Goal: Task Accomplishment & Management: Complete application form

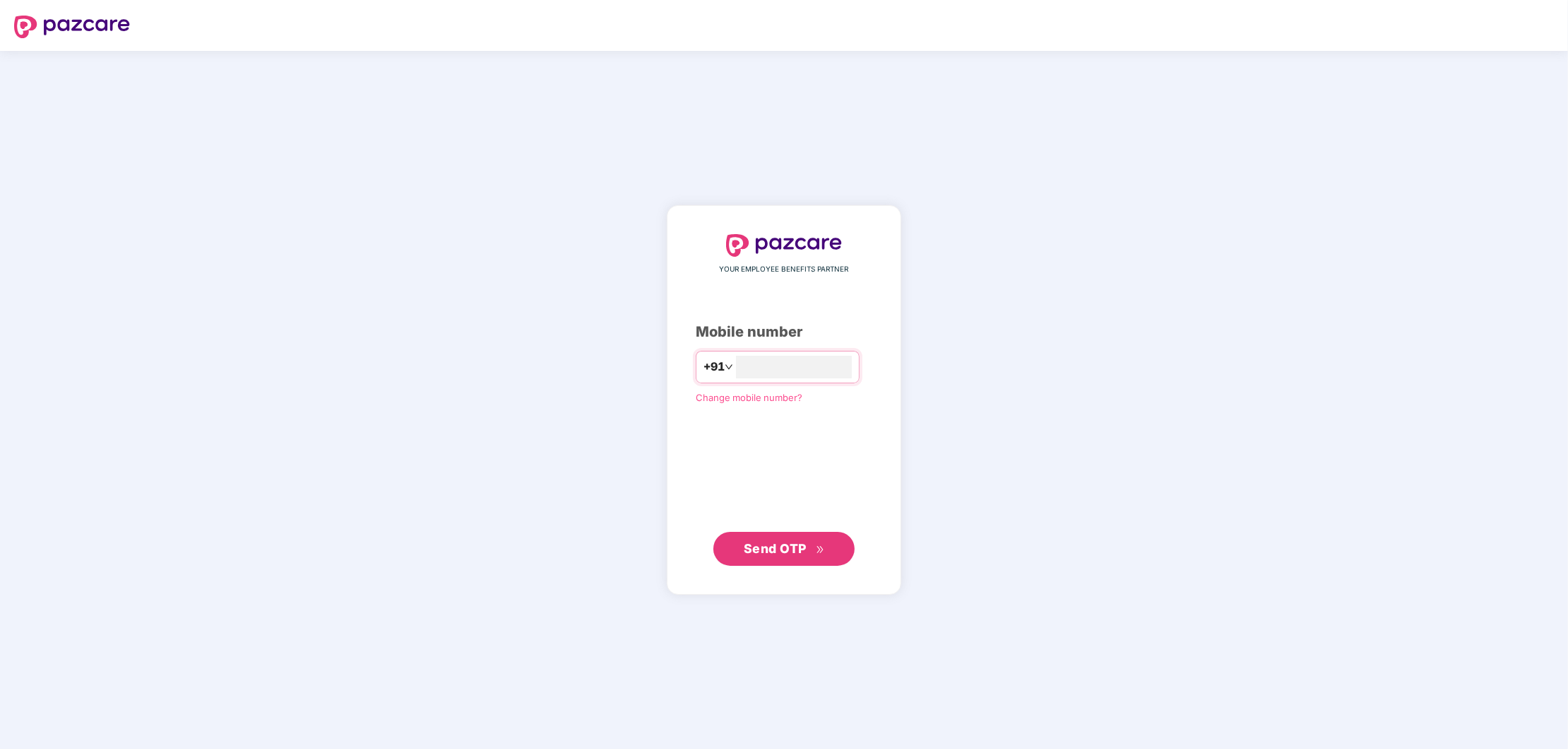
type input "**********"
click at [781, 548] on span "Send OTP" at bounding box center [775, 547] width 63 height 15
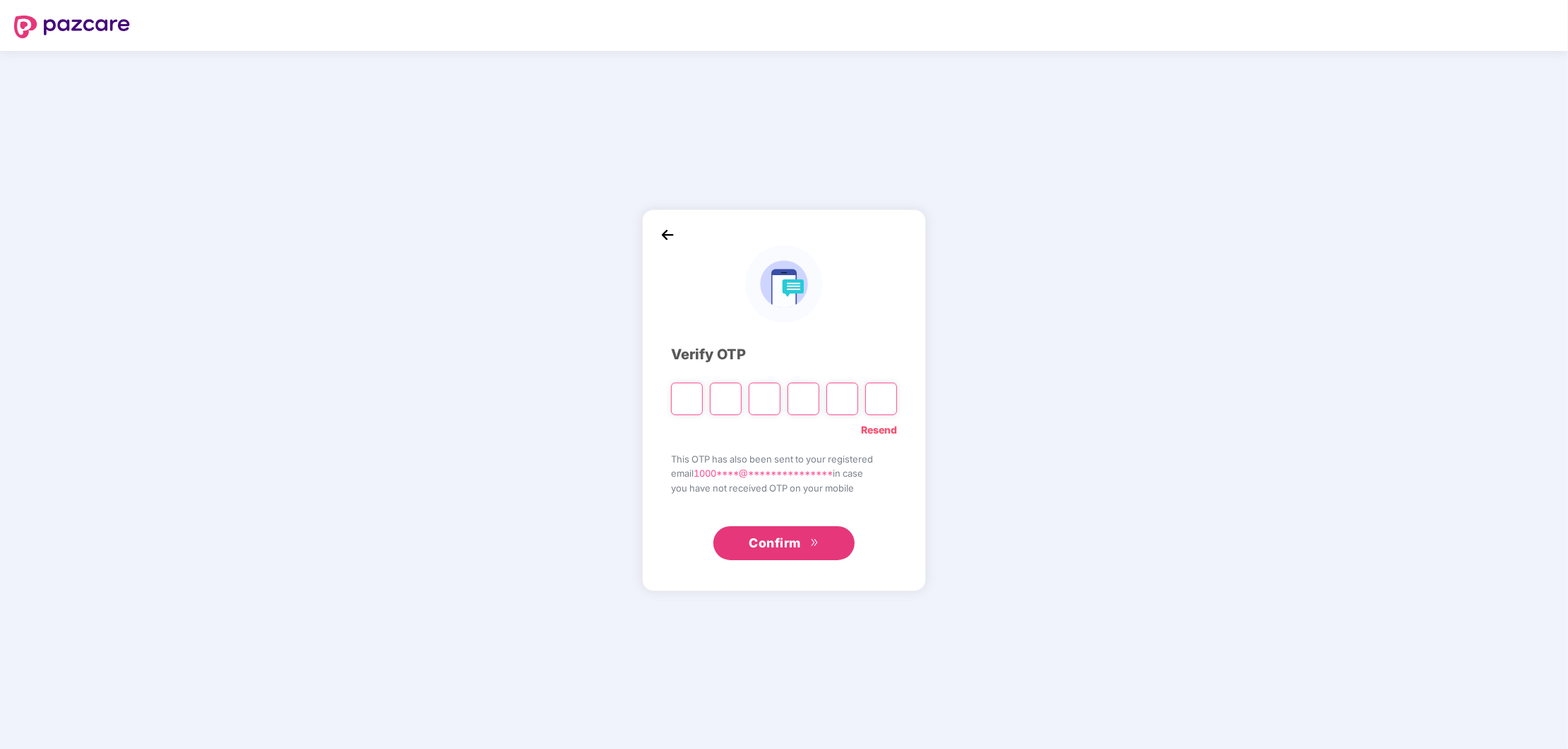
type input "*"
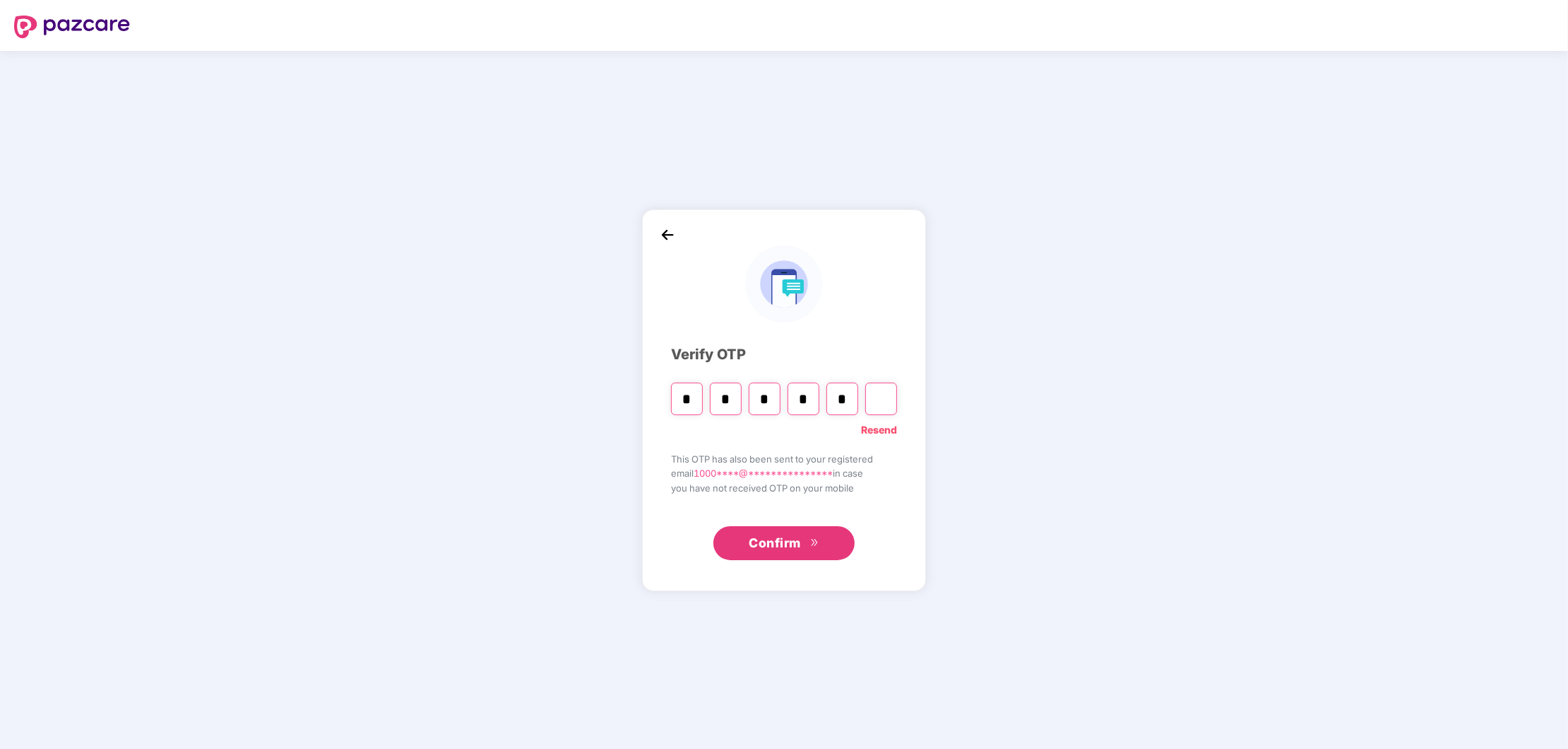
type input "*"
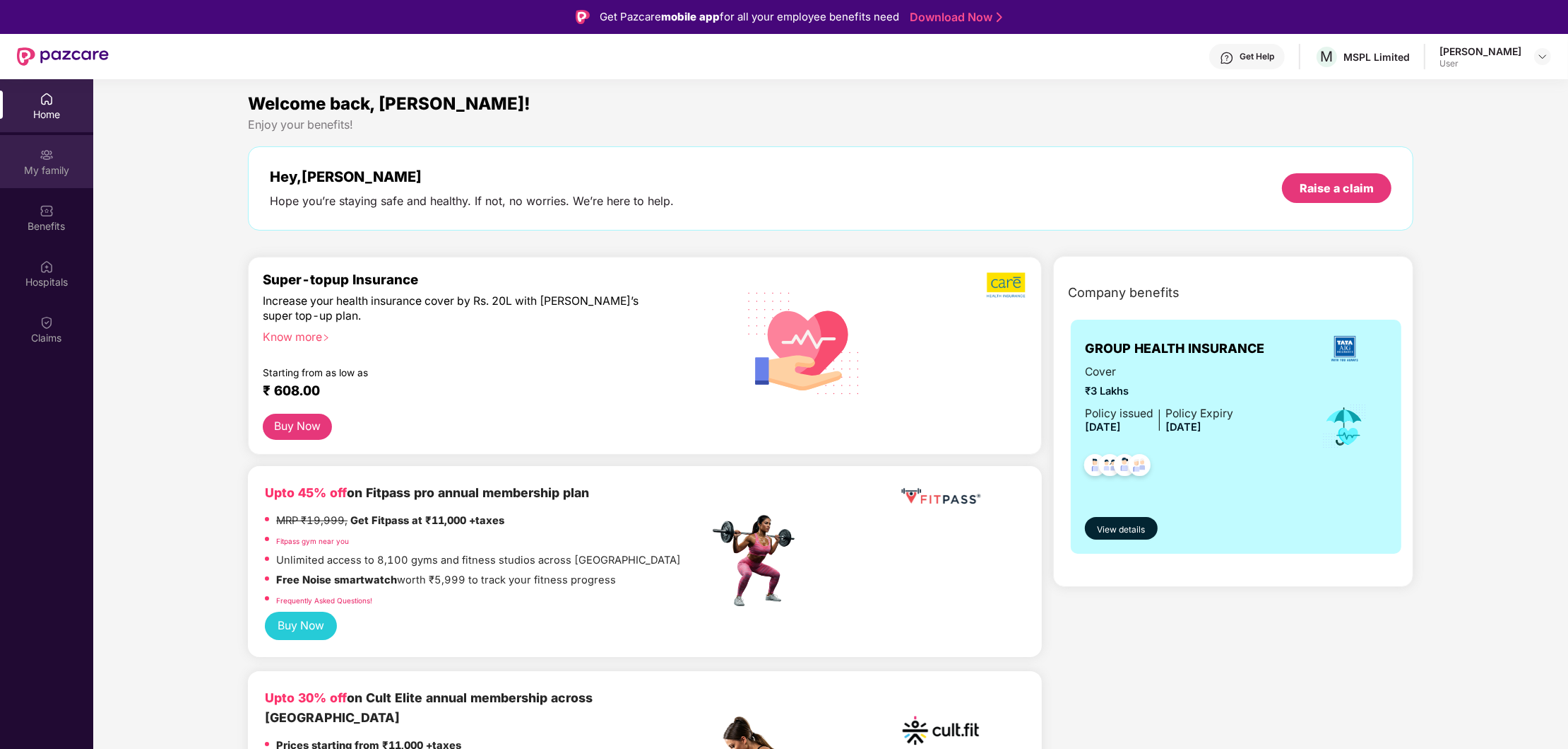
click at [47, 164] on div "My family" at bounding box center [47, 171] width 93 height 14
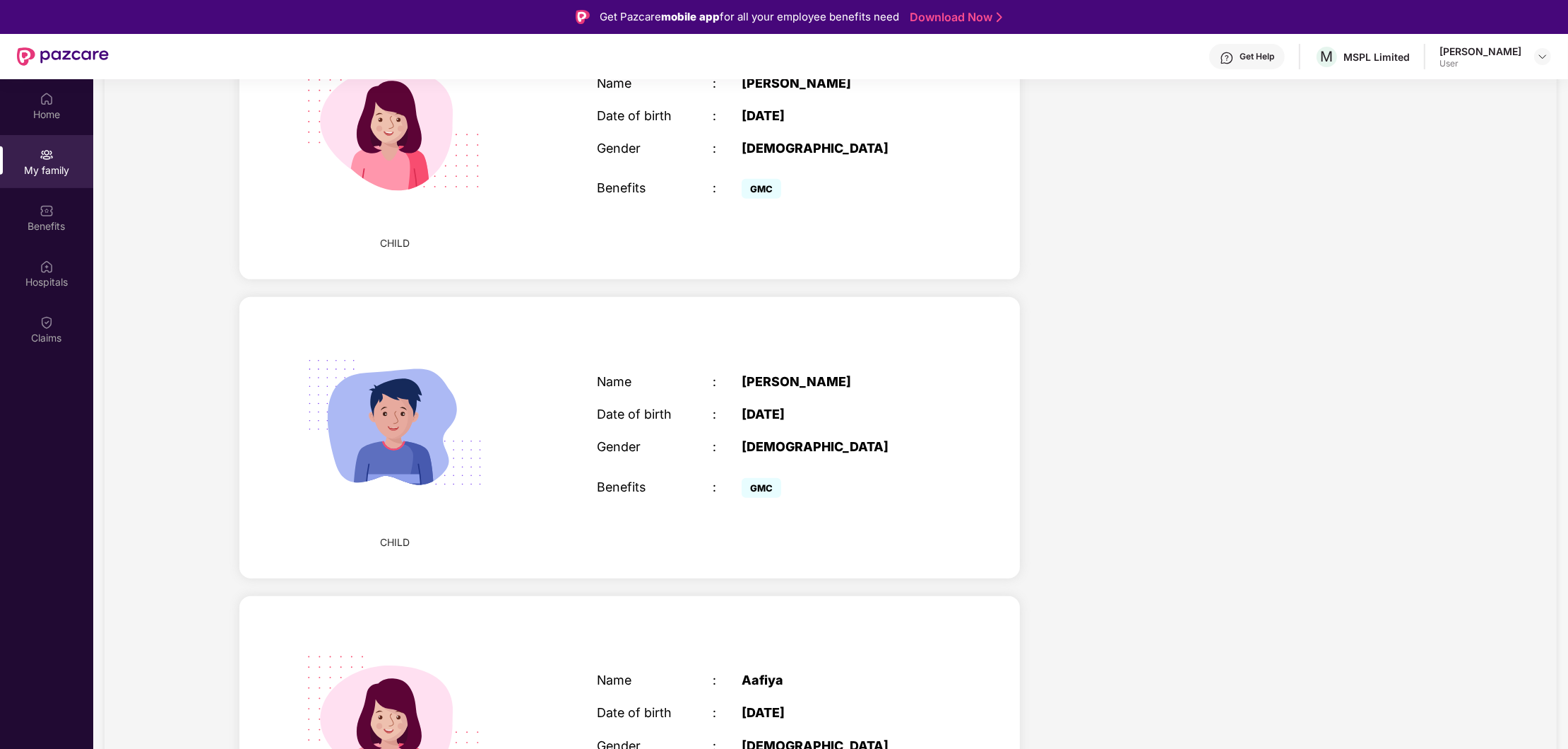
scroll to position [1069, 0]
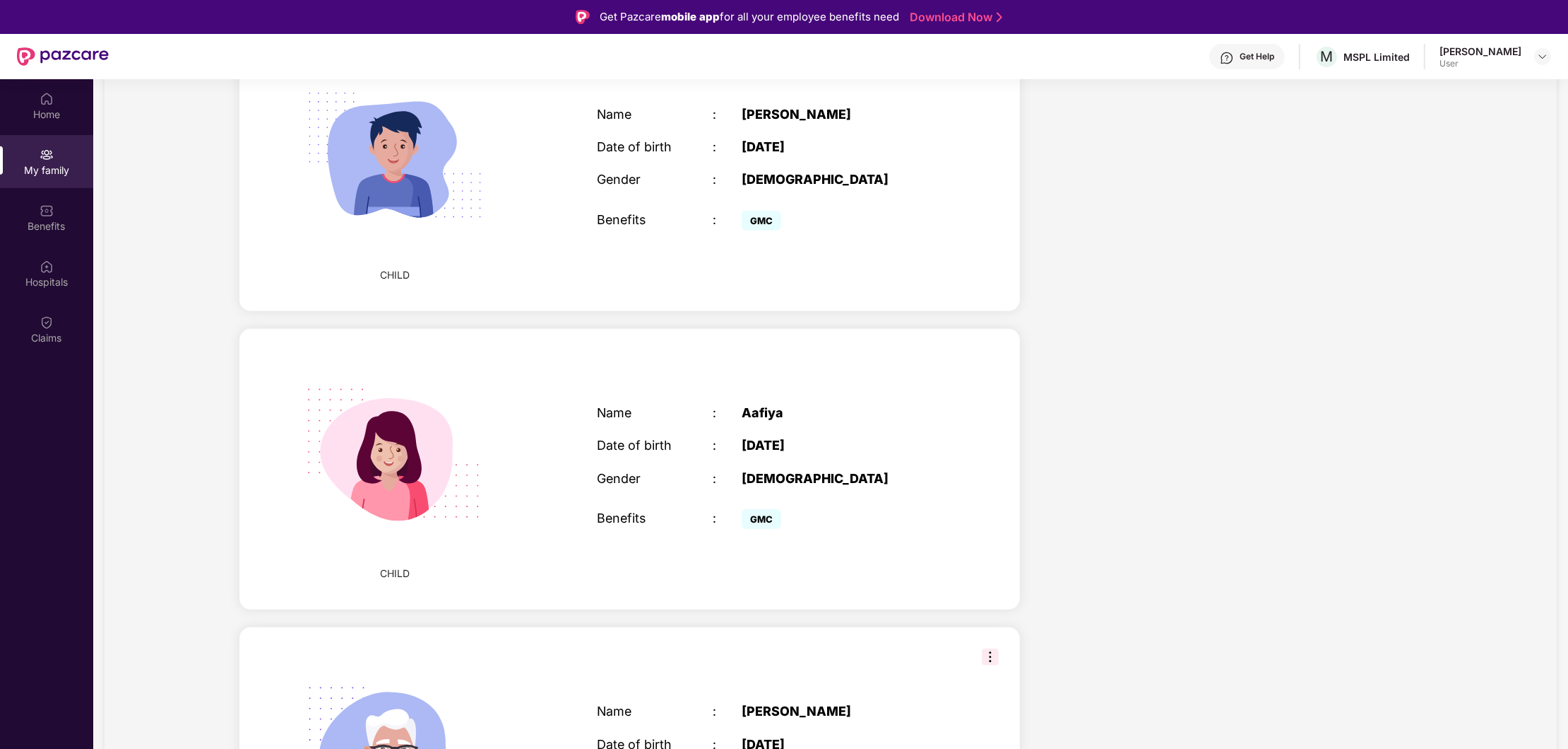
click at [376, 140] on img at bounding box center [394, 155] width 222 height 223
click at [59, 222] on div "Benefits" at bounding box center [47, 226] width 93 height 14
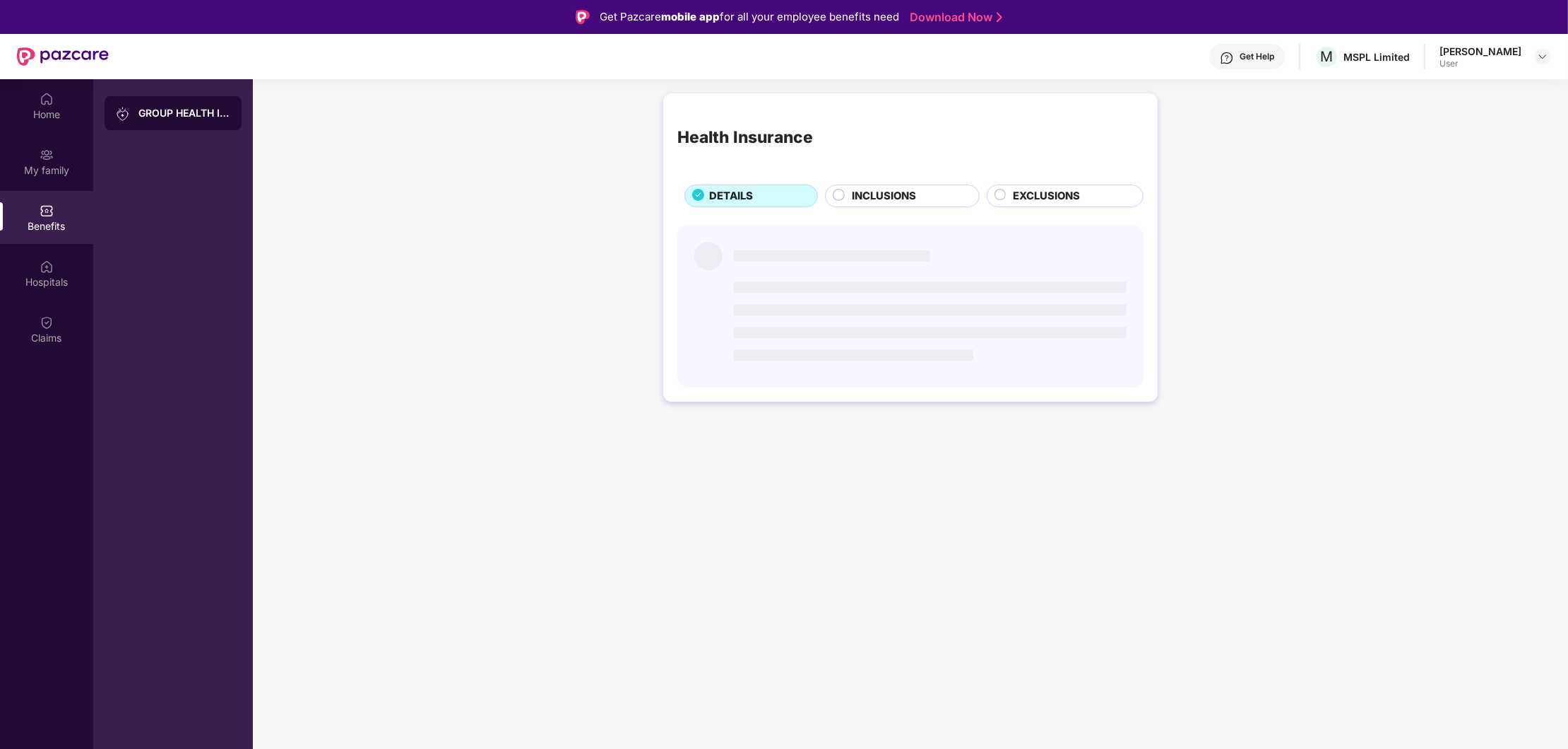
scroll to position [0, 0]
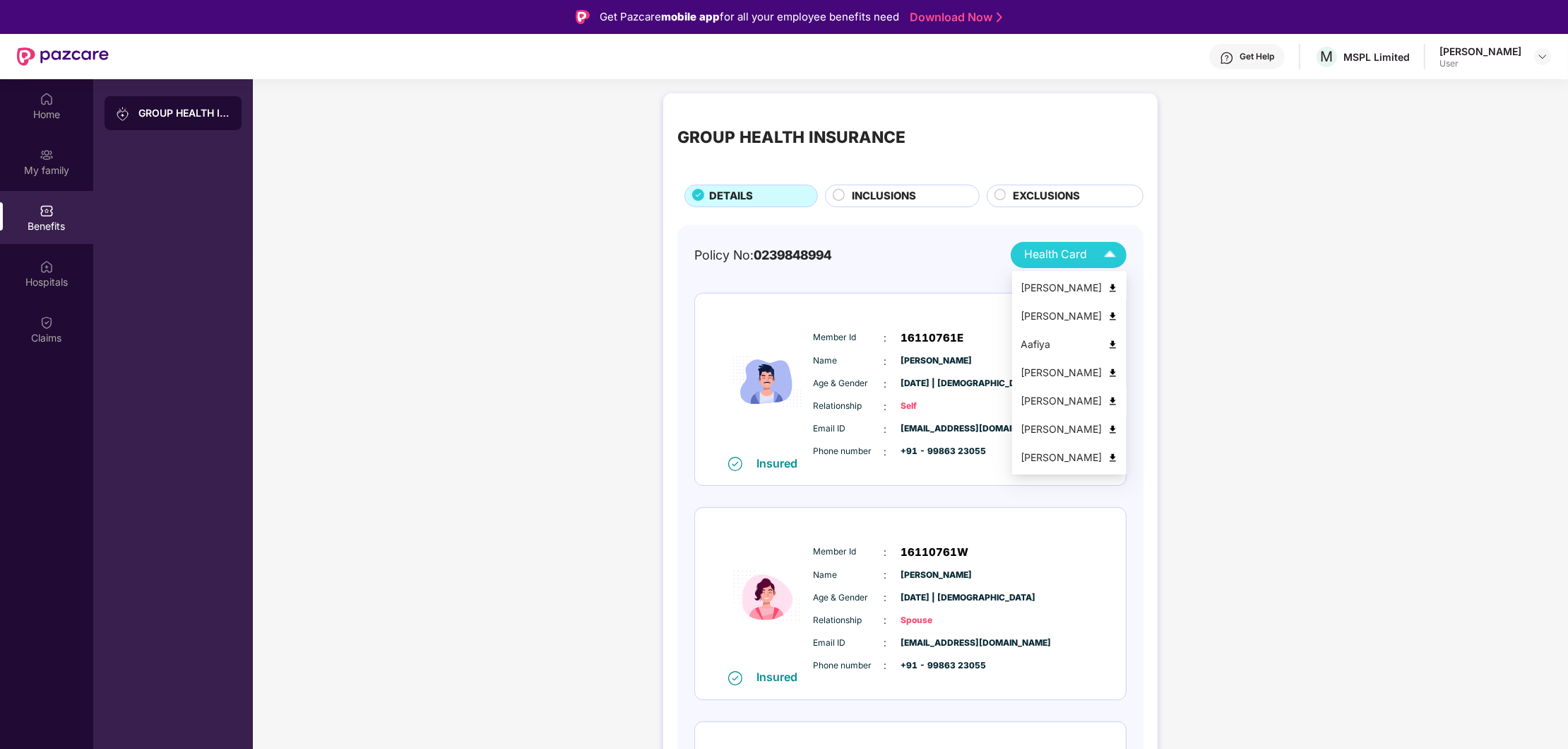
click at [1112, 399] on img at bounding box center [1113, 401] width 10 height 10
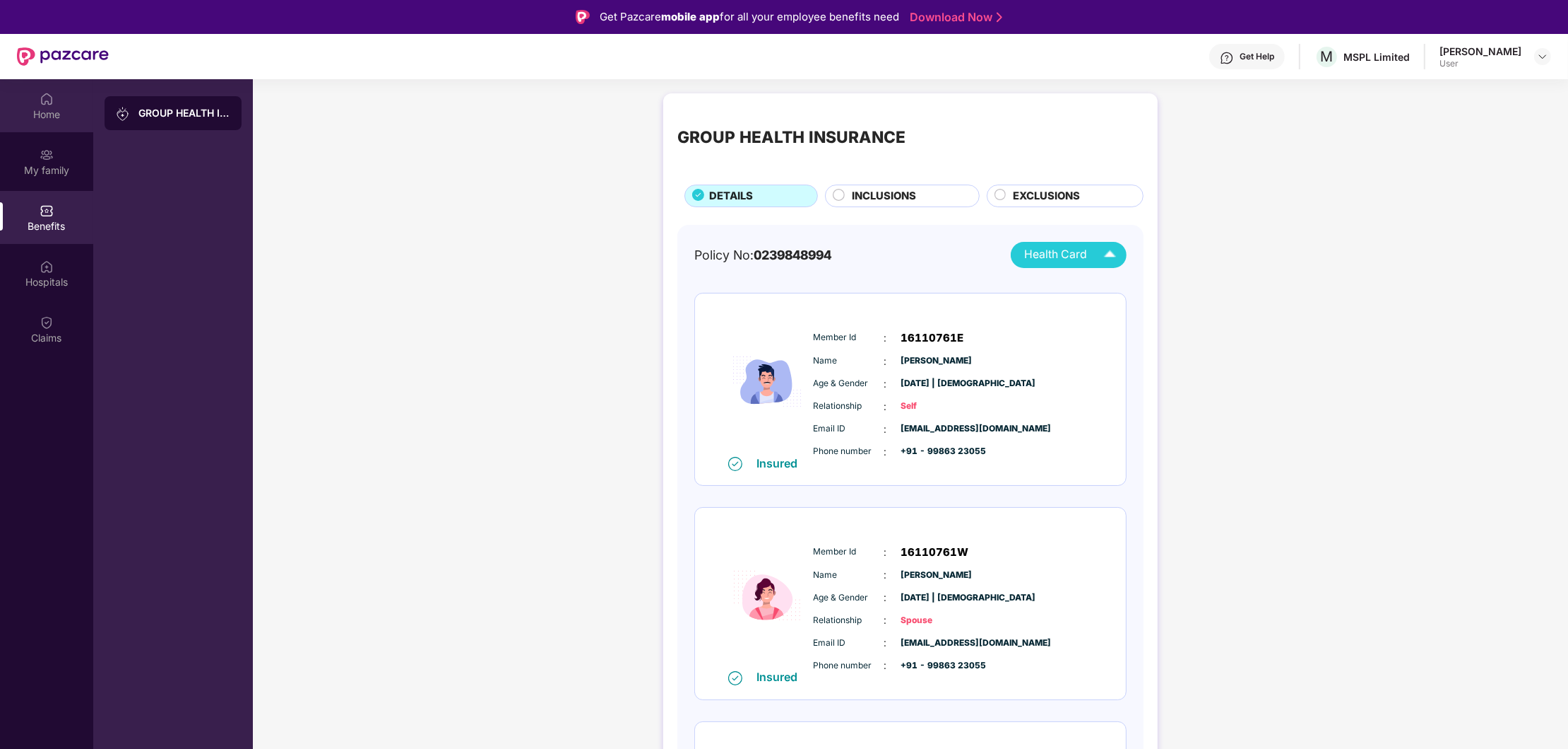
click at [42, 101] on img at bounding box center [47, 99] width 14 height 14
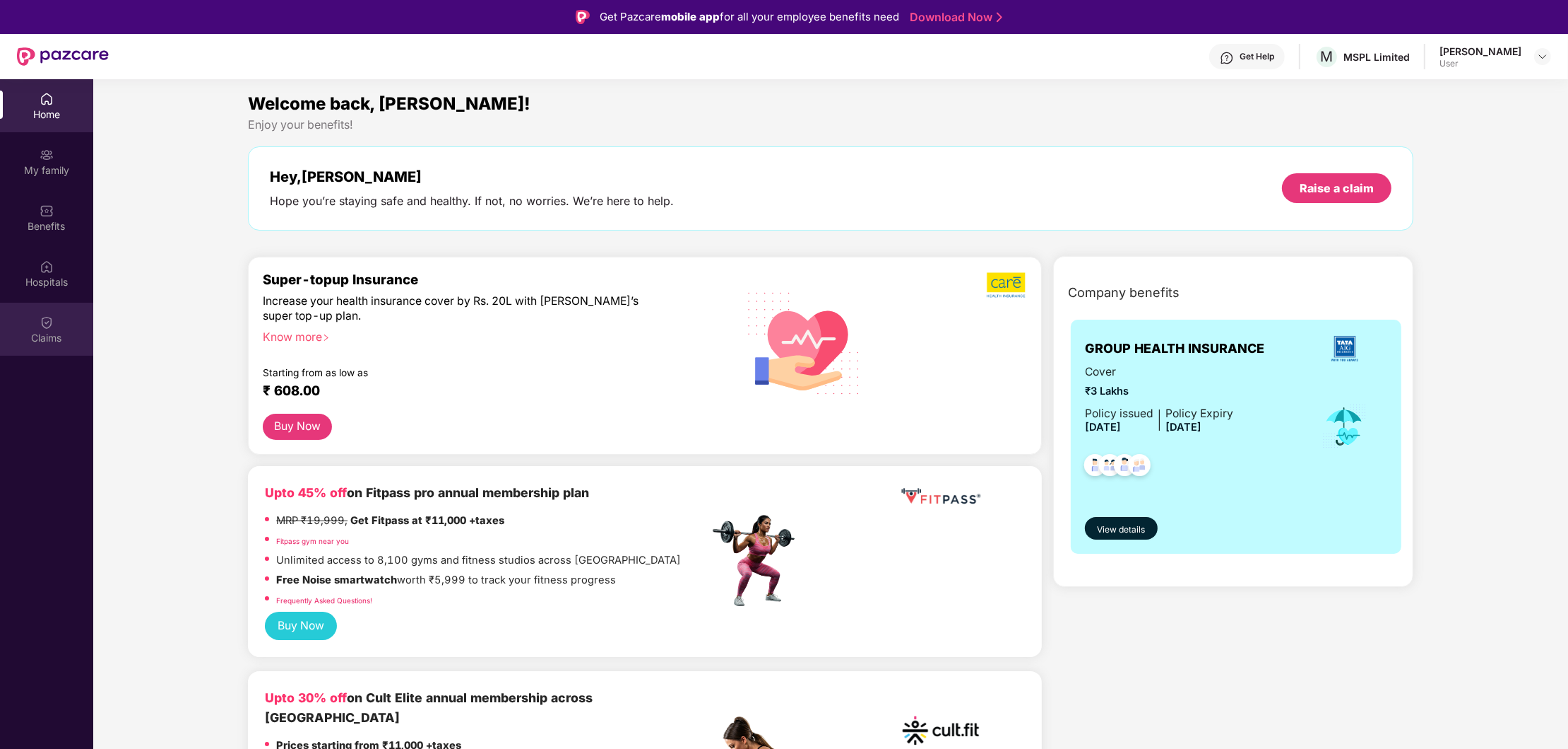
click at [42, 326] on img at bounding box center [47, 322] width 14 height 14
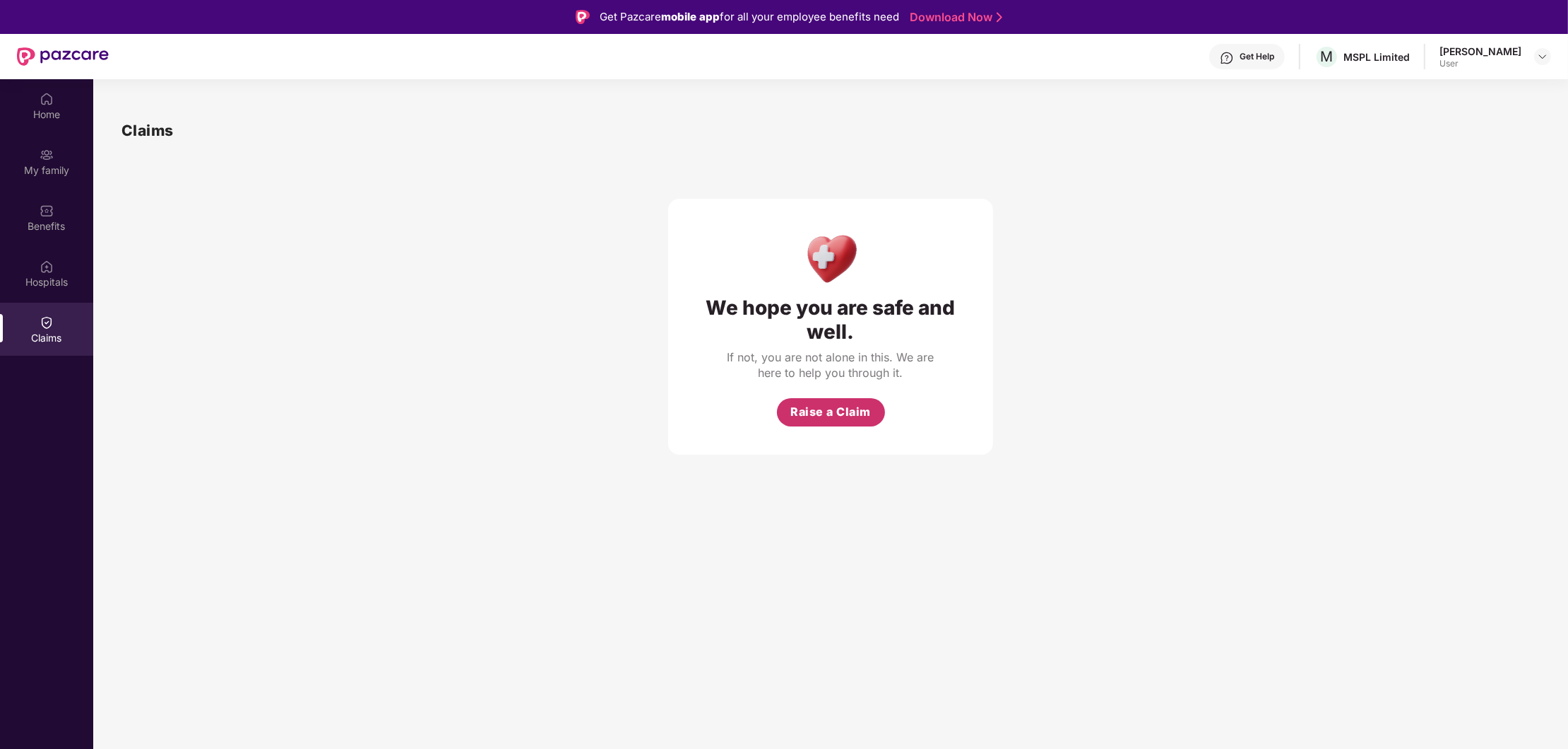
click at [837, 414] on span "Raise a Claim" at bounding box center [831, 411] width 80 height 17
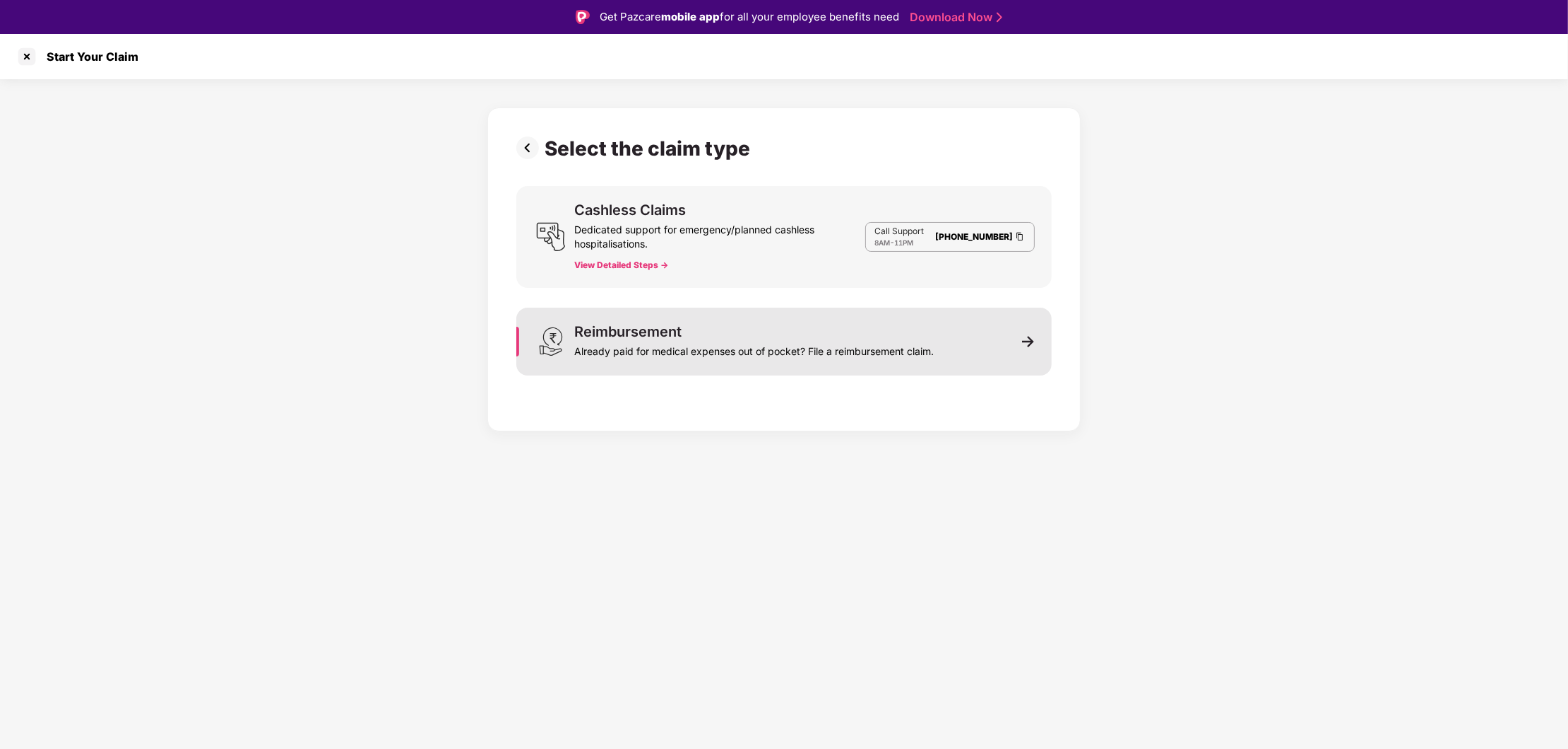
click at [1032, 345] on img at bounding box center [1028, 341] width 13 height 13
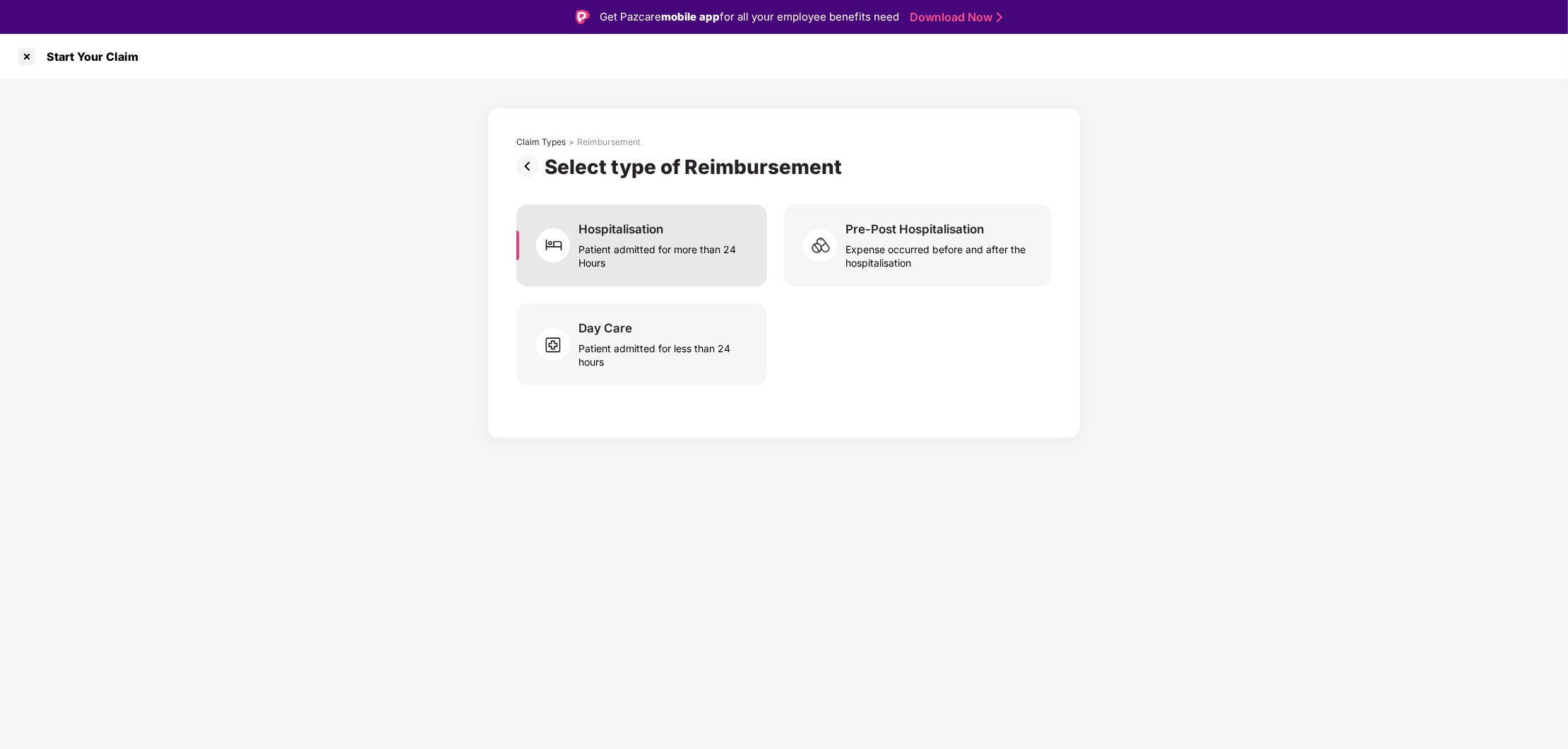
click at [628, 245] on div "Patient admitted for more than 24 Hours" at bounding box center [665, 253] width 171 height 33
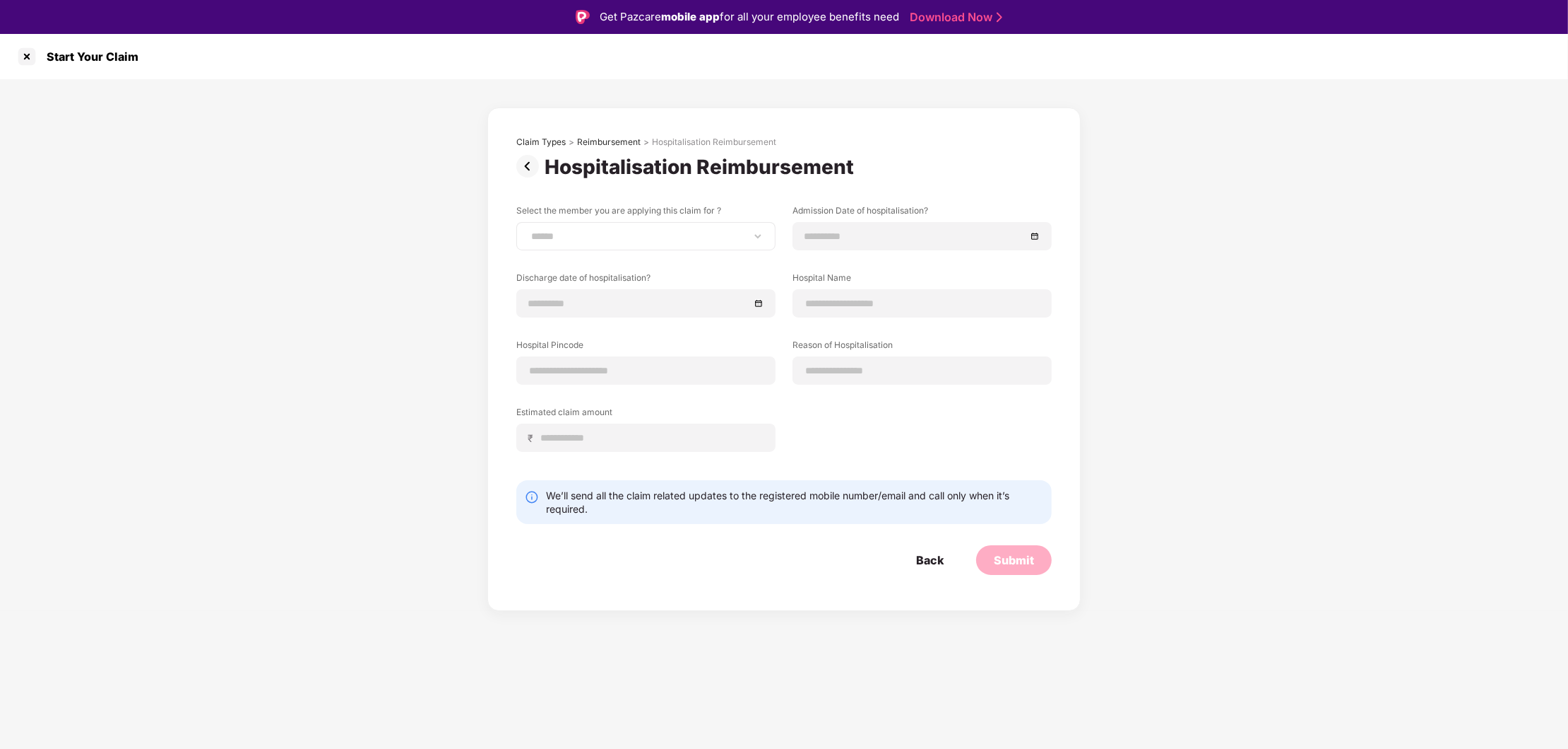
click at [618, 244] on div "**********" at bounding box center [646, 236] width 260 height 29
select select "**********"
click option "**********" at bounding box center [0, 0] width 0 height 0
click at [956, 233] on input at bounding box center [916, 236] width 222 height 16
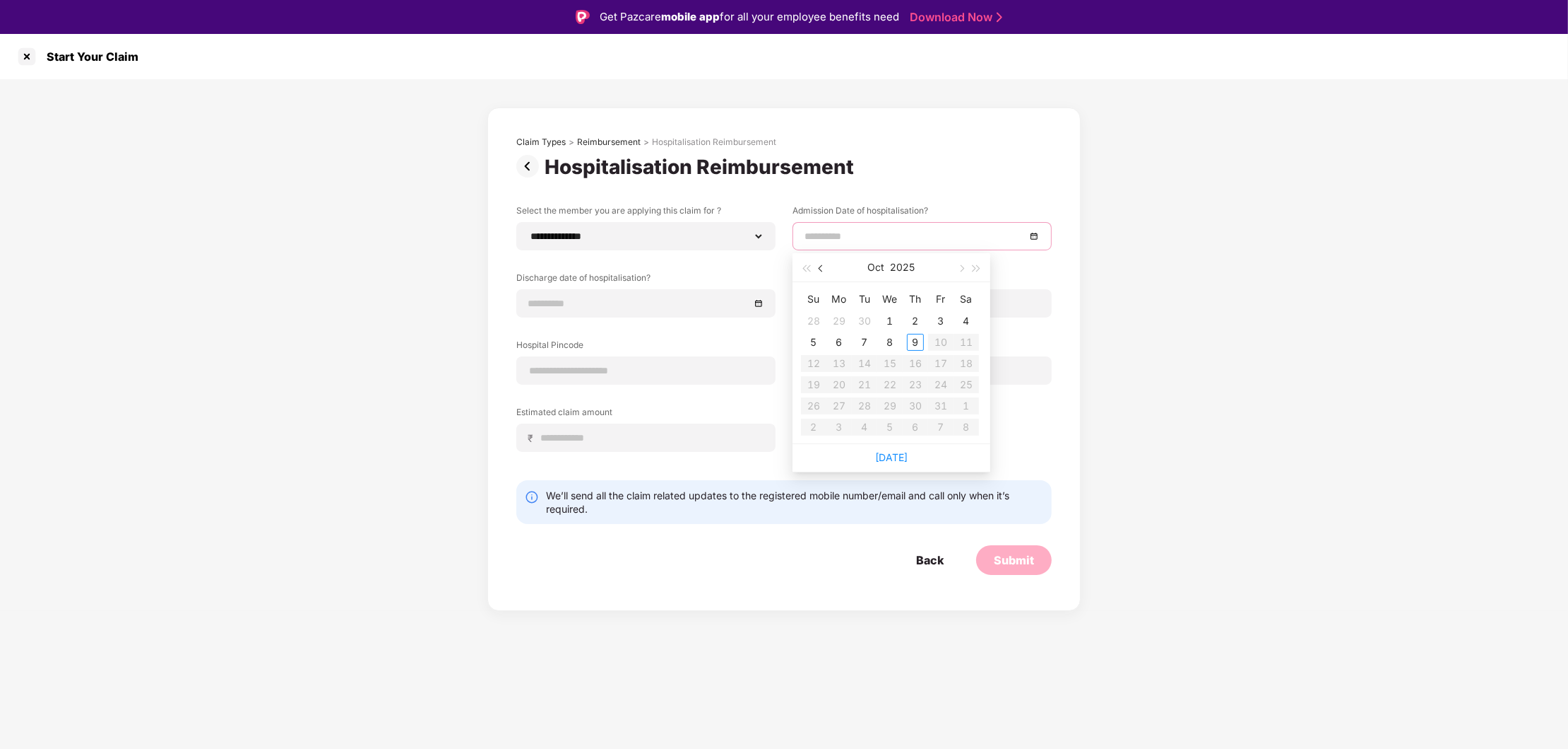
click at [818, 271] on button "button" at bounding box center [821, 267] width 16 height 29
type input "**********"
click at [840, 405] on div "29" at bounding box center [839, 406] width 17 height 17
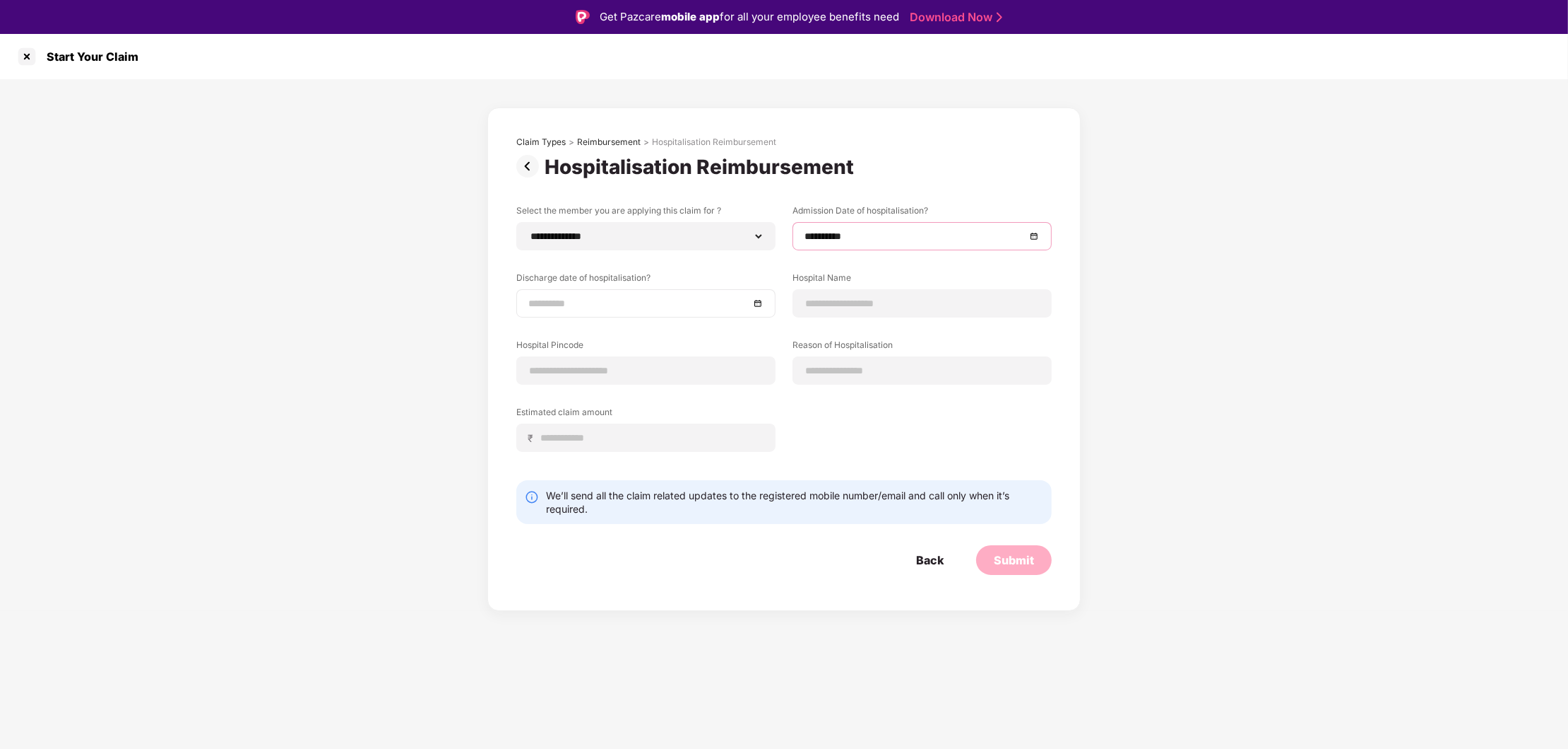
click at [755, 306] on div at bounding box center [646, 303] width 235 height 16
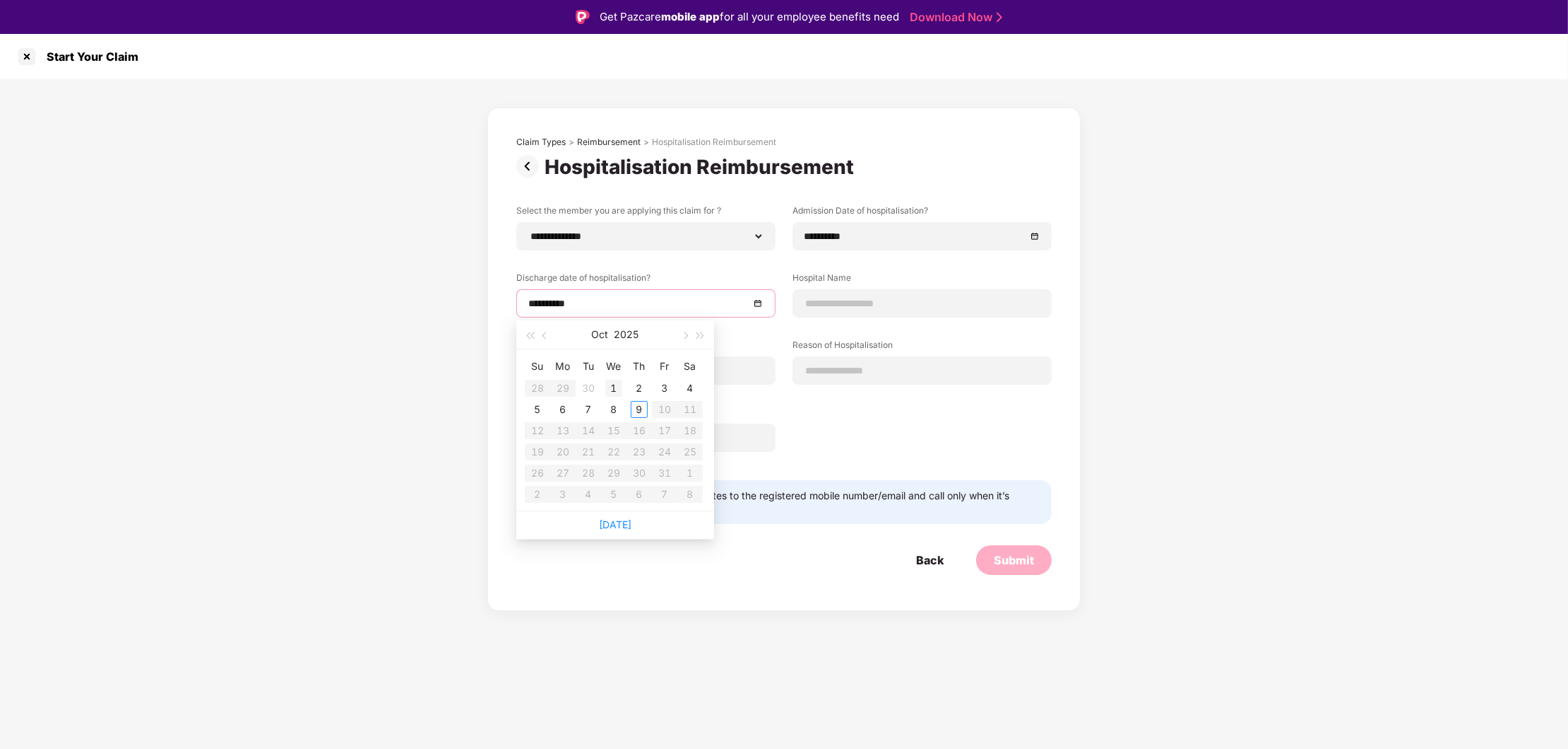
type input "**********"
click at [614, 387] on div "1" at bounding box center [614, 388] width 17 height 17
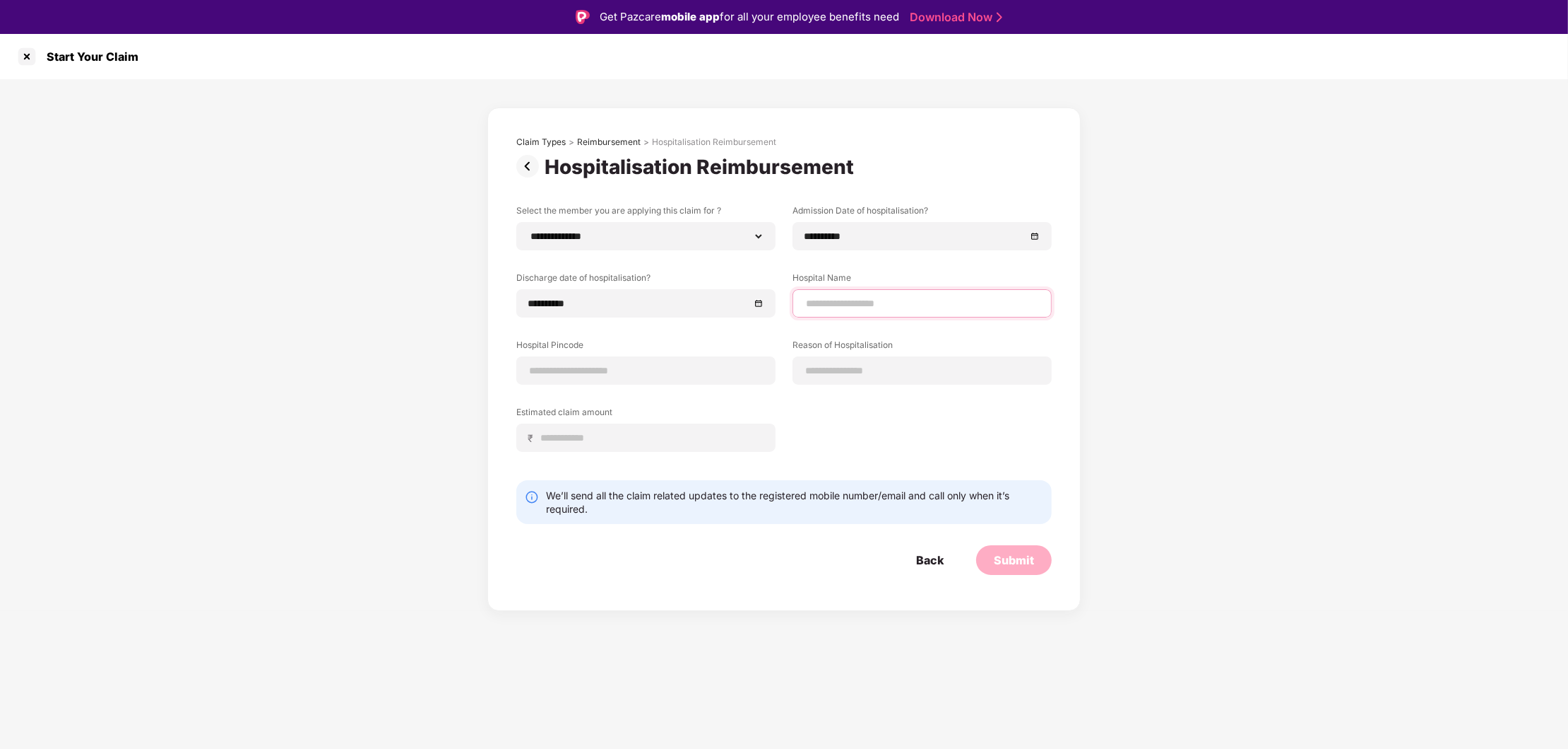
click at [848, 301] on input at bounding box center [922, 303] width 235 height 15
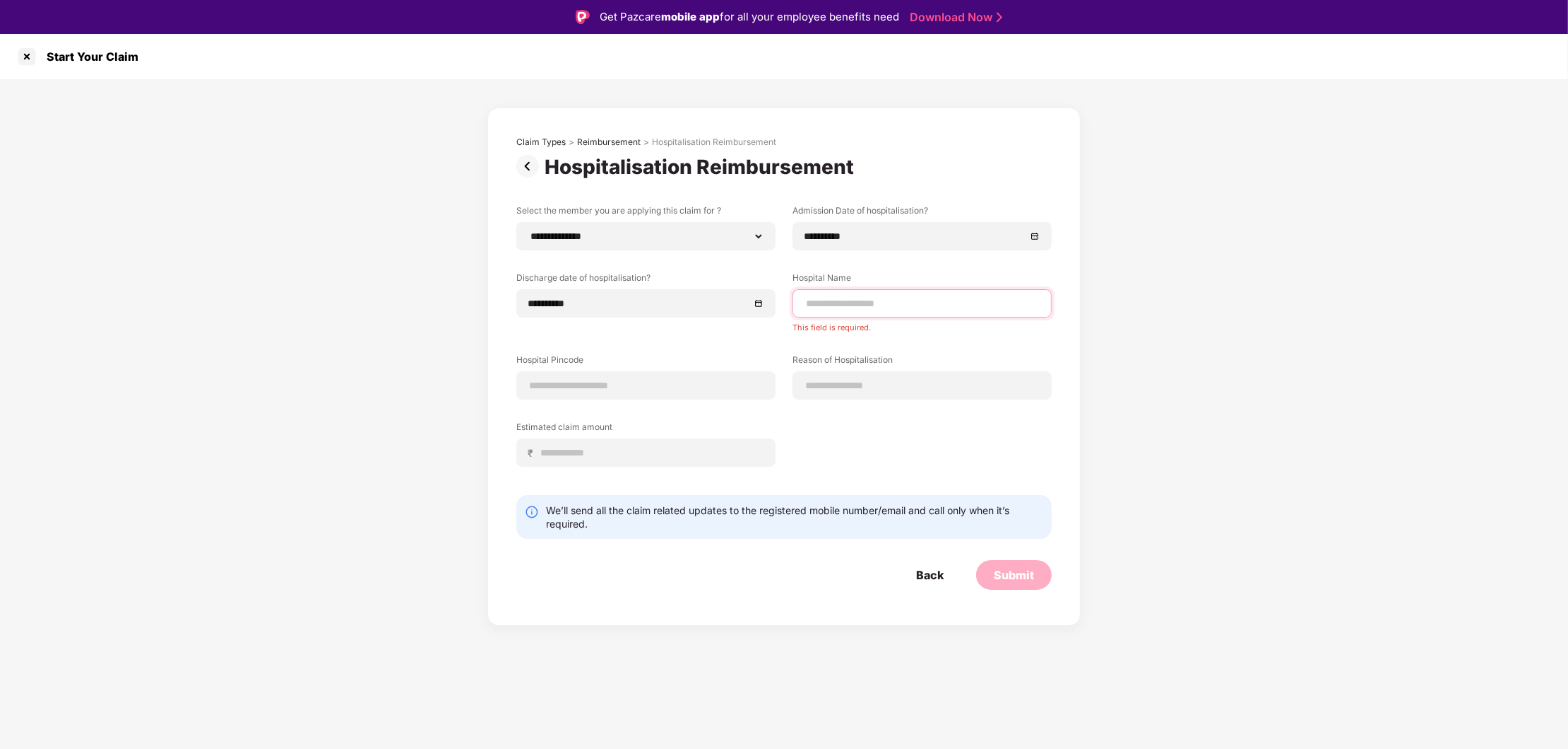
type input "*"
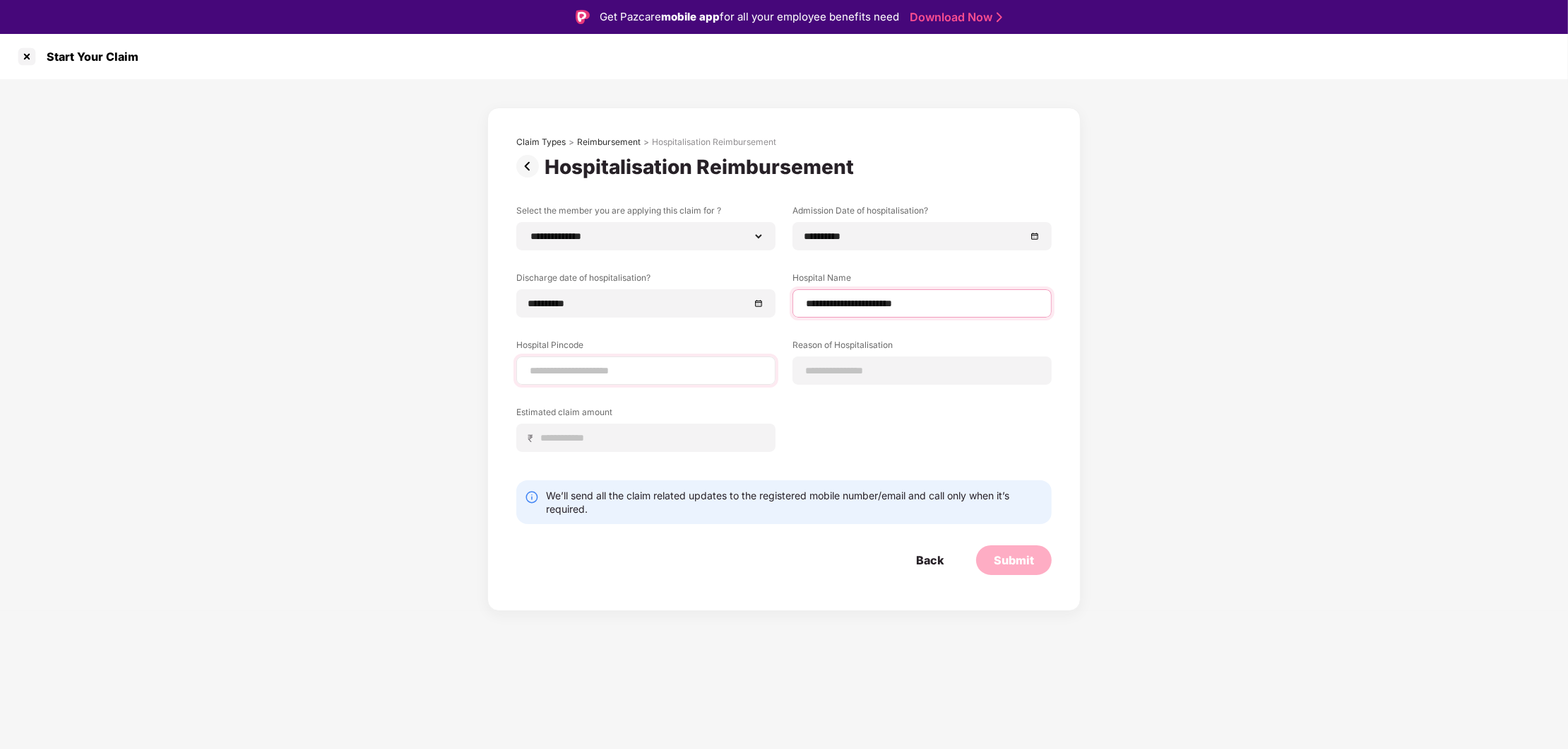
type input "**********"
click at [572, 367] on input at bounding box center [646, 371] width 235 height 15
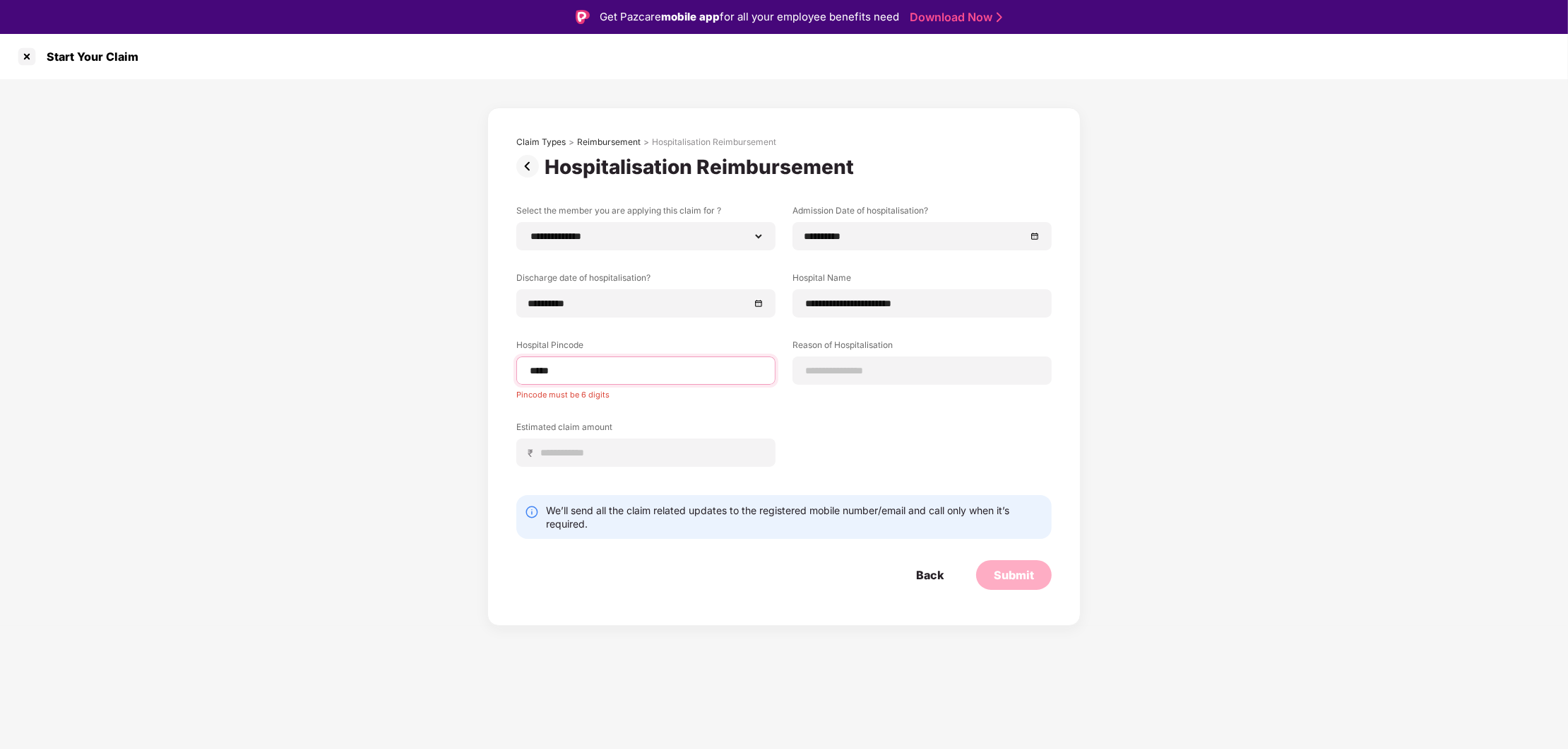
type input "******"
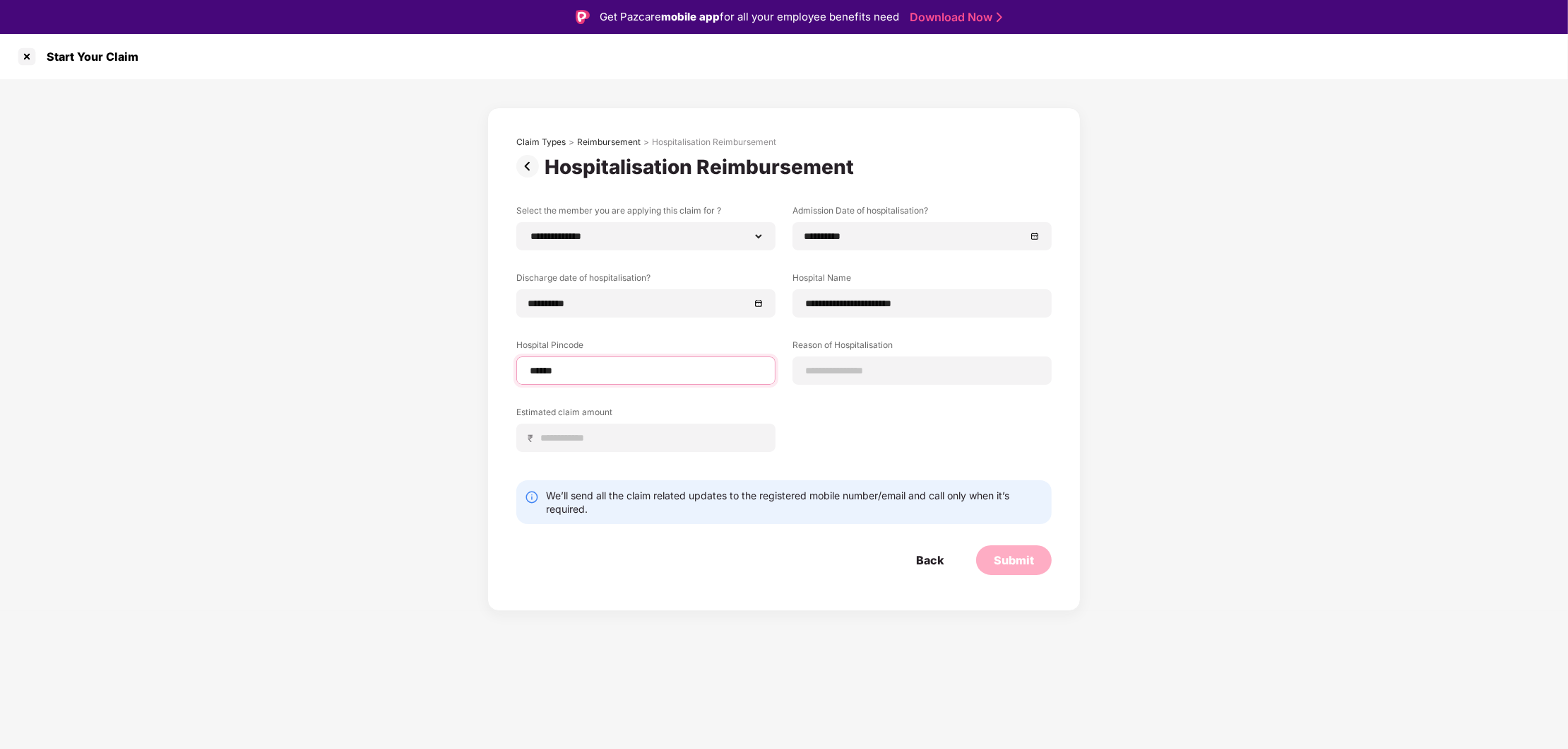
select select "*******"
select select "*********"
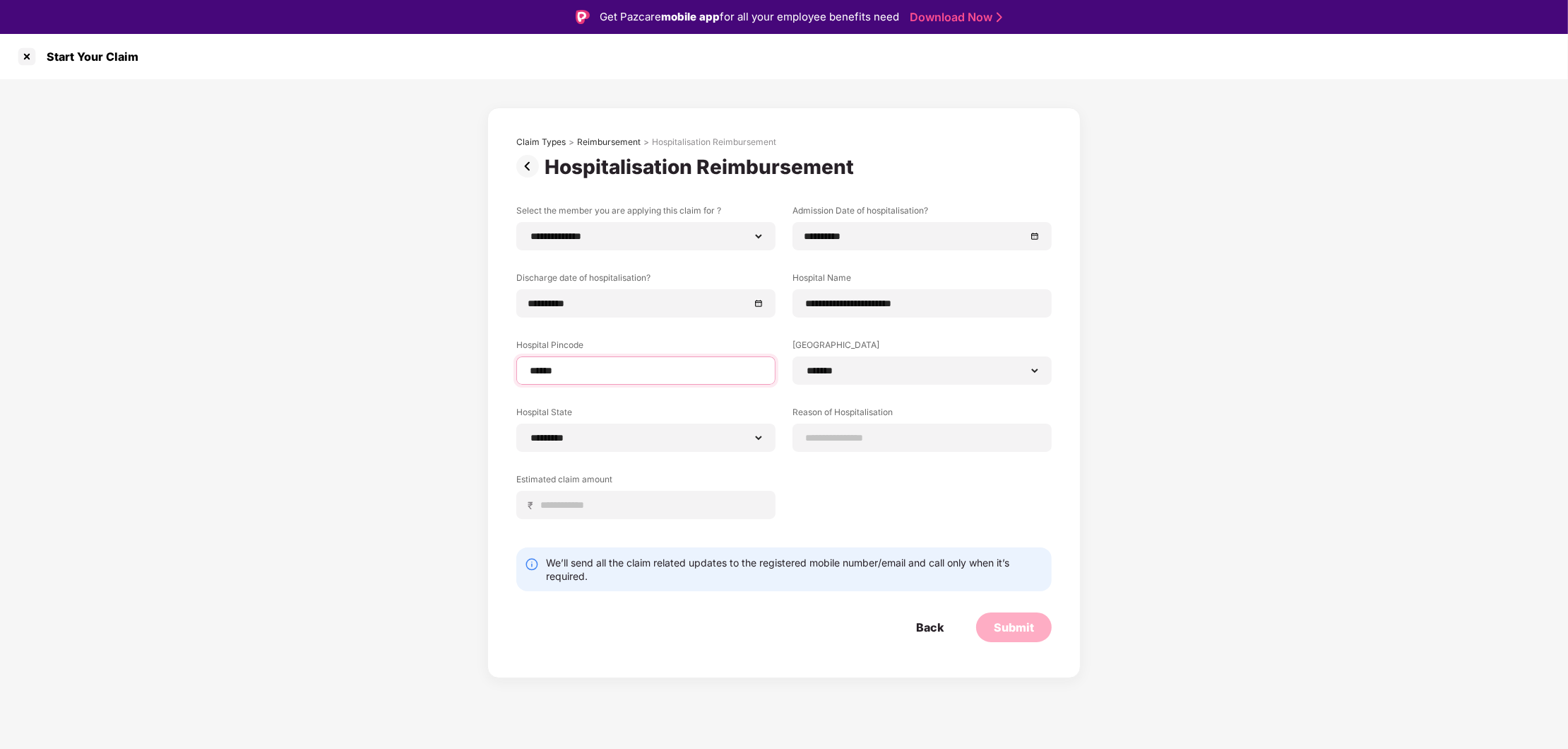
type input "******"
click at [868, 502] on div "**********" at bounding box center [784, 372] width 536 height 336
click at [858, 440] on input at bounding box center [922, 437] width 235 height 15
type input "**********"
click at [595, 507] on input at bounding box center [652, 505] width 224 height 15
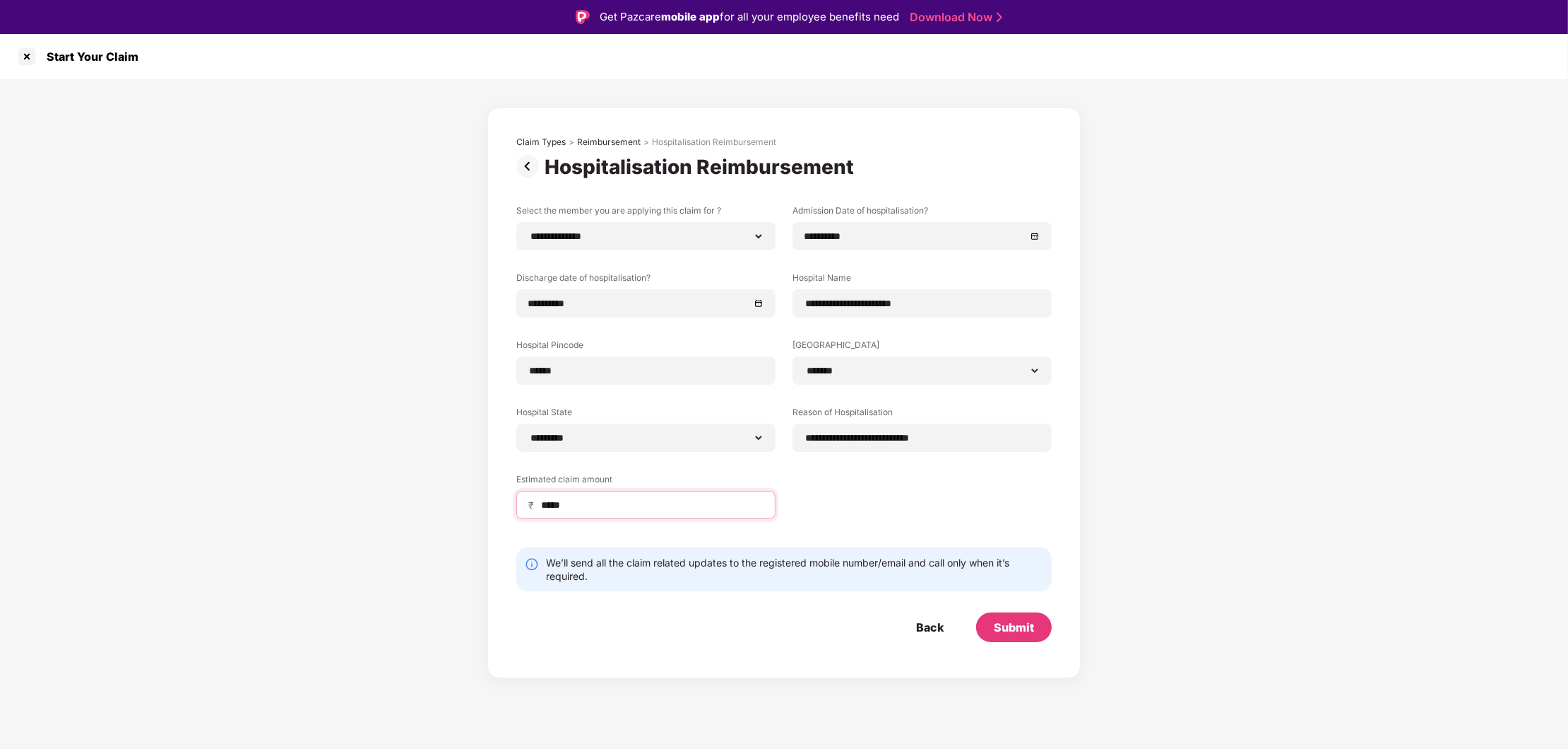
type input "*****"
click at [1019, 631] on div "Submit" at bounding box center [1014, 627] width 41 height 16
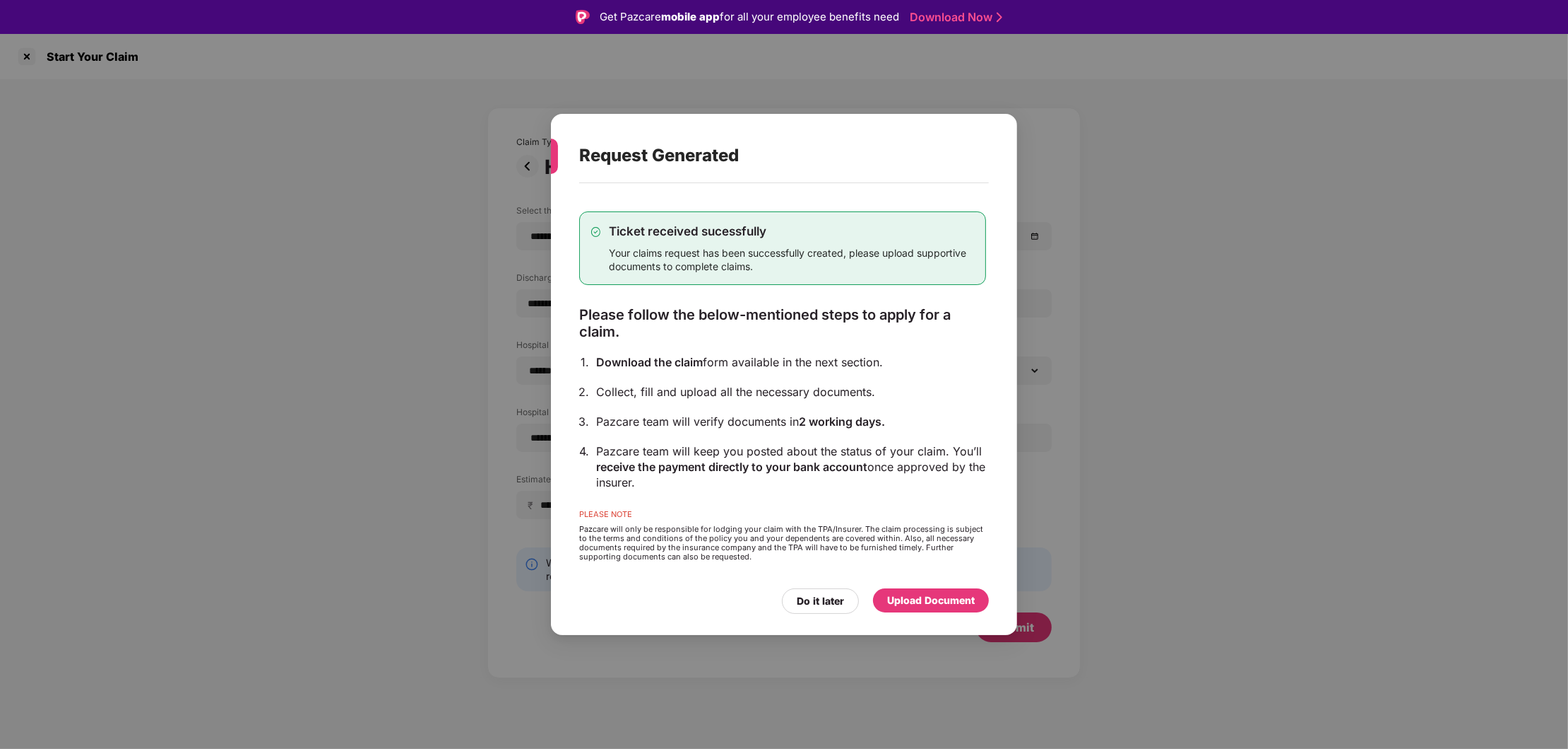
click at [944, 598] on div "Upload Document" at bounding box center [930, 600] width 87 height 16
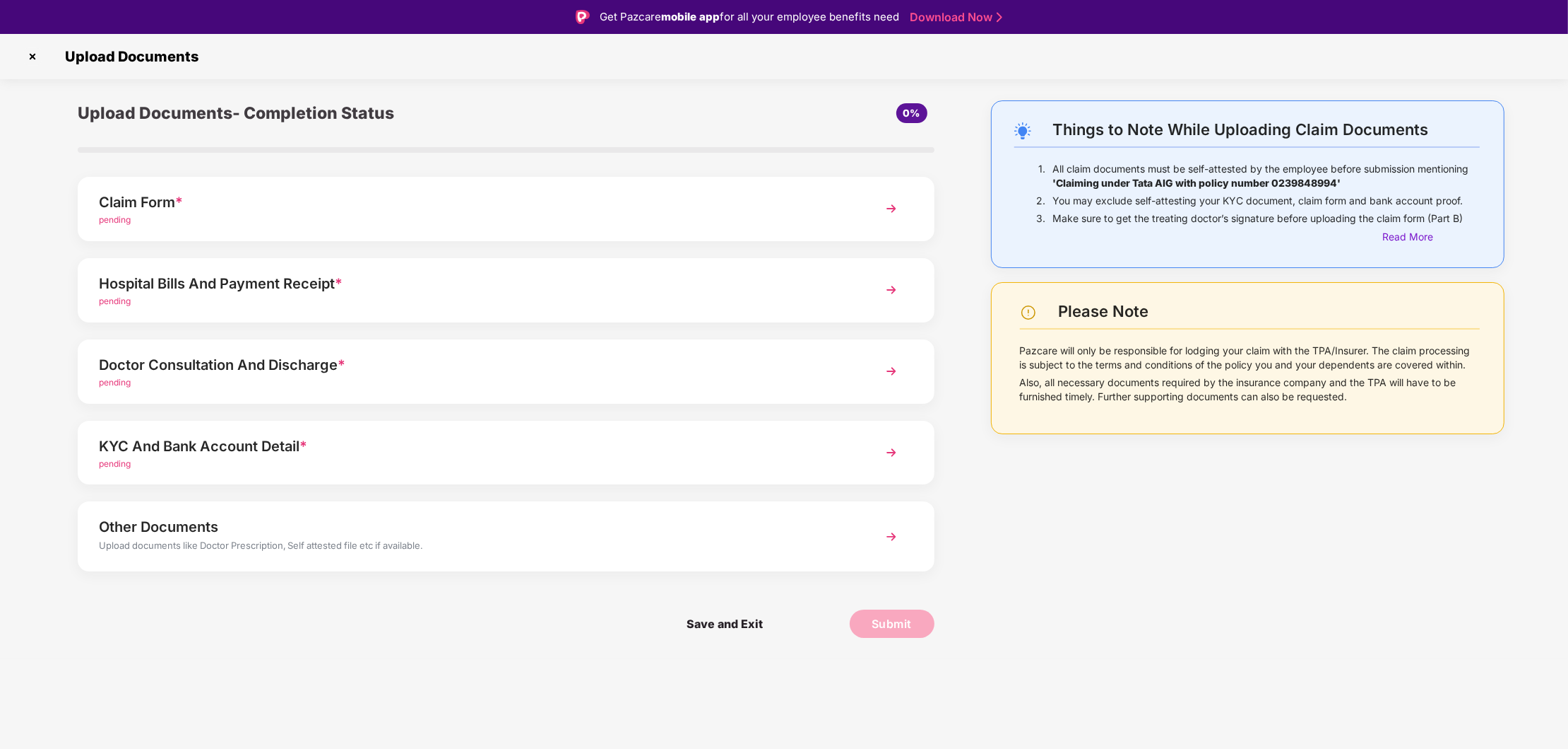
click at [887, 205] on img at bounding box center [891, 208] width 25 height 25
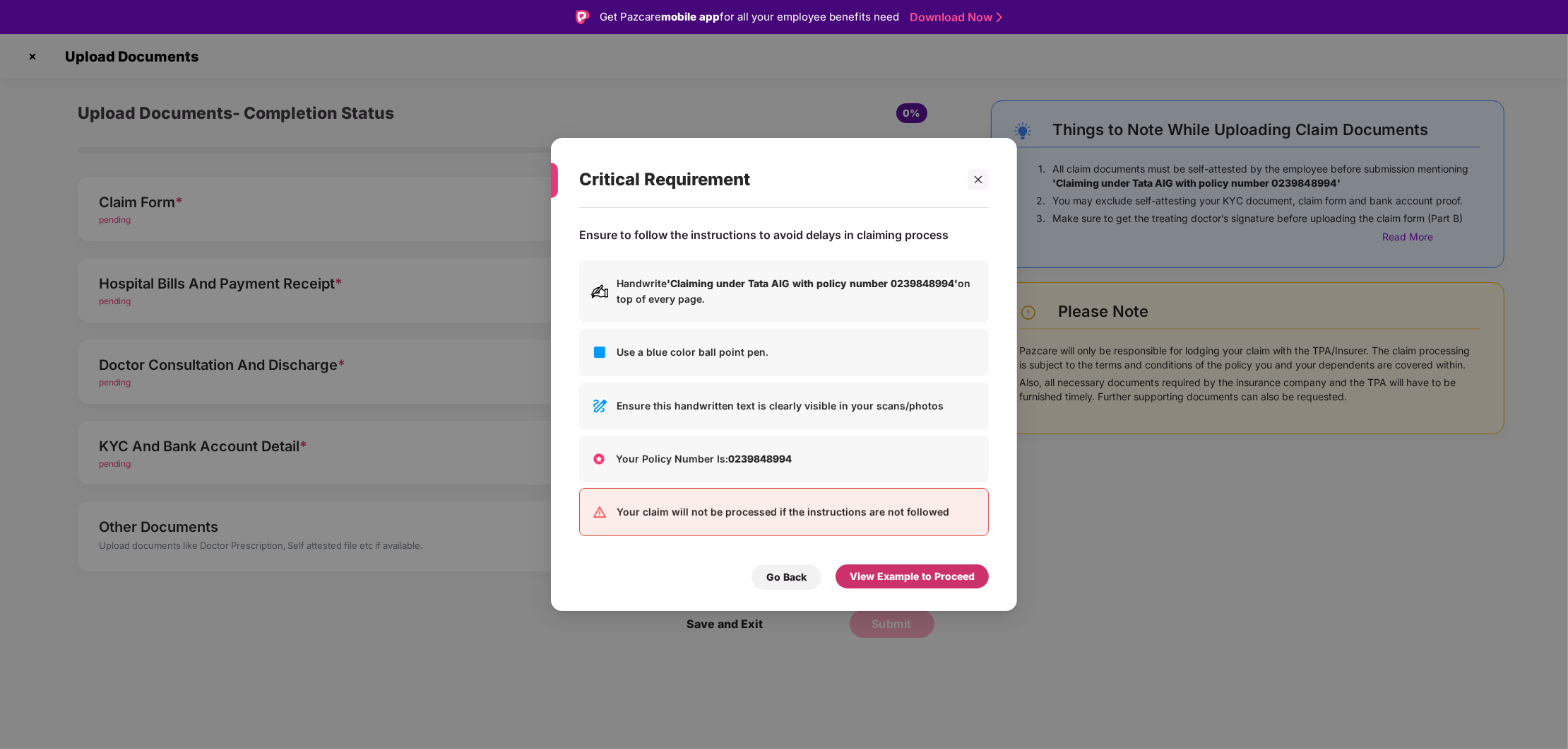
click at [870, 577] on div "View Example to Proceed" at bounding box center [912, 576] width 125 height 16
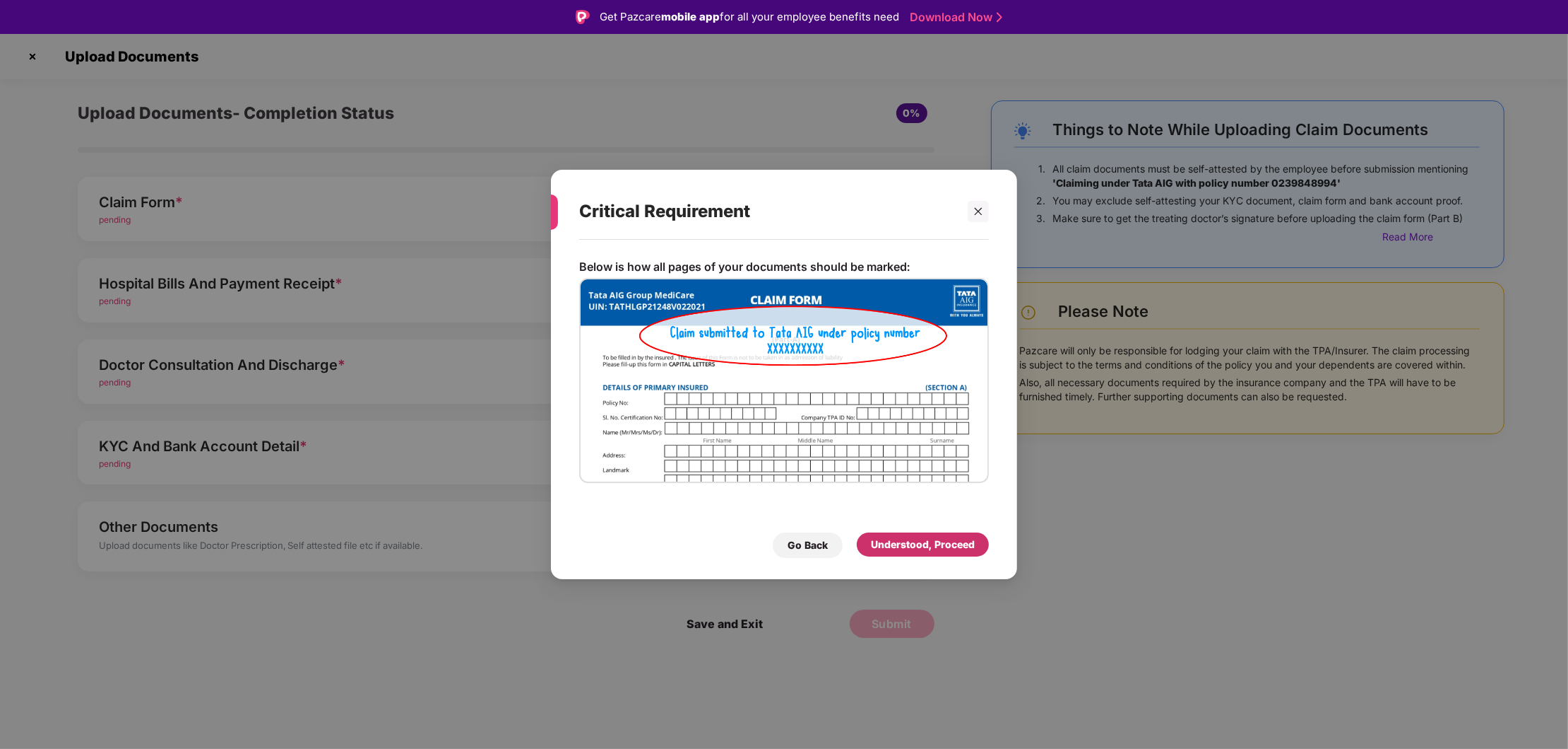
click at [887, 539] on div "Understood, Proceed" at bounding box center [923, 545] width 104 height 16
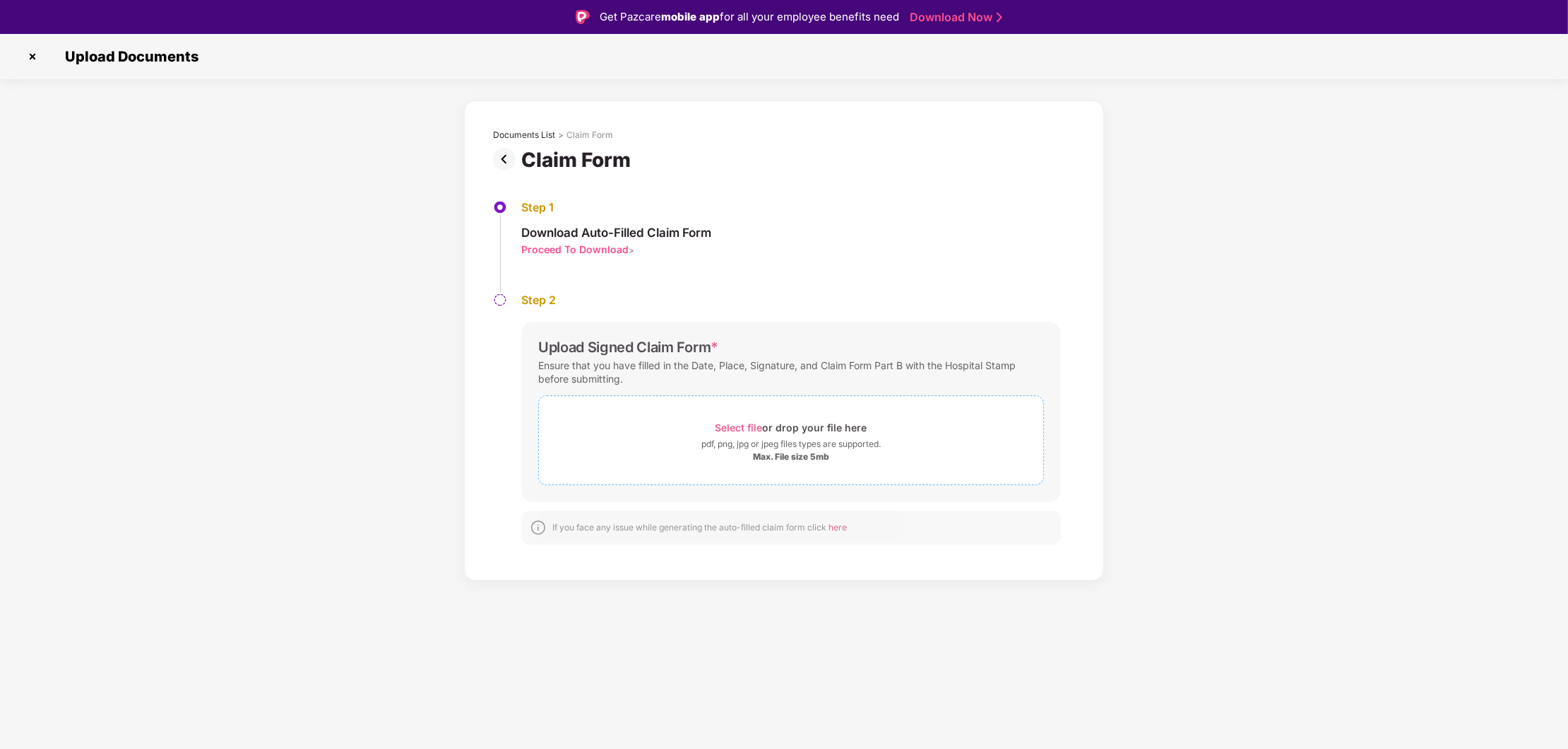
click at [780, 437] on div "Select file or drop your file here" at bounding box center [792, 427] width 152 height 19
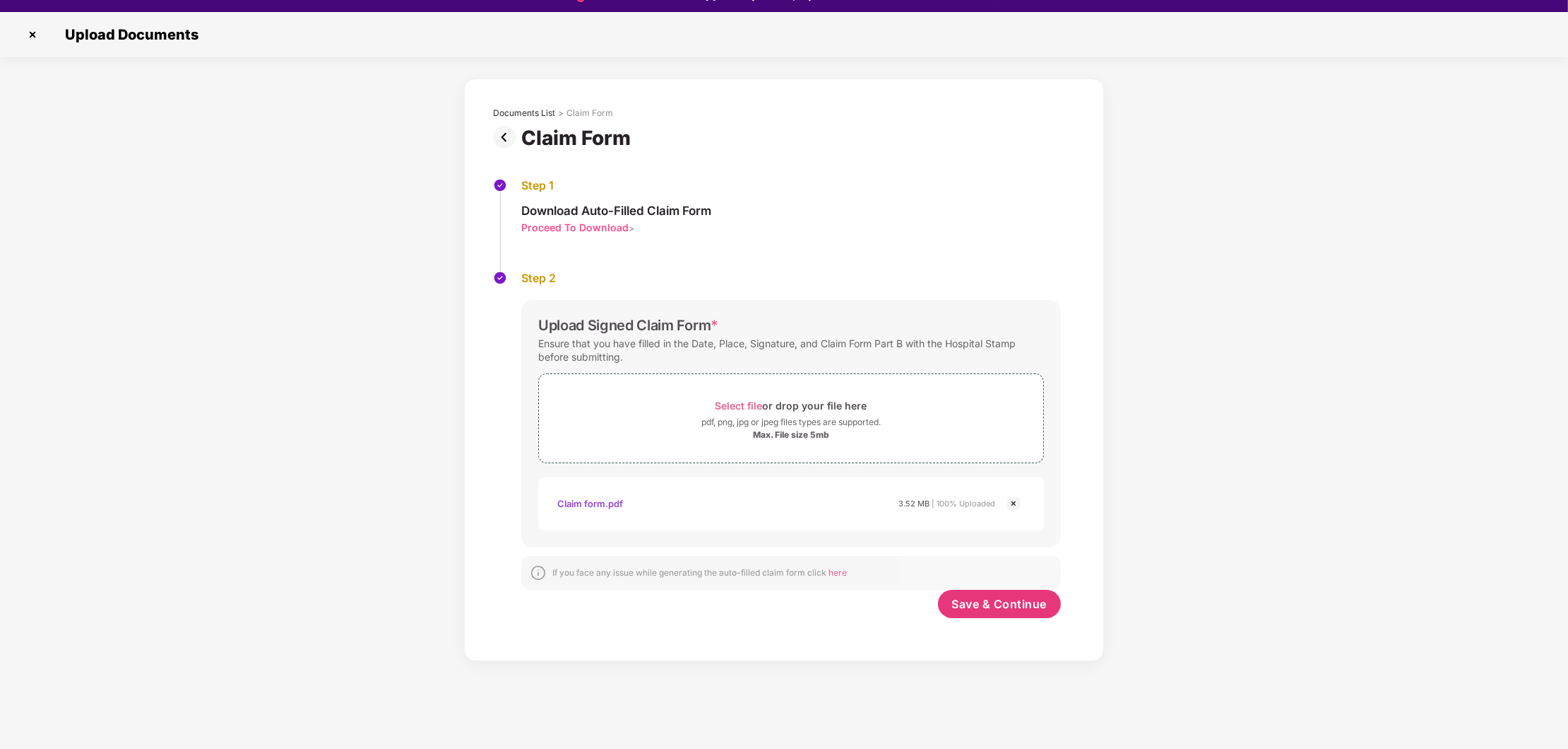
scroll to position [33, 0]
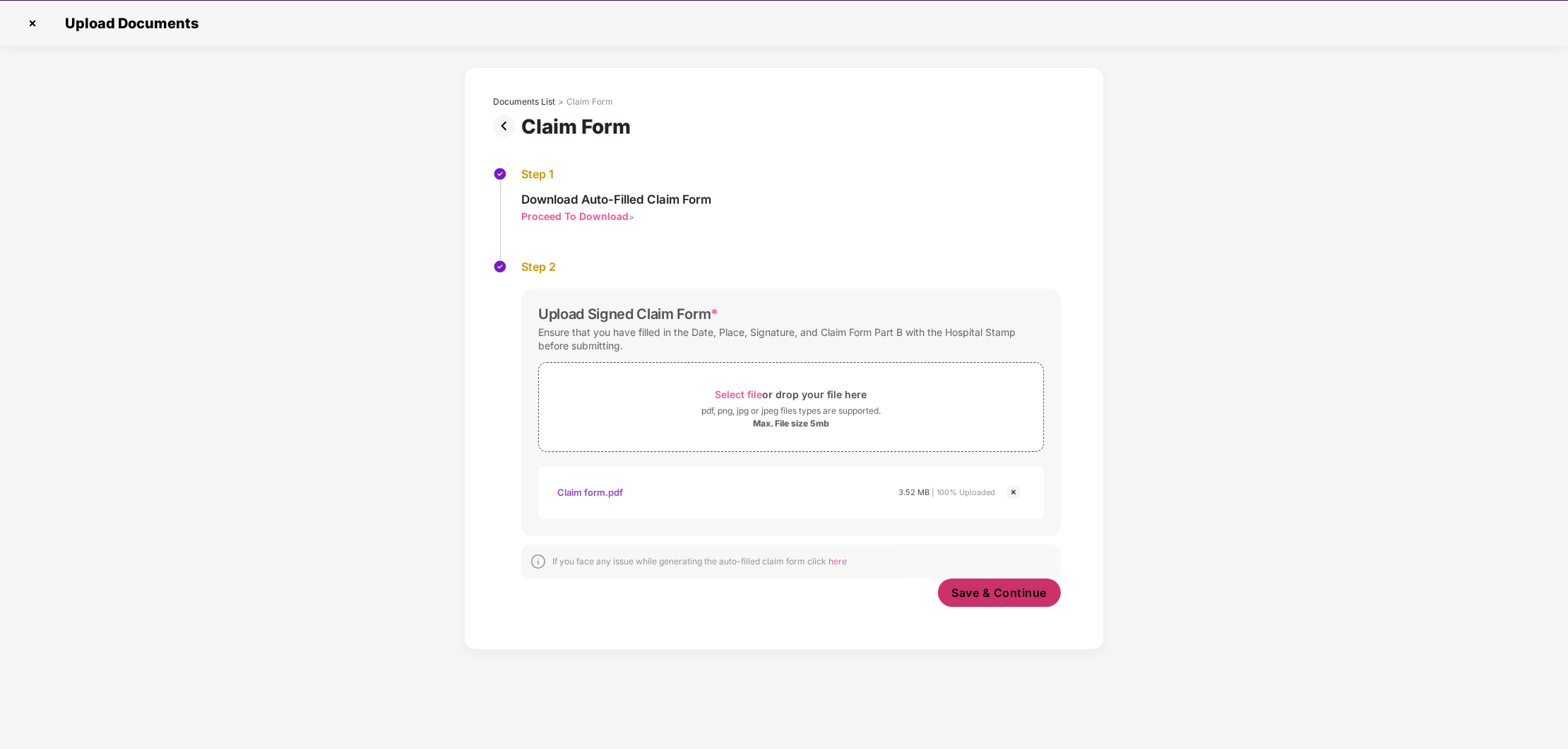
click at [1000, 595] on span "Save & Continue" at bounding box center [999, 592] width 95 height 16
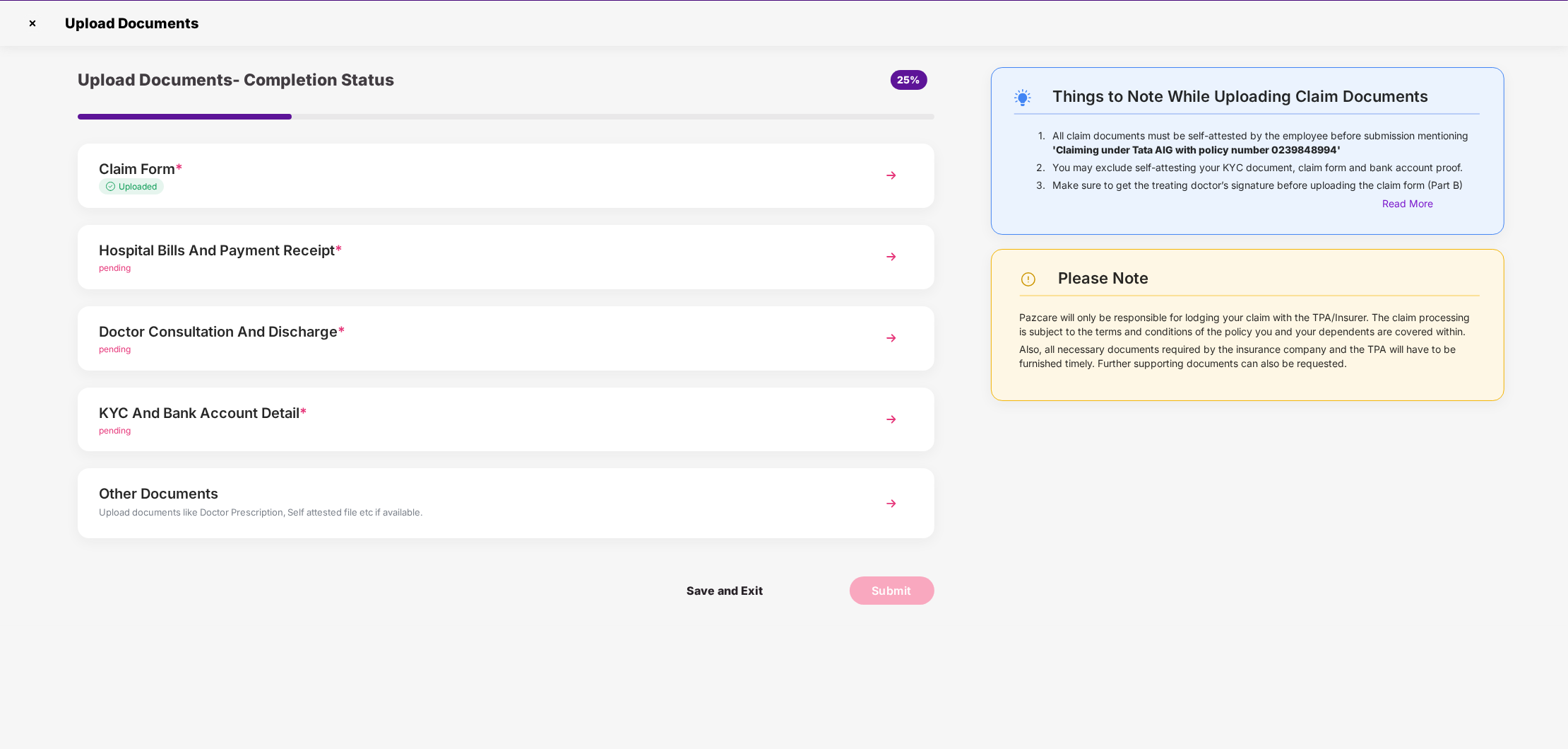
click at [888, 259] on img at bounding box center [891, 256] width 25 height 25
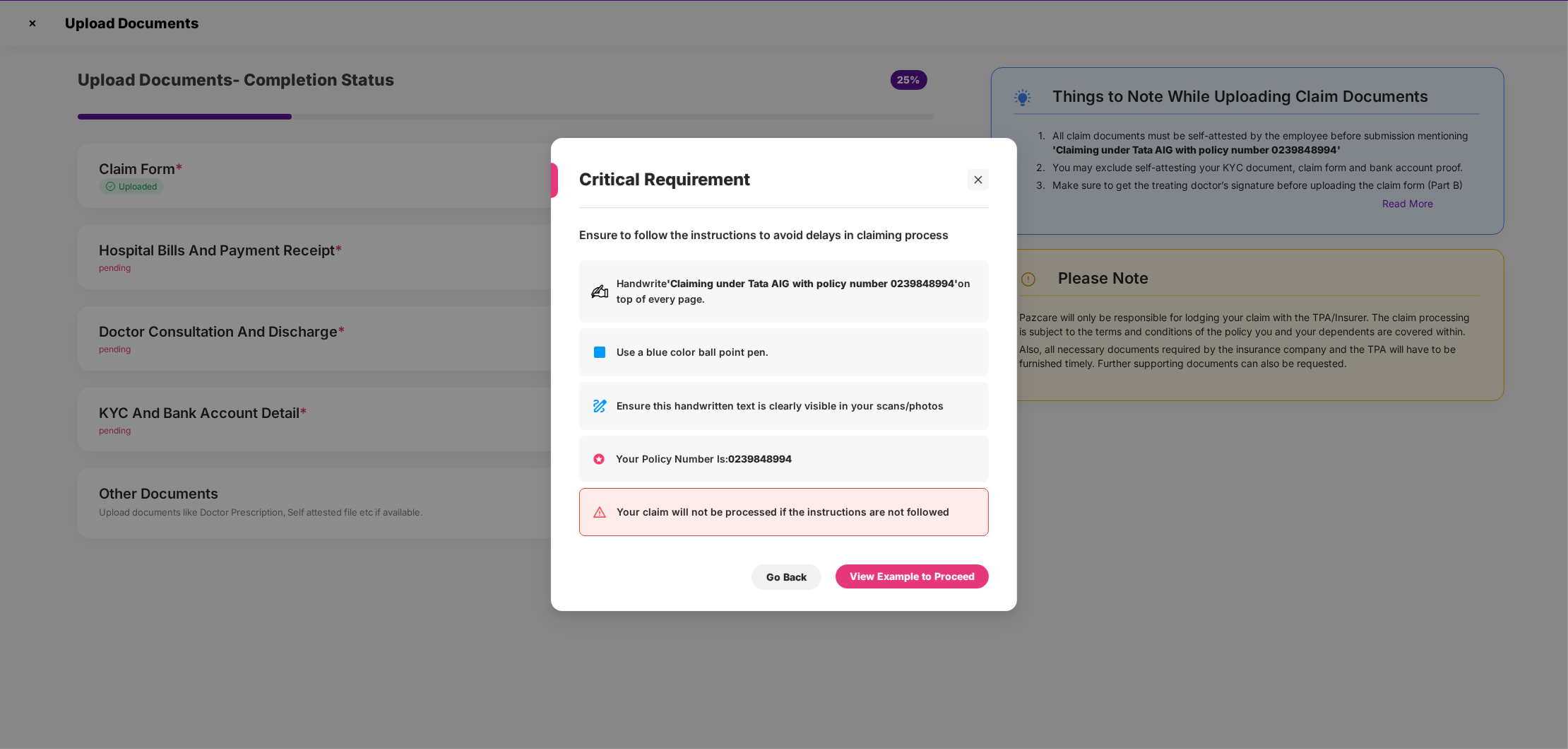
scroll to position [0, 0]
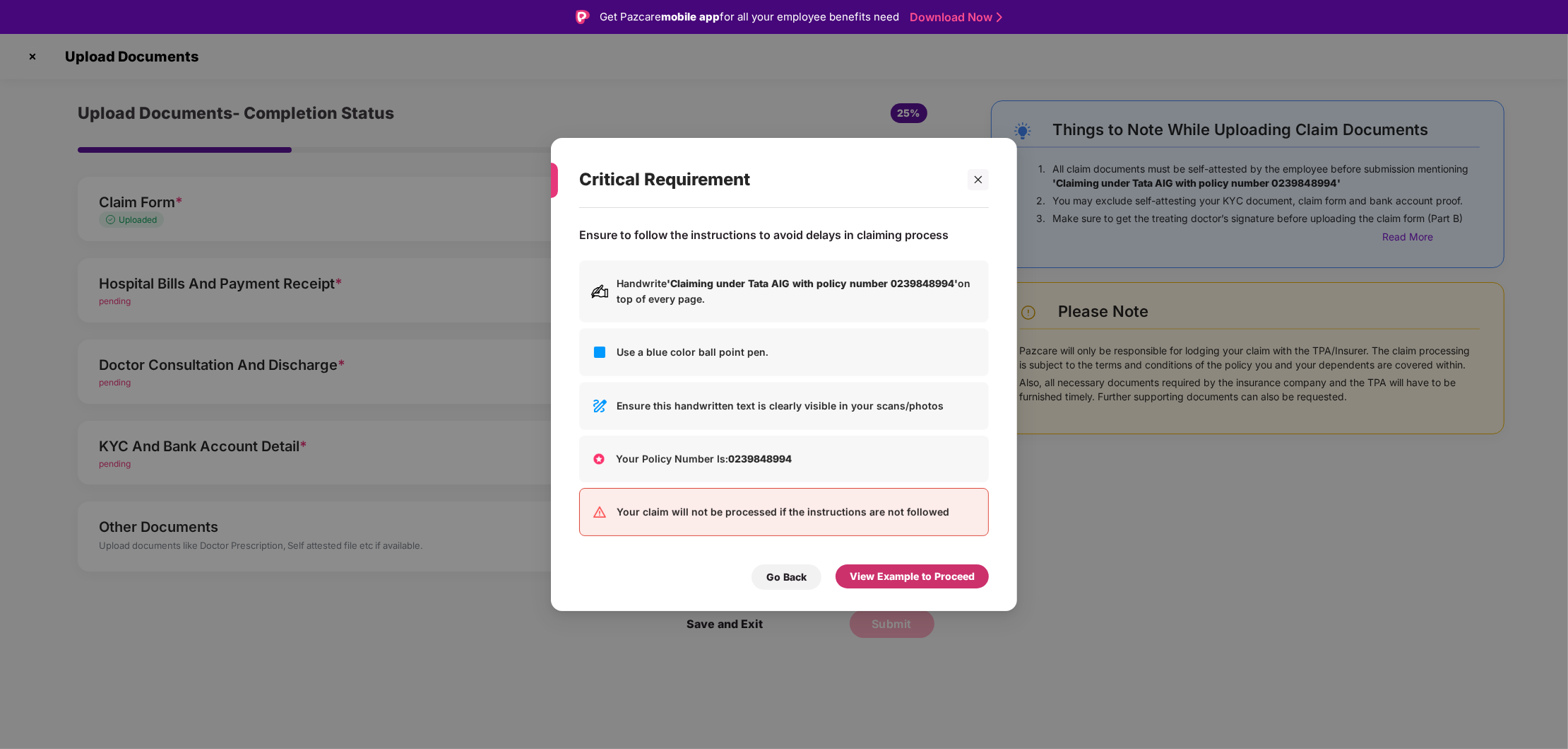
click at [905, 577] on div "View Example to Proceed" at bounding box center [912, 576] width 125 height 16
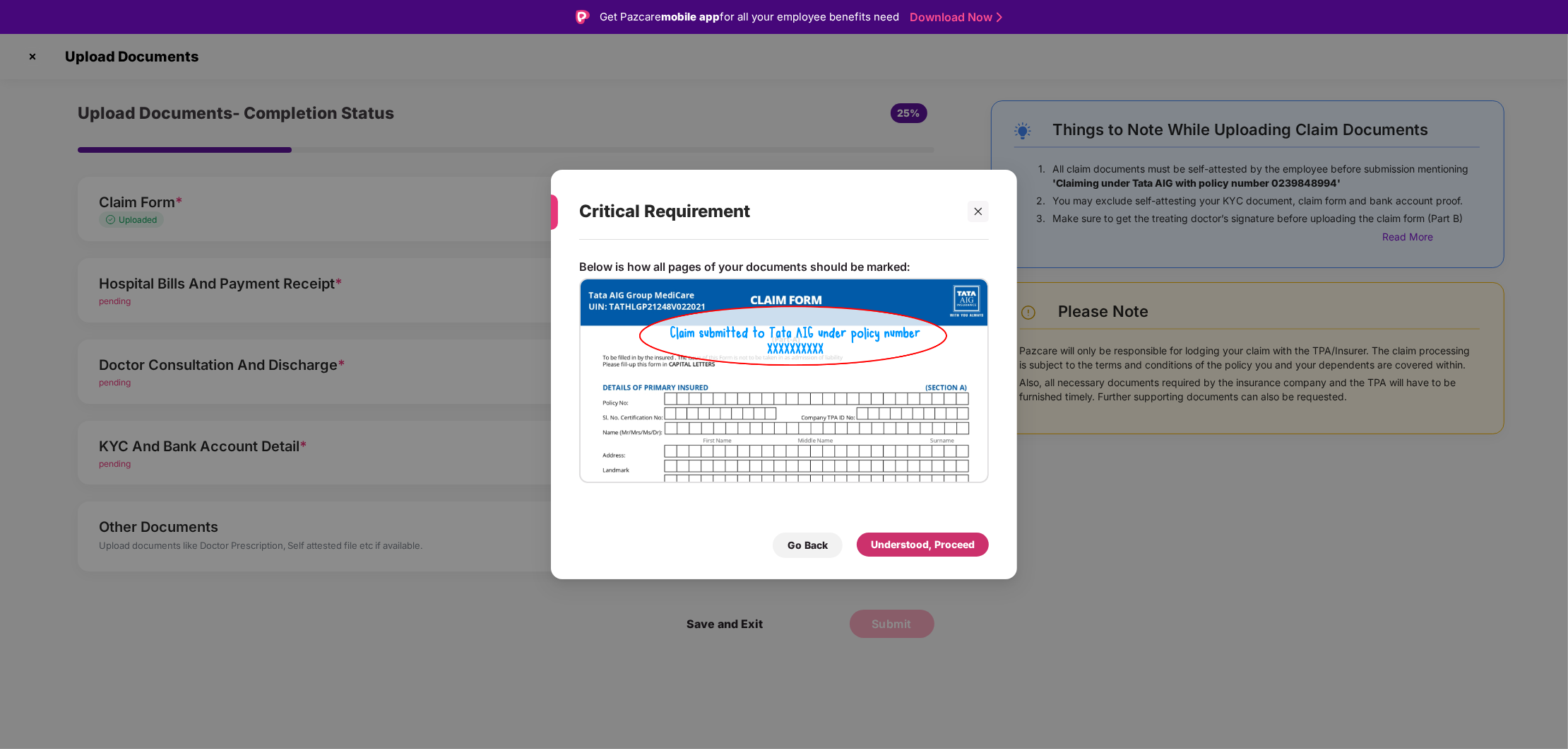
click at [910, 545] on div "Understood, Proceed" at bounding box center [923, 545] width 104 height 16
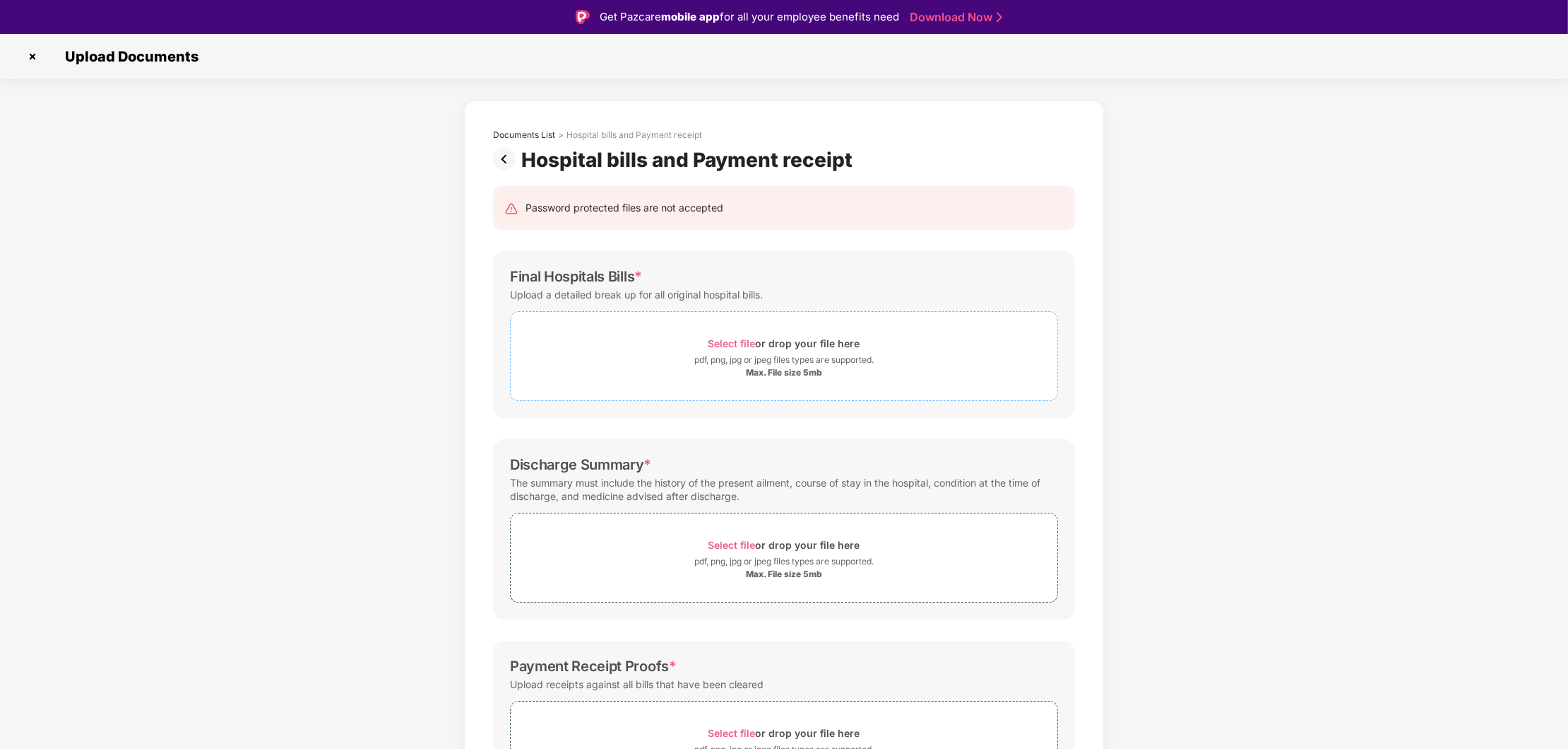
click at [797, 364] on div "pdf, png, jpg or jpeg files types are supported." at bounding box center [783, 359] width 179 height 14
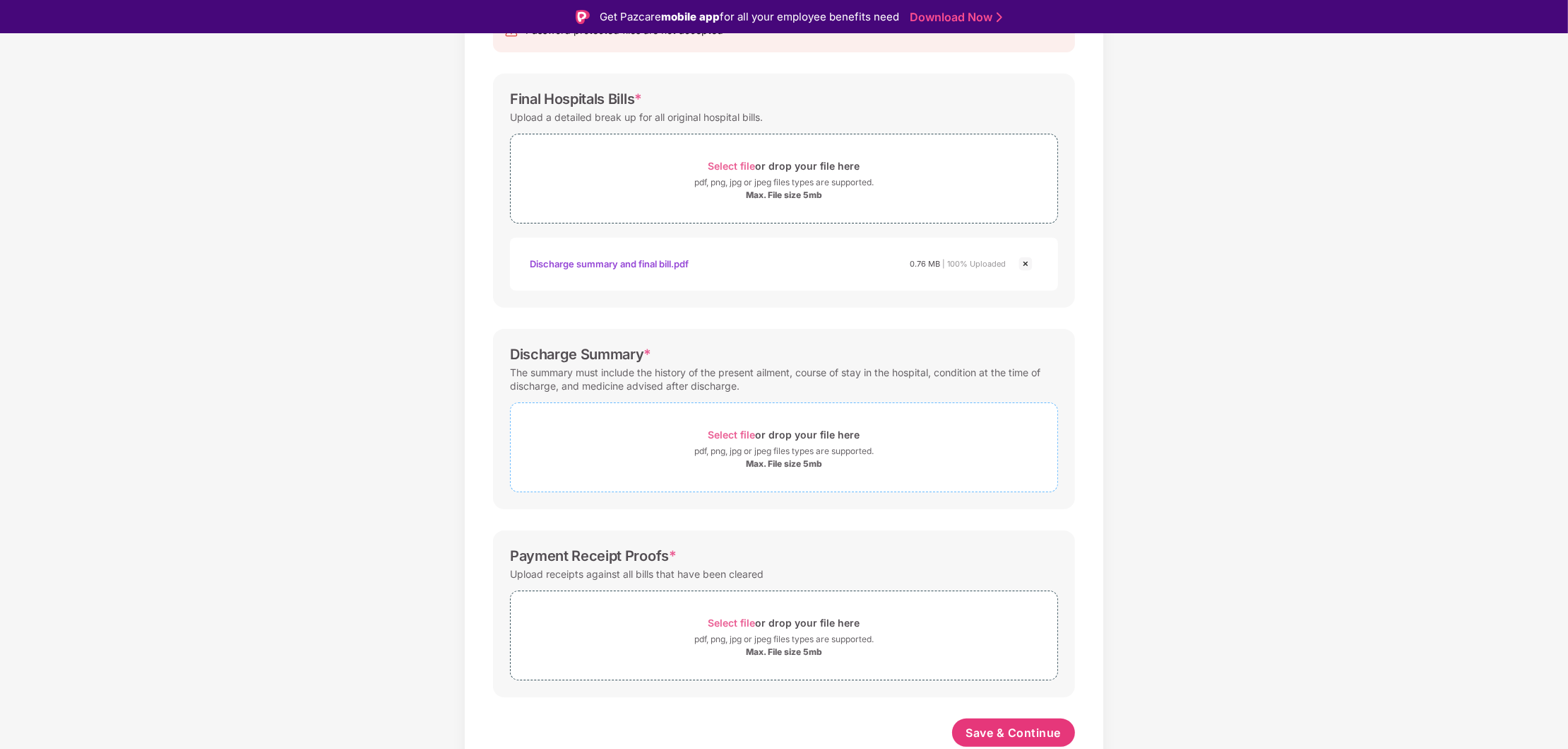
scroll to position [180, 0]
click at [771, 437] on div "Select file or drop your file here" at bounding box center [785, 435] width 152 height 19
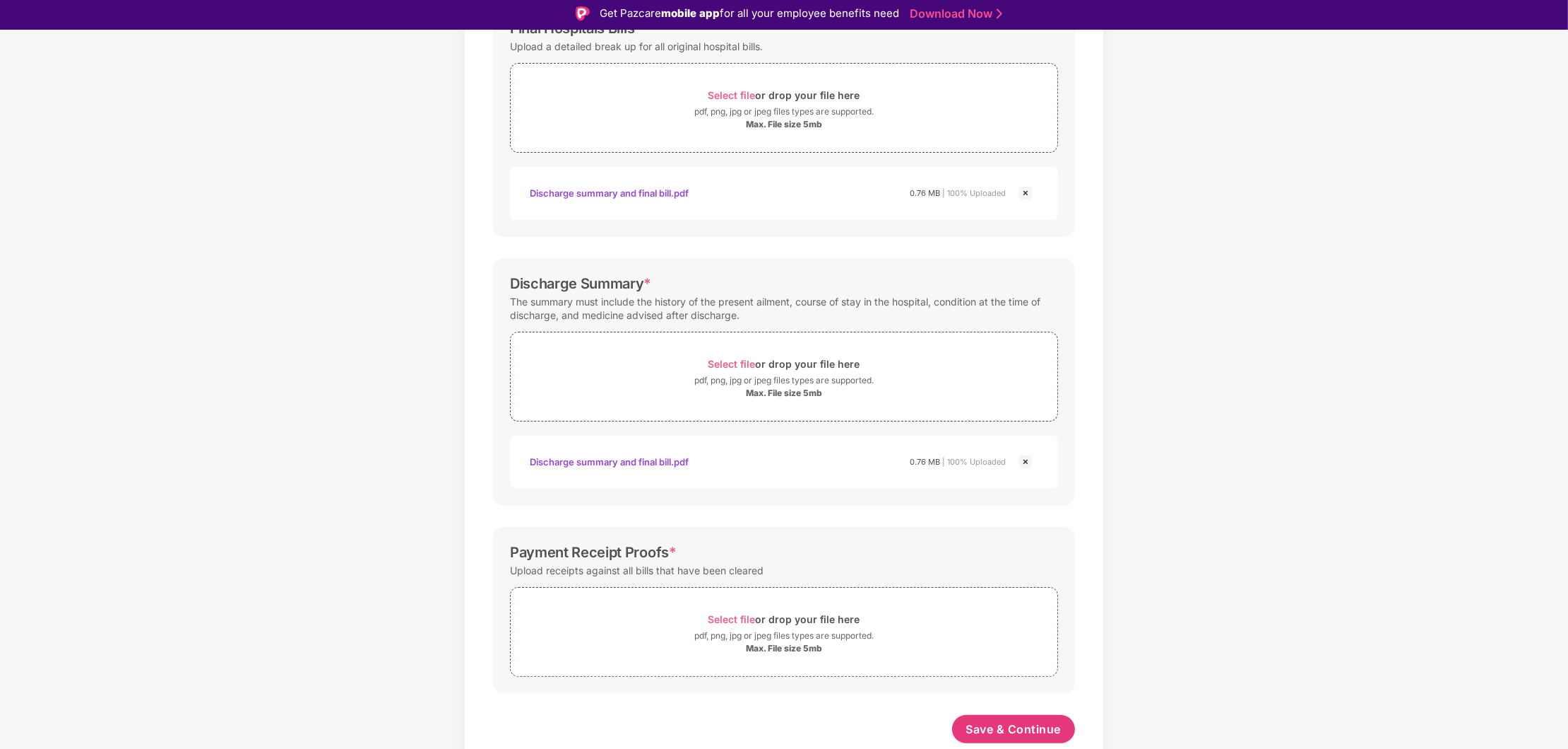
scroll to position [33, 0]
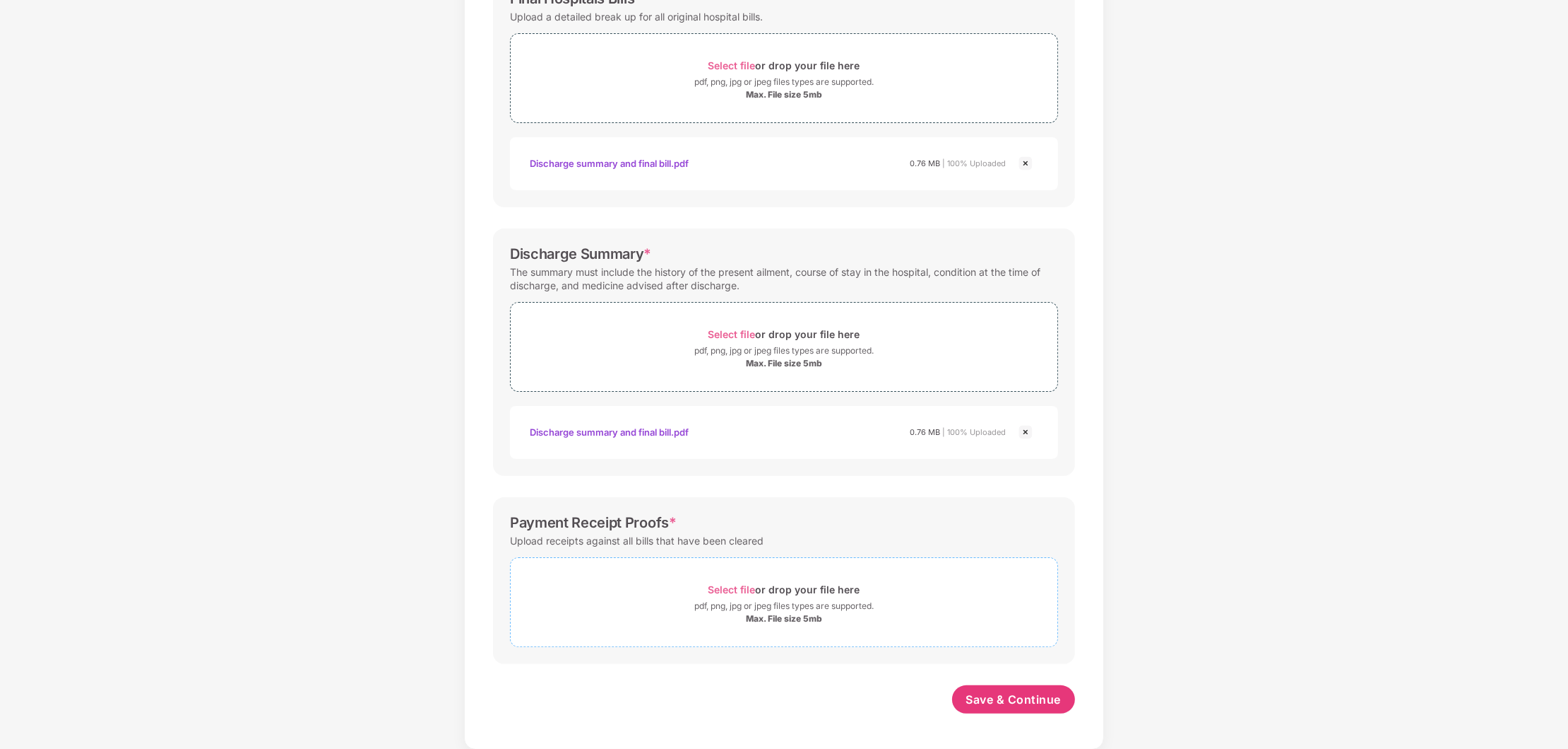
click at [762, 598] on div "Select file or drop your file here" at bounding box center [785, 589] width 152 height 19
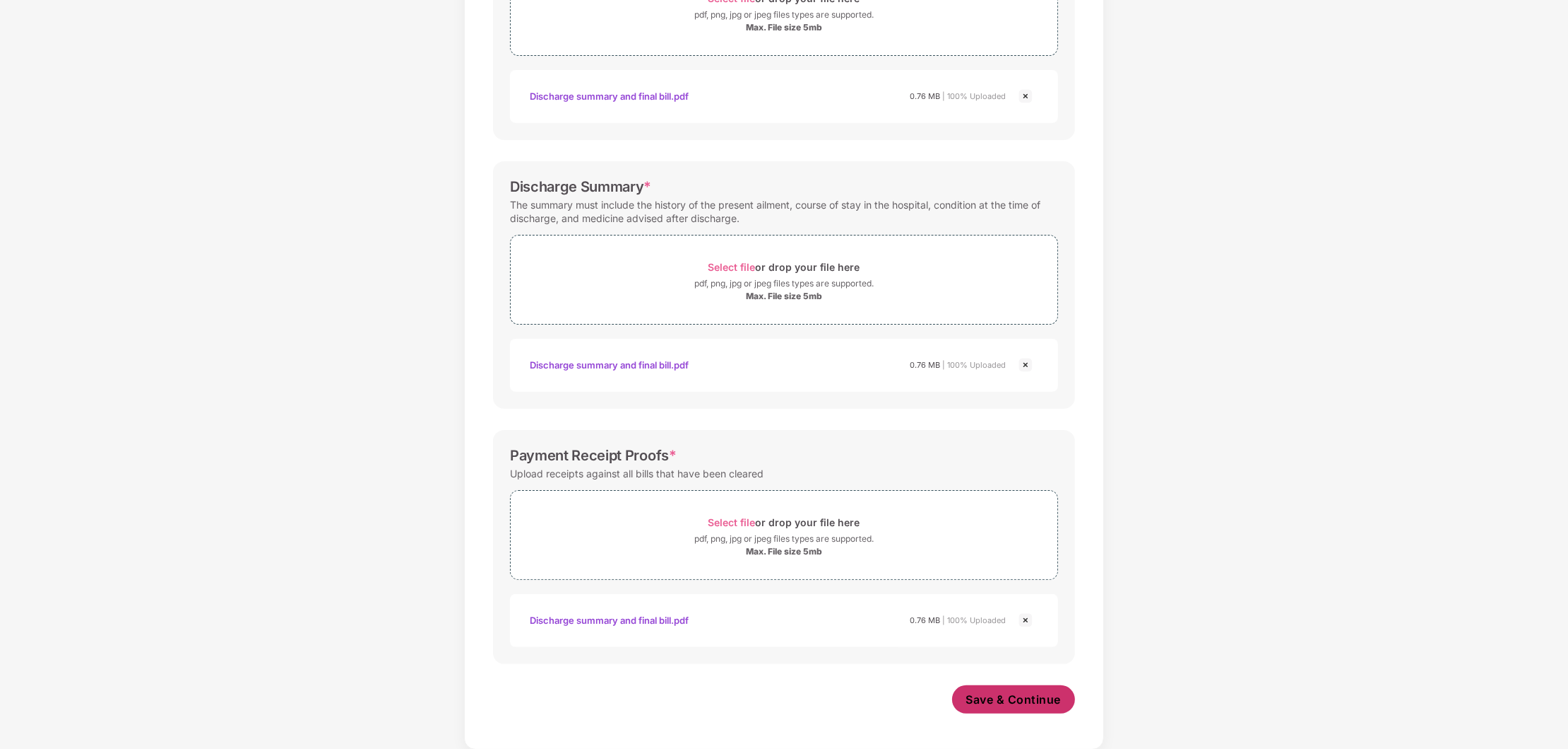
scroll to position [314, 0]
click at [1033, 697] on span "Save & Continue" at bounding box center [1014, 699] width 95 height 16
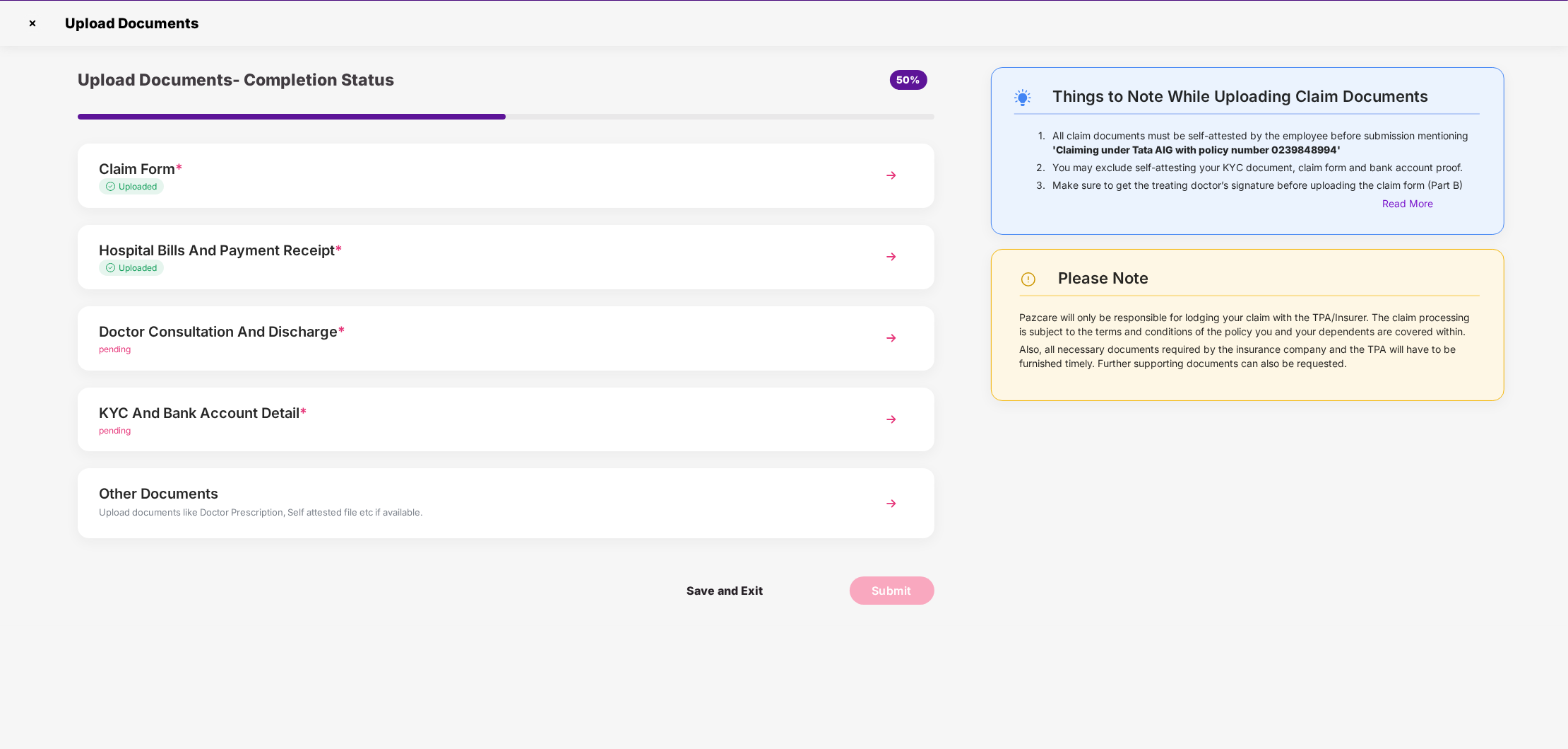
click at [890, 337] on img at bounding box center [891, 338] width 25 height 25
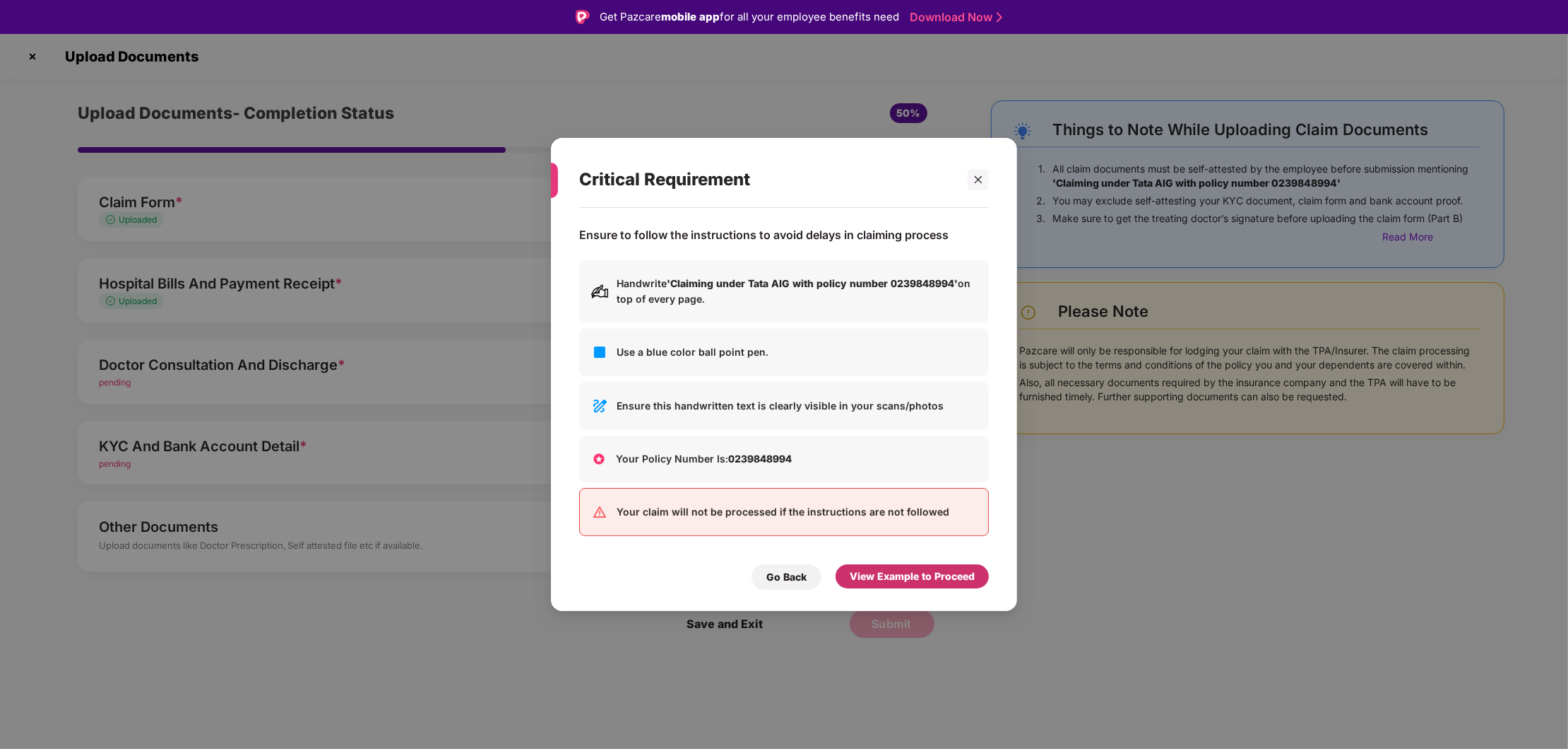
click at [929, 571] on div "View Example to Proceed" at bounding box center [912, 576] width 125 height 16
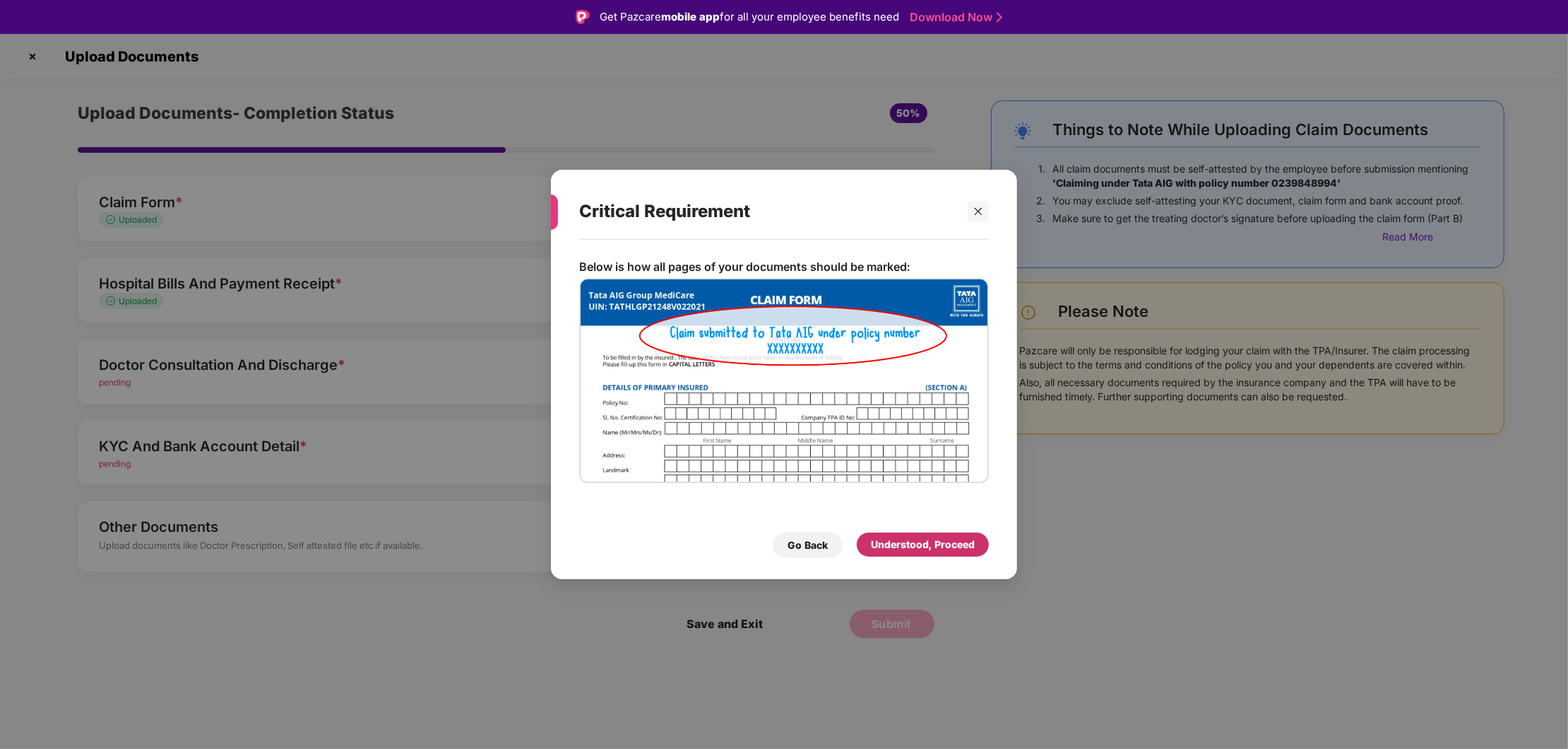
click at [947, 542] on div "Understood, Proceed" at bounding box center [923, 545] width 104 height 16
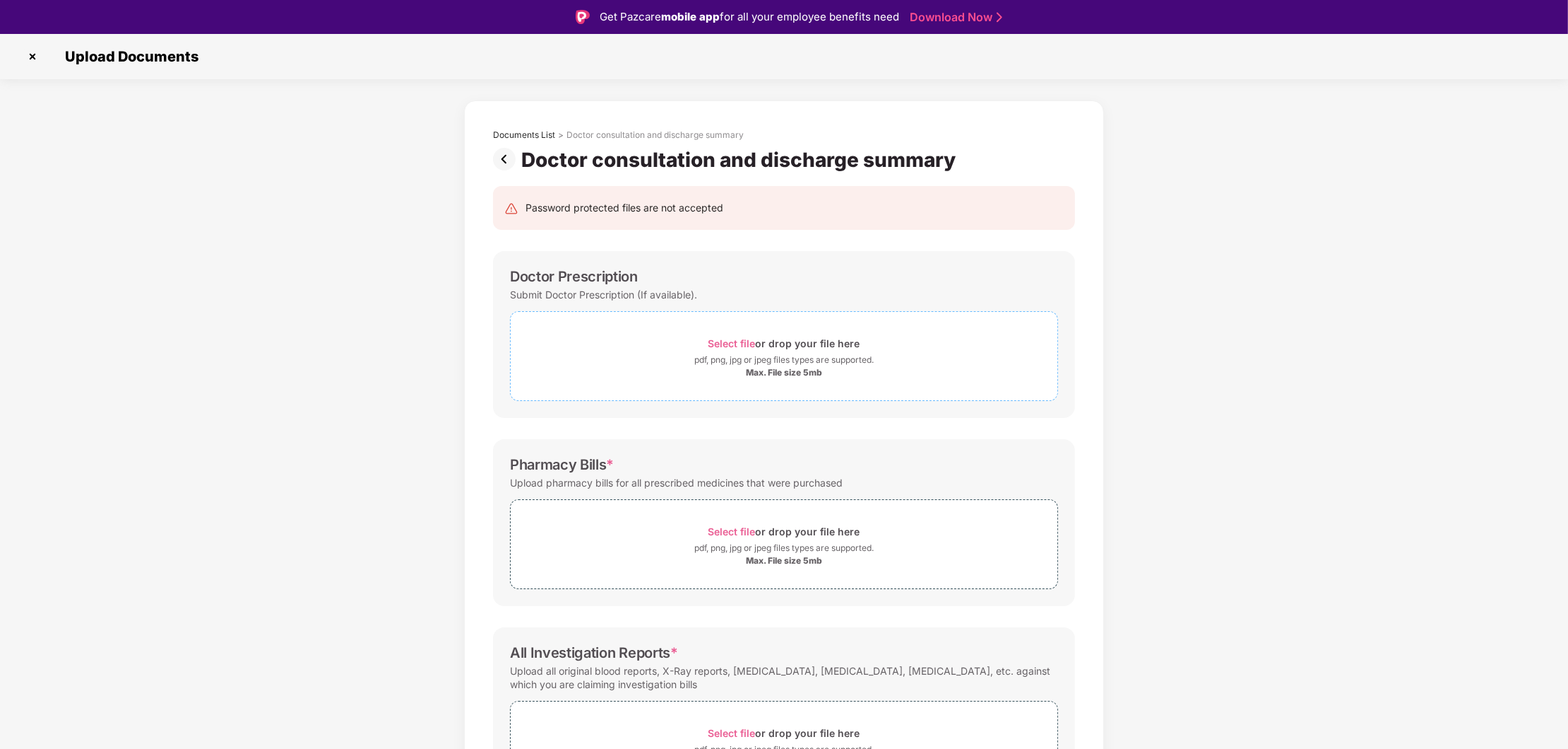
click at [760, 355] on div "pdf, png, jpg or jpeg files types are supported." at bounding box center [783, 359] width 179 height 14
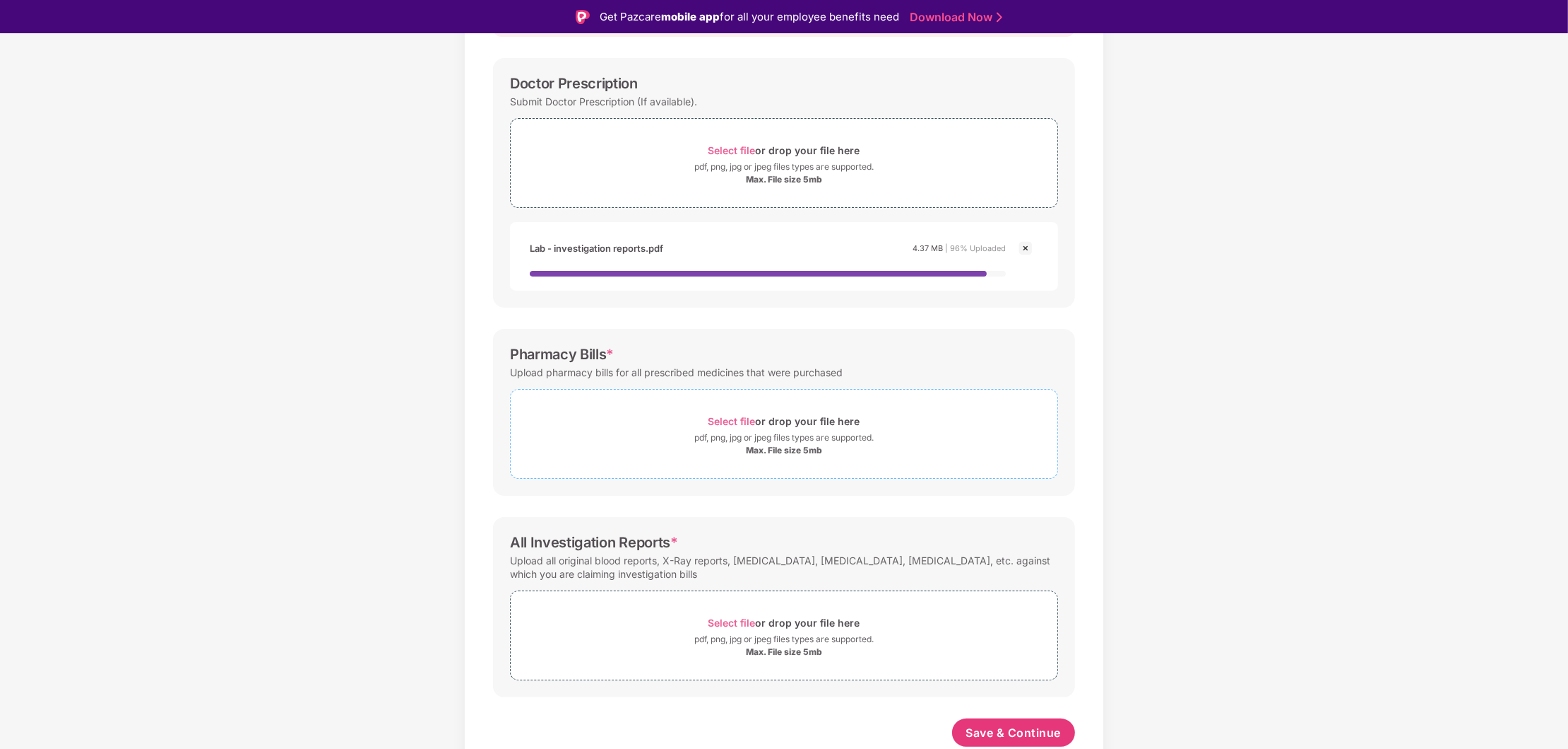
click at [762, 428] on div "Select file or drop your file here" at bounding box center [785, 421] width 152 height 19
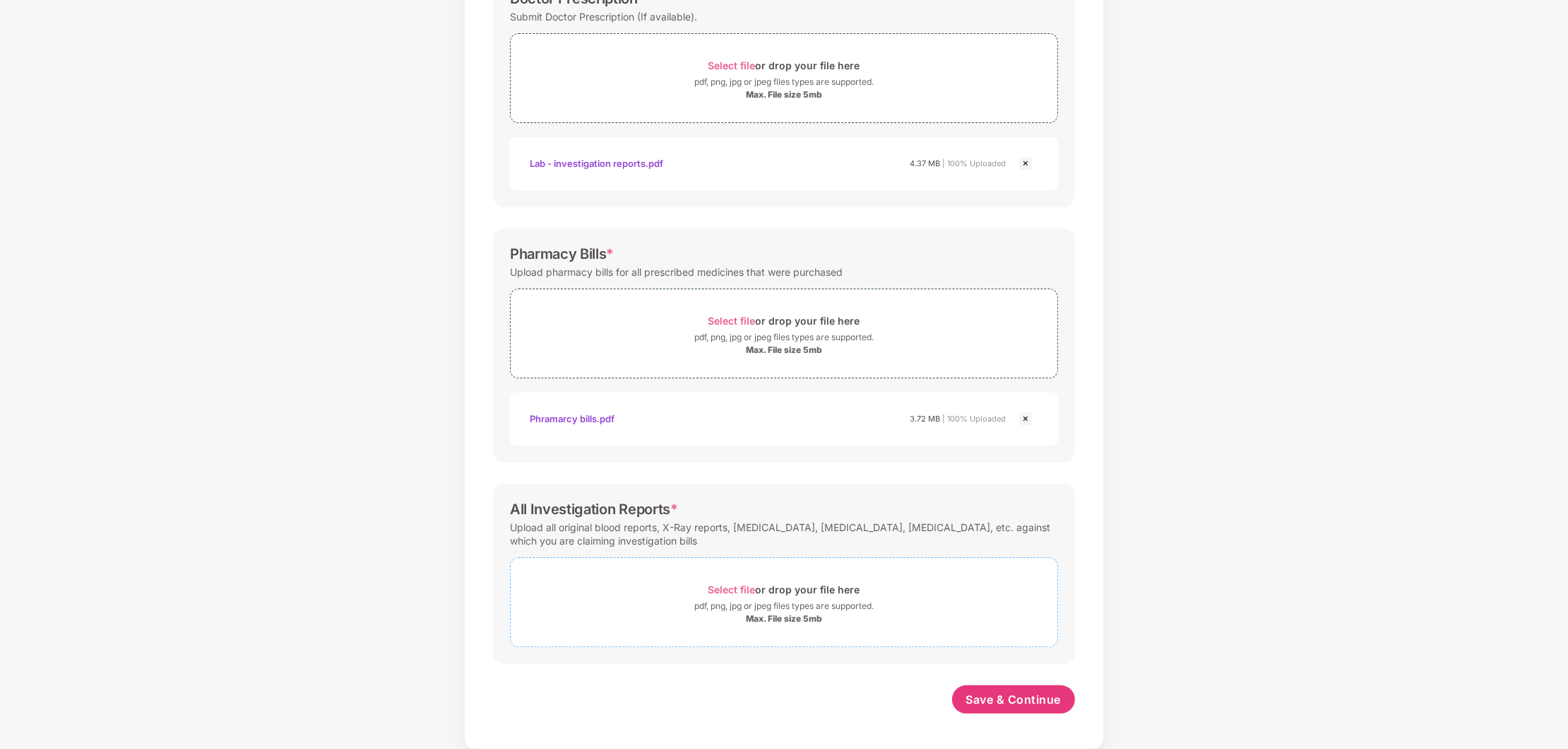
scroll to position [247, 0]
click at [791, 591] on div "Select file or drop your file here" at bounding box center [785, 589] width 152 height 19
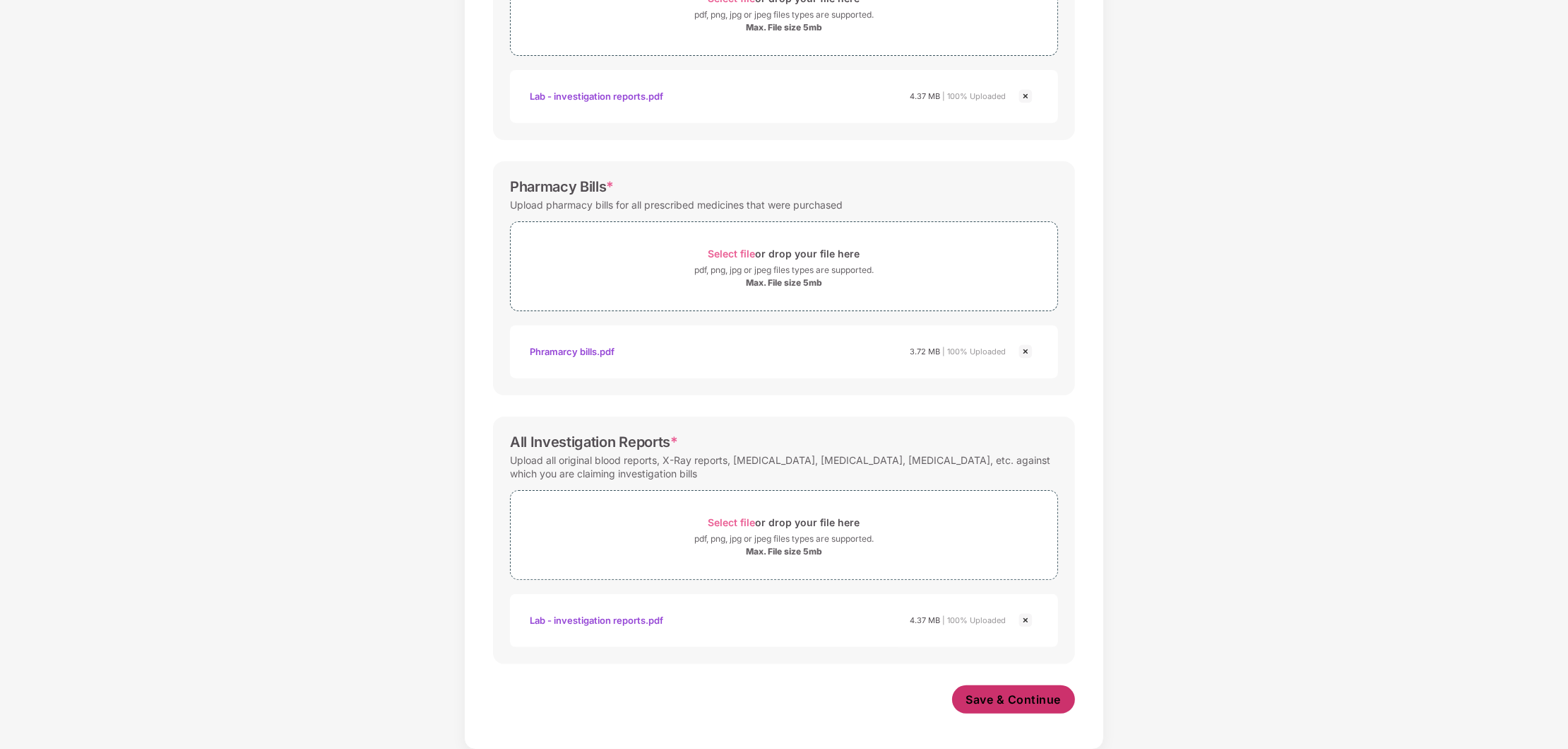
scroll to position [314, 0]
click at [1035, 694] on span "Save & Continue" at bounding box center [1014, 699] width 95 height 16
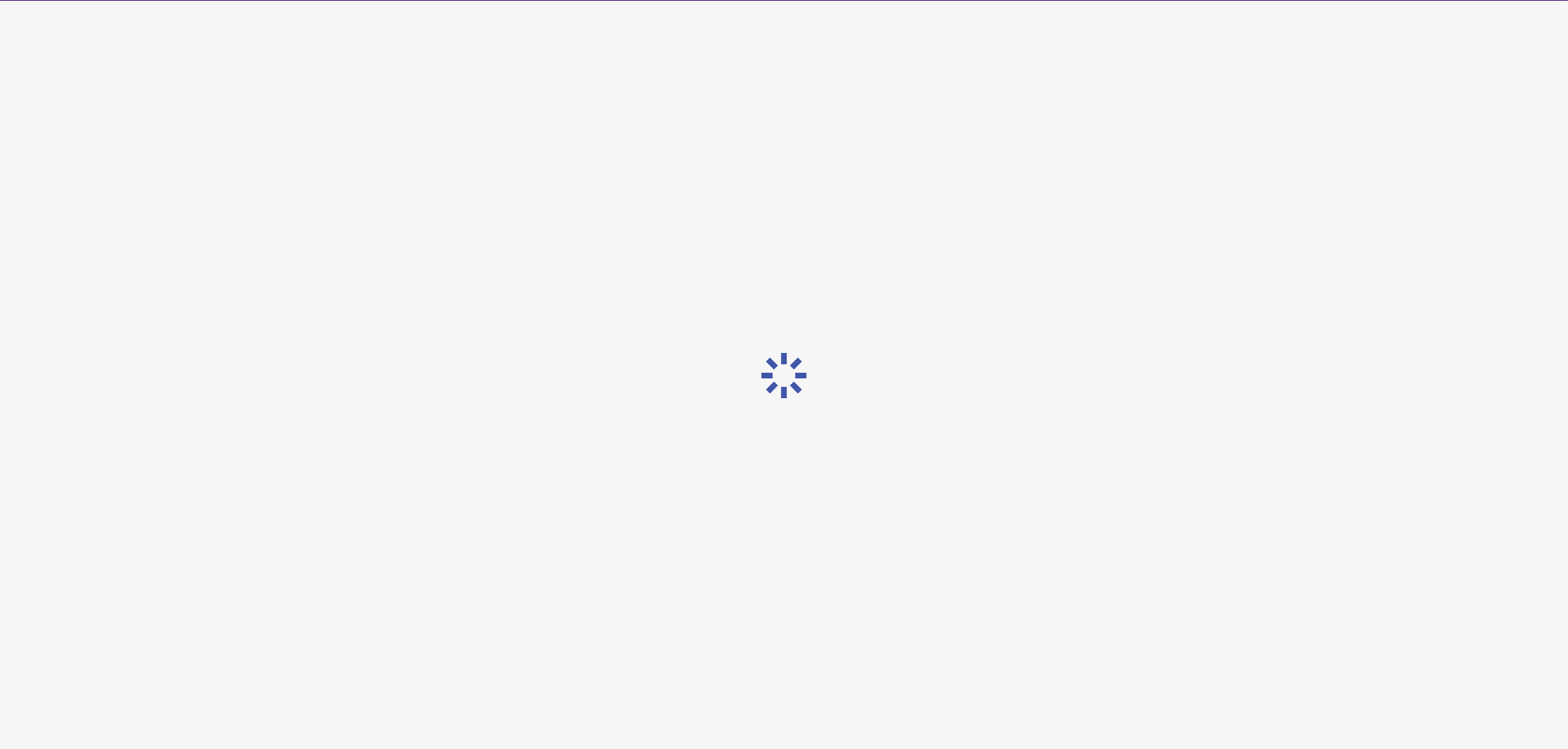
scroll to position [0, 0]
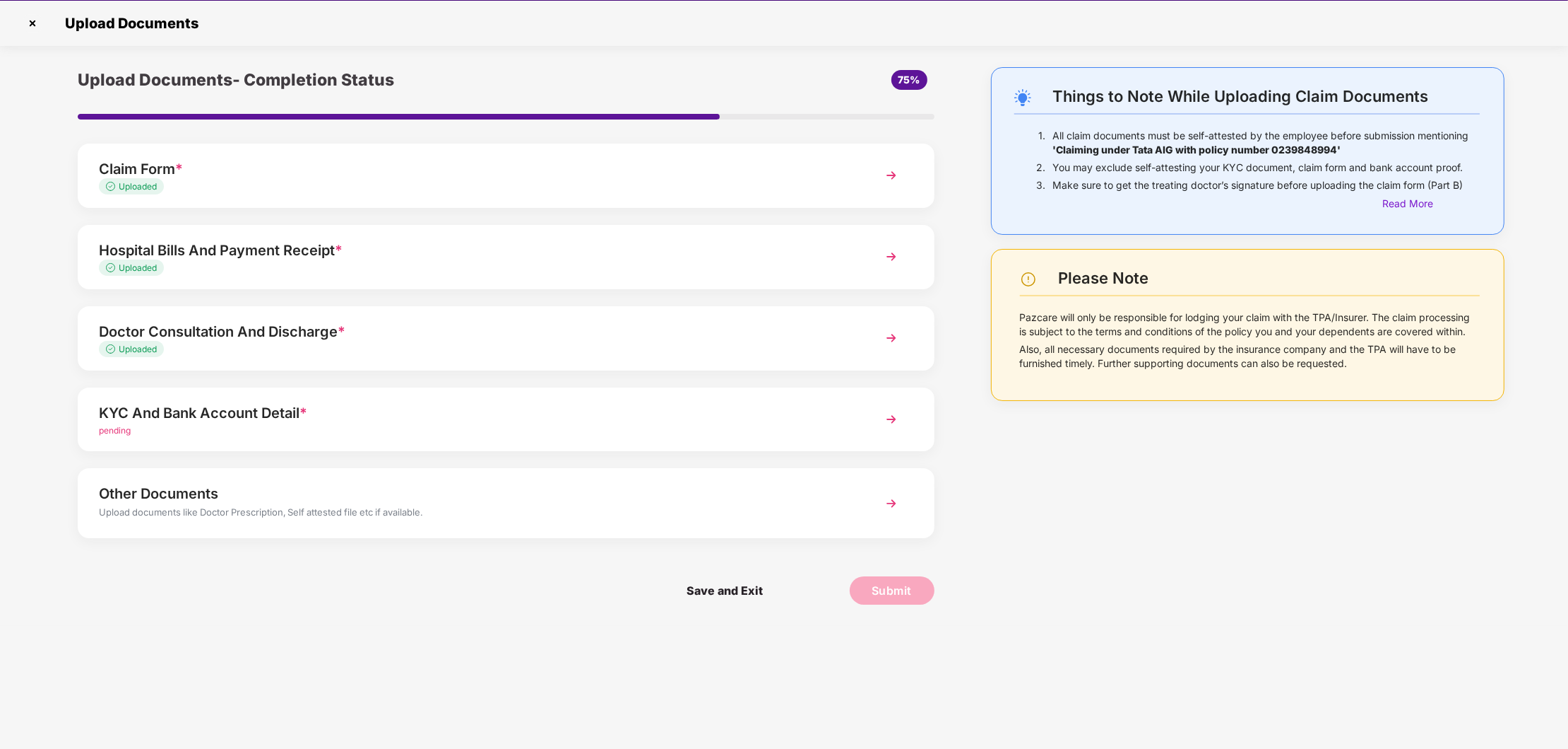
click at [895, 423] on img at bounding box center [891, 418] width 25 height 25
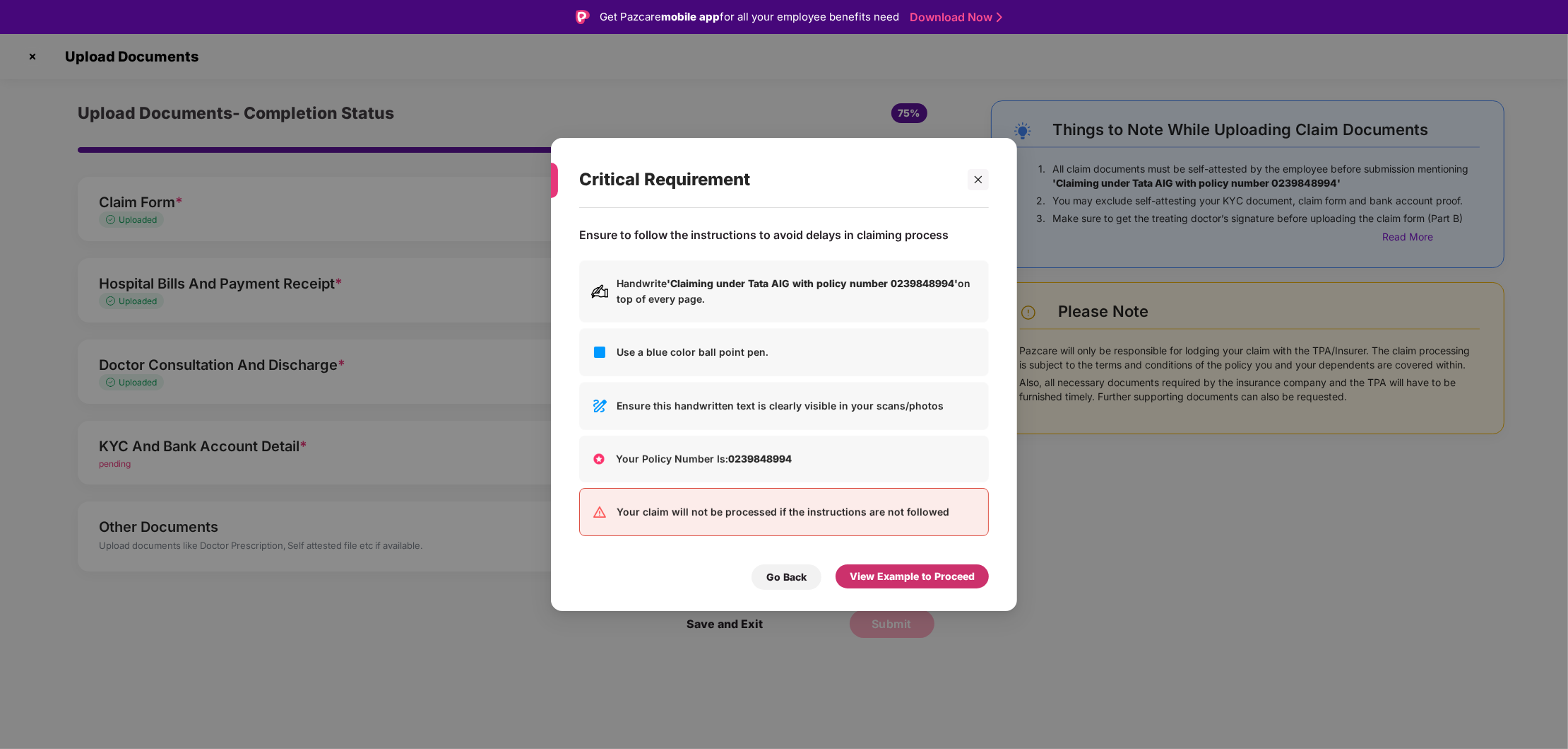
click at [890, 576] on div "View Example to Proceed" at bounding box center [912, 576] width 125 height 16
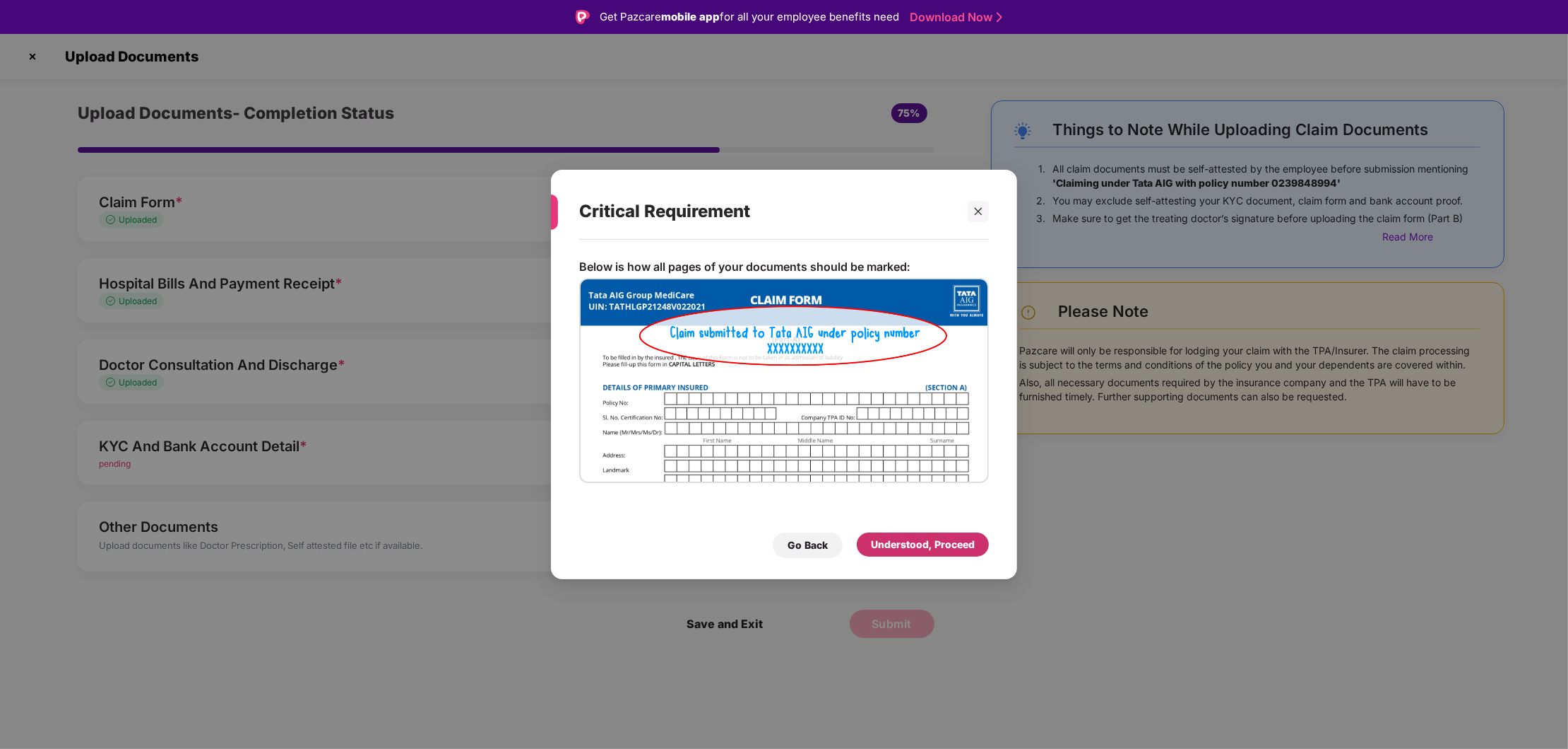
click at [902, 535] on div "Understood, Proceed" at bounding box center [922, 545] width 132 height 24
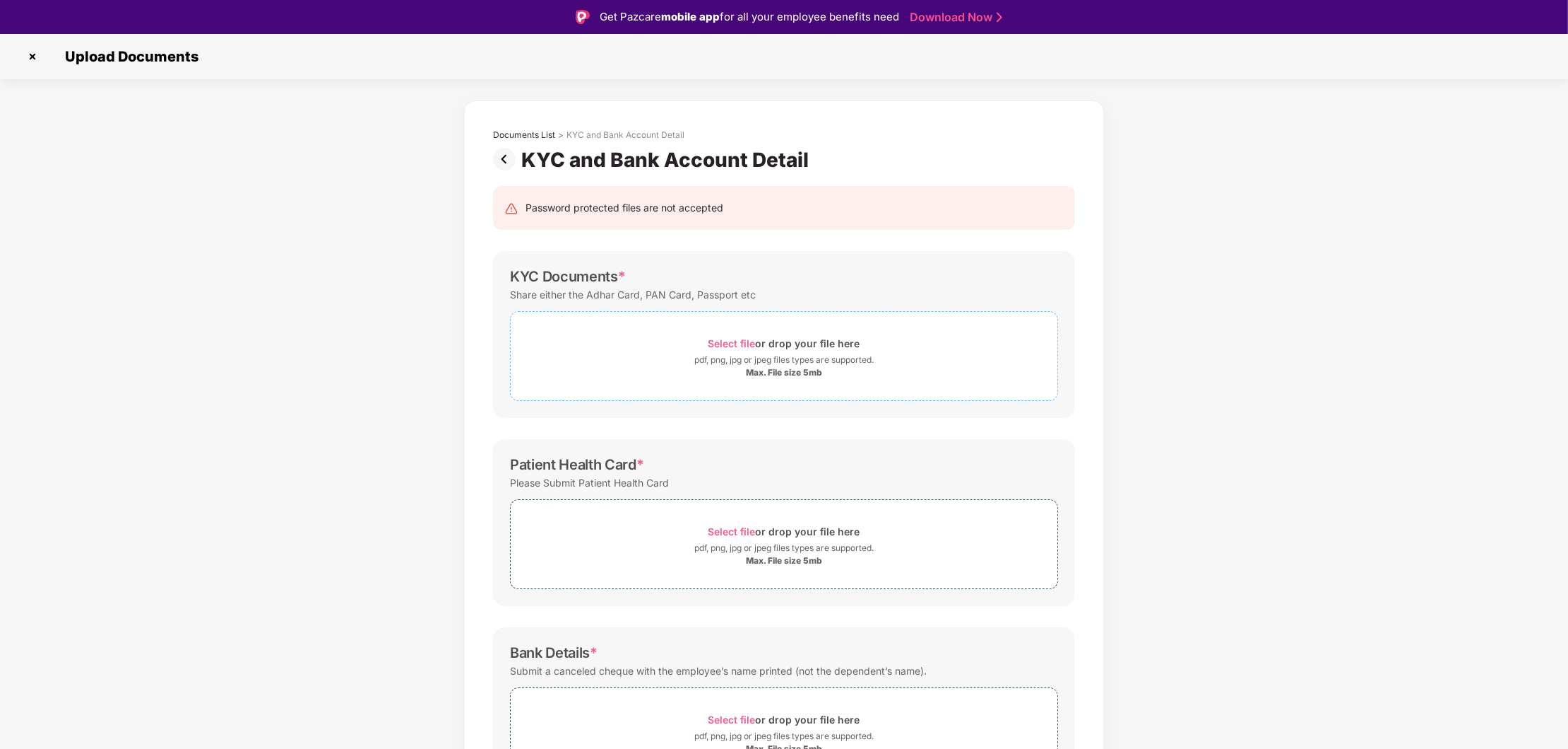
click at [786, 339] on div "Select file or drop your file here" at bounding box center [785, 343] width 152 height 19
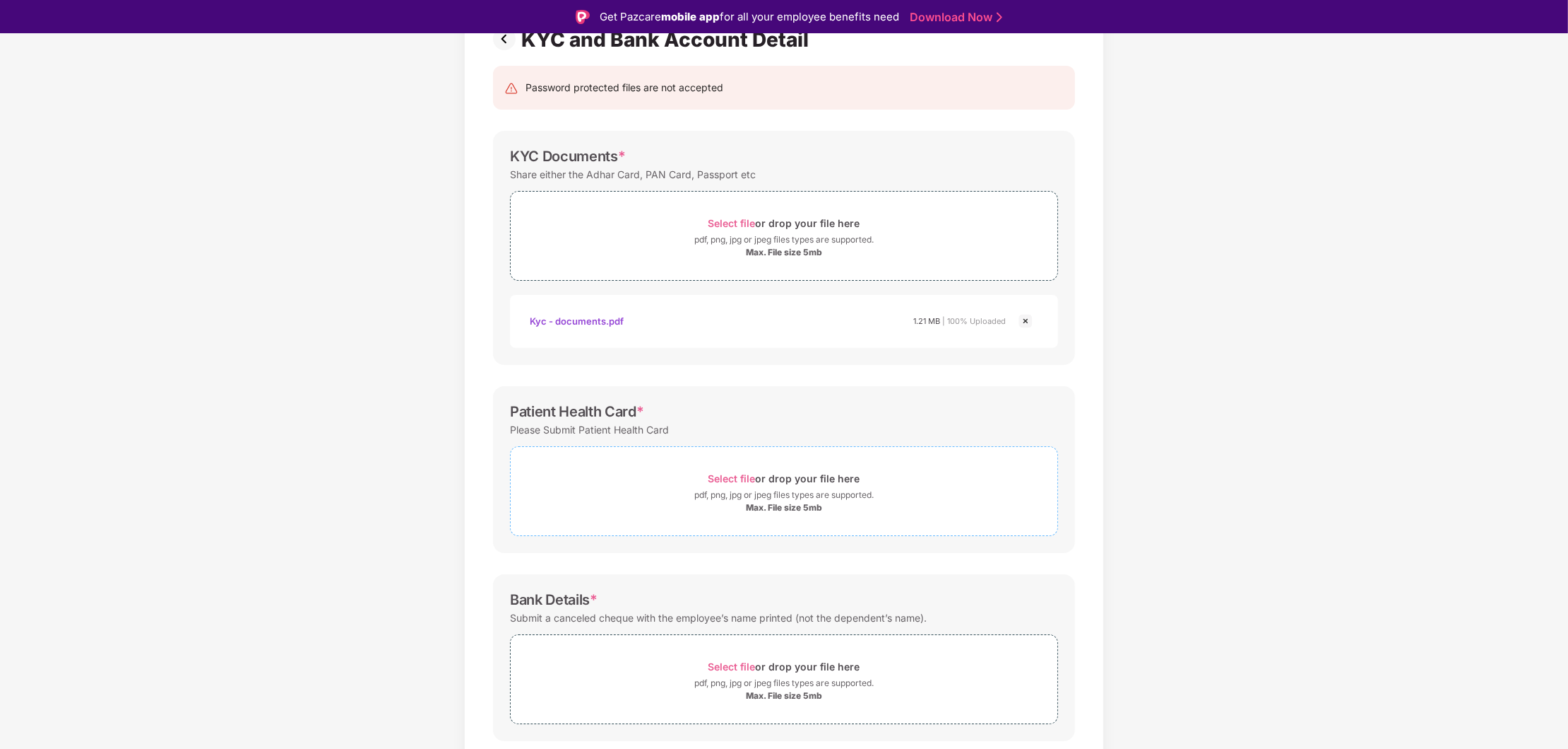
scroll to position [167, 0]
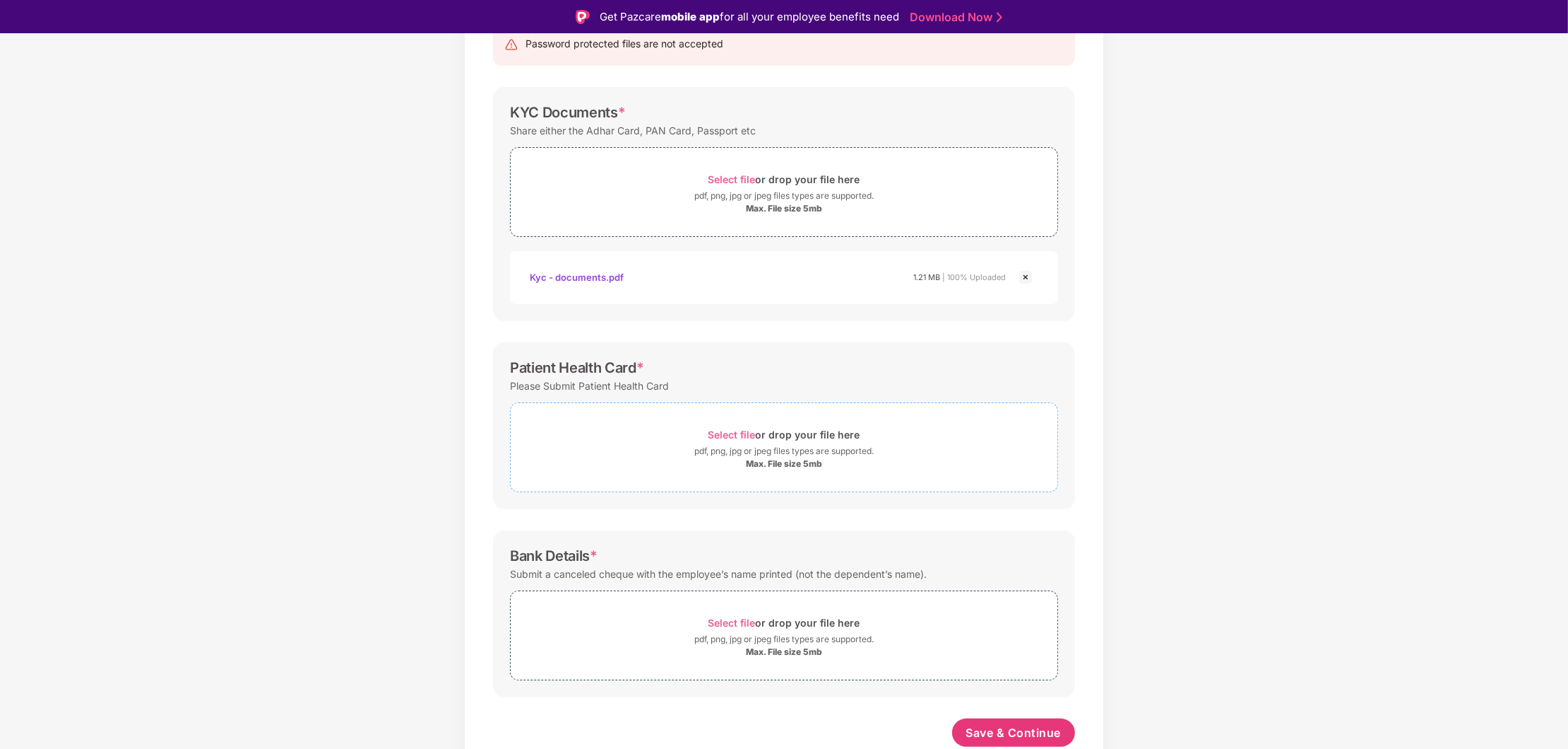
click at [778, 449] on div "pdf, png, jpg or jpeg files types are supported." at bounding box center [783, 451] width 179 height 14
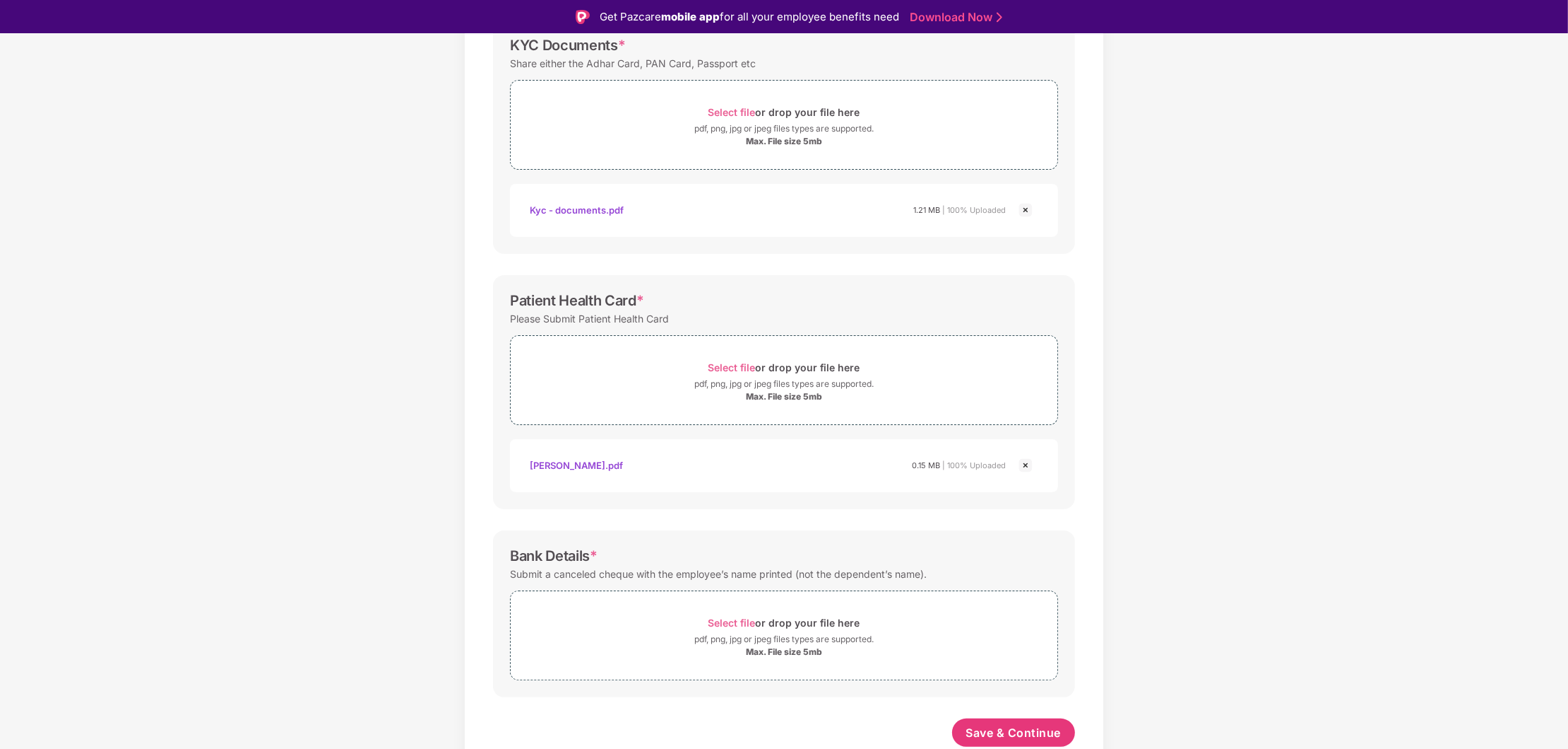
scroll to position [33, 0]
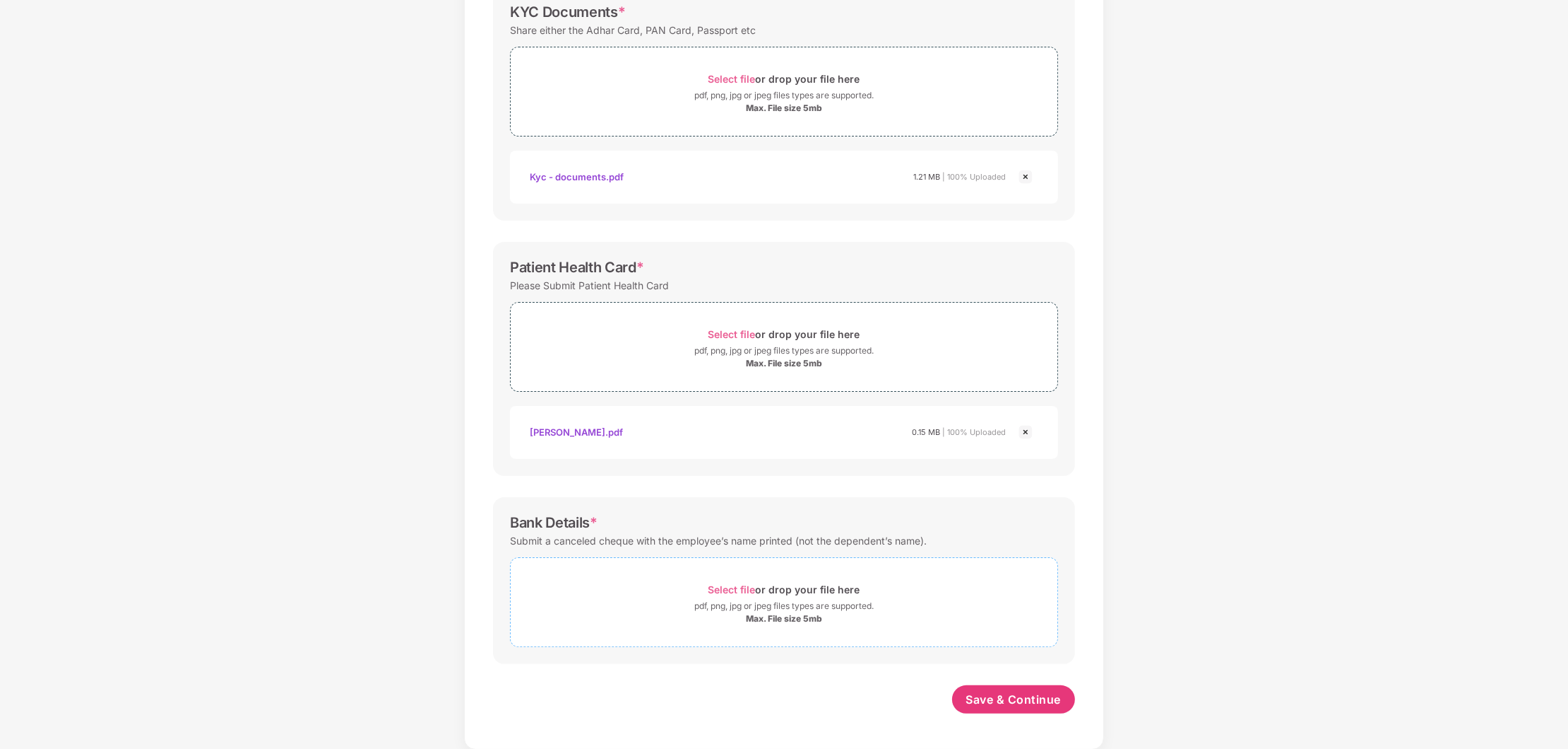
click at [793, 622] on div "Max. File size 5mb" at bounding box center [784, 618] width 76 height 11
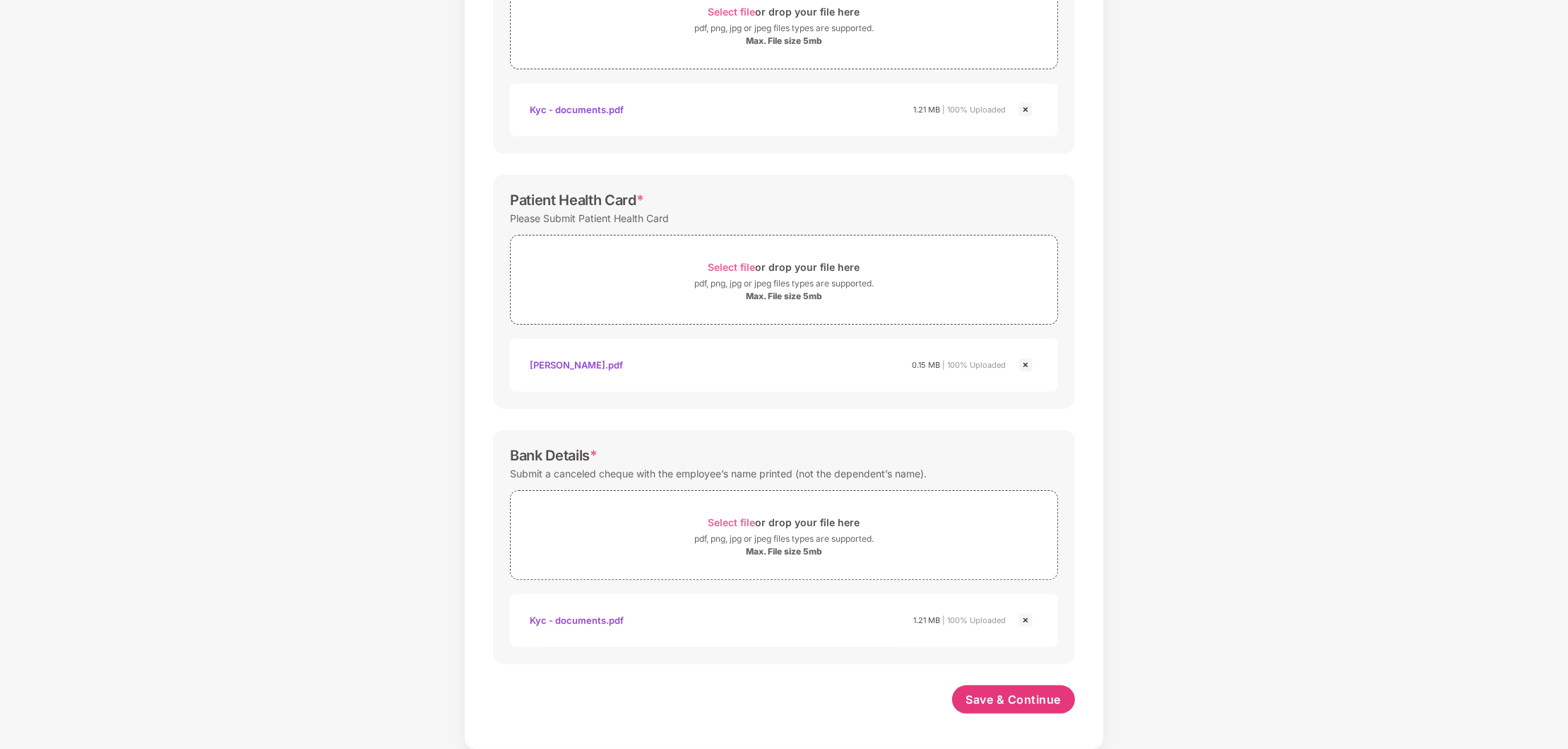
scroll to position [300, 0]
click at [1010, 696] on span "Save & Continue" at bounding box center [1014, 699] width 95 height 16
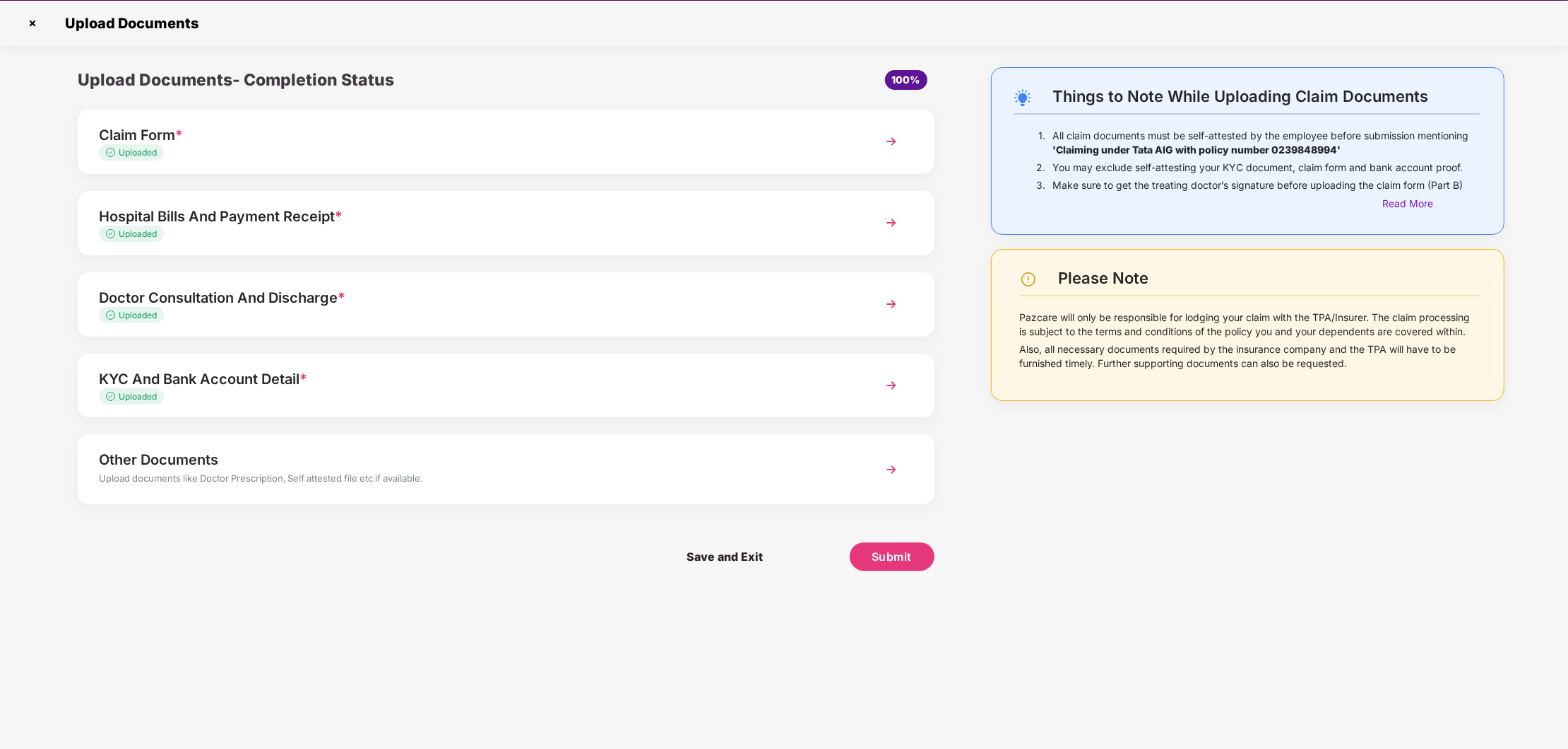
click at [895, 468] on img at bounding box center [891, 468] width 25 height 25
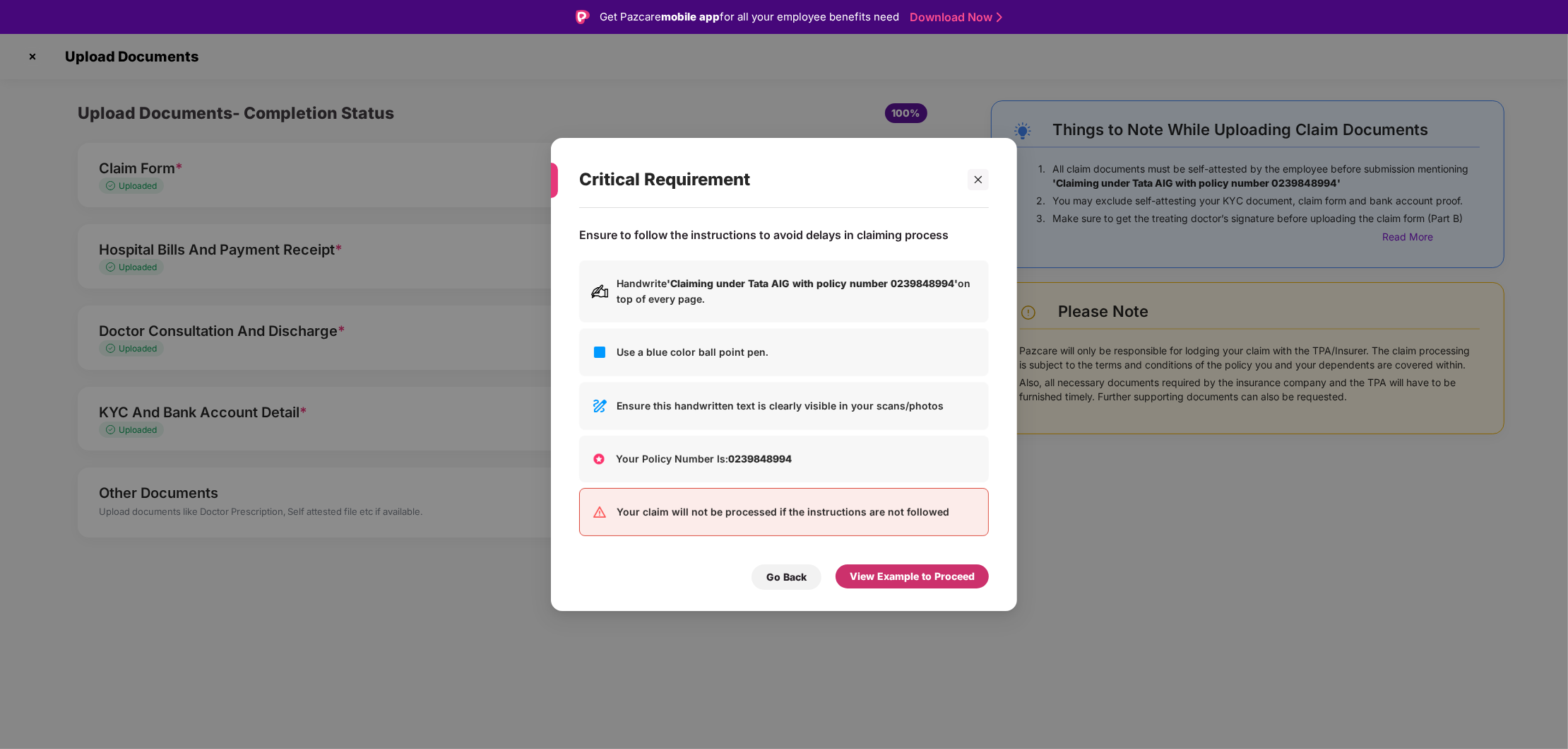
click at [941, 580] on div "View Example to Proceed" at bounding box center [912, 576] width 125 height 16
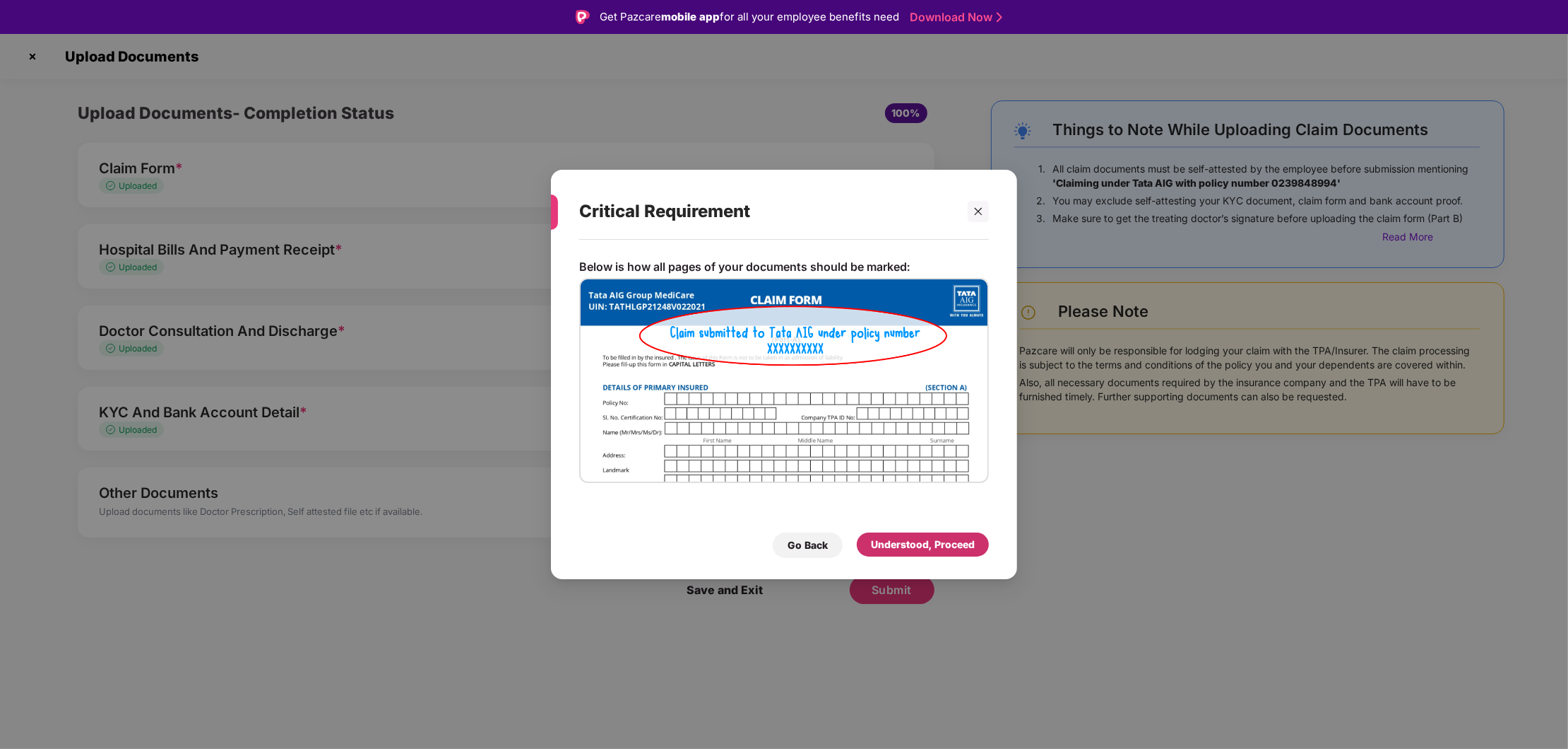
click at [939, 552] on div "Understood, Proceed" at bounding box center [922, 545] width 132 height 24
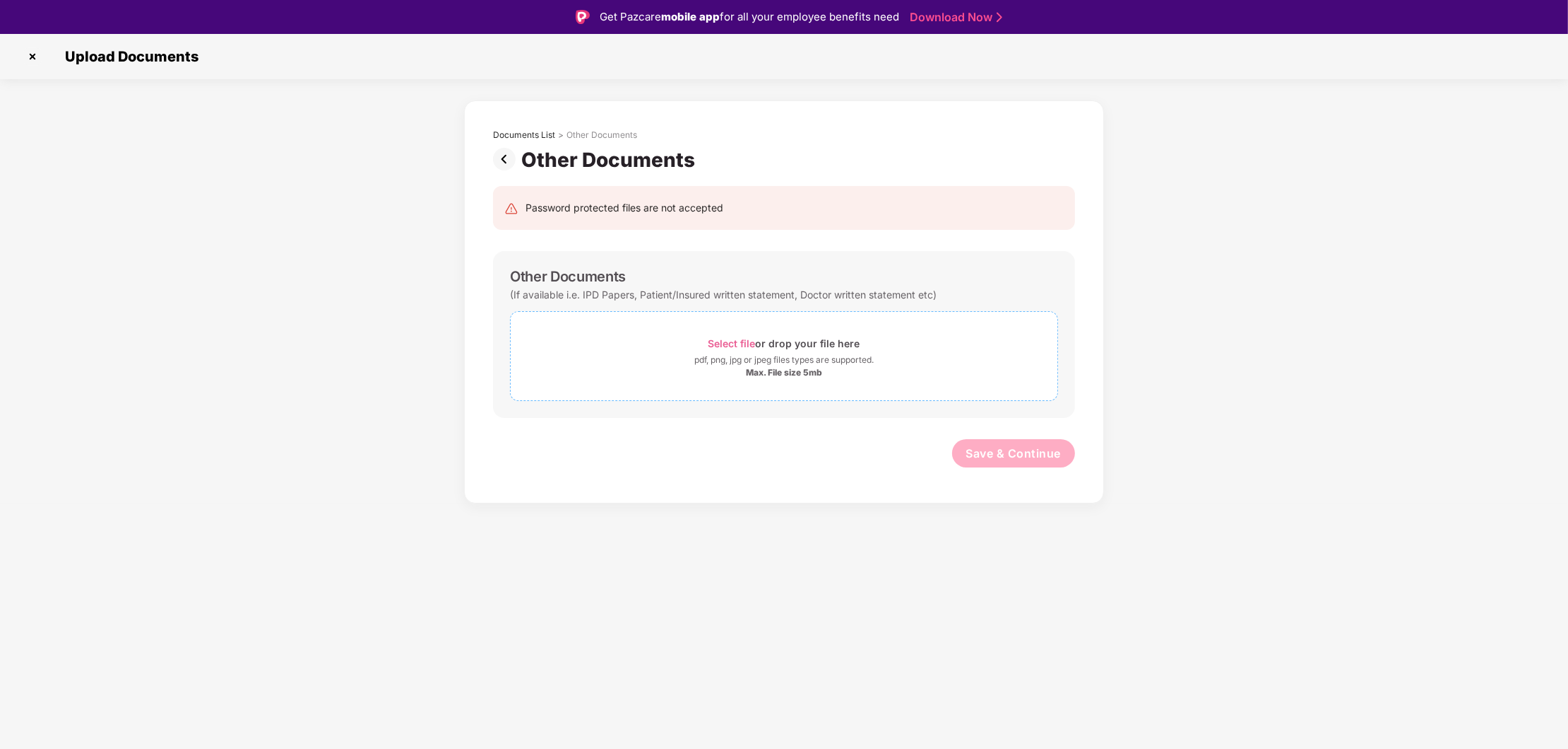
click at [734, 348] on span "Select file" at bounding box center [732, 343] width 48 height 12
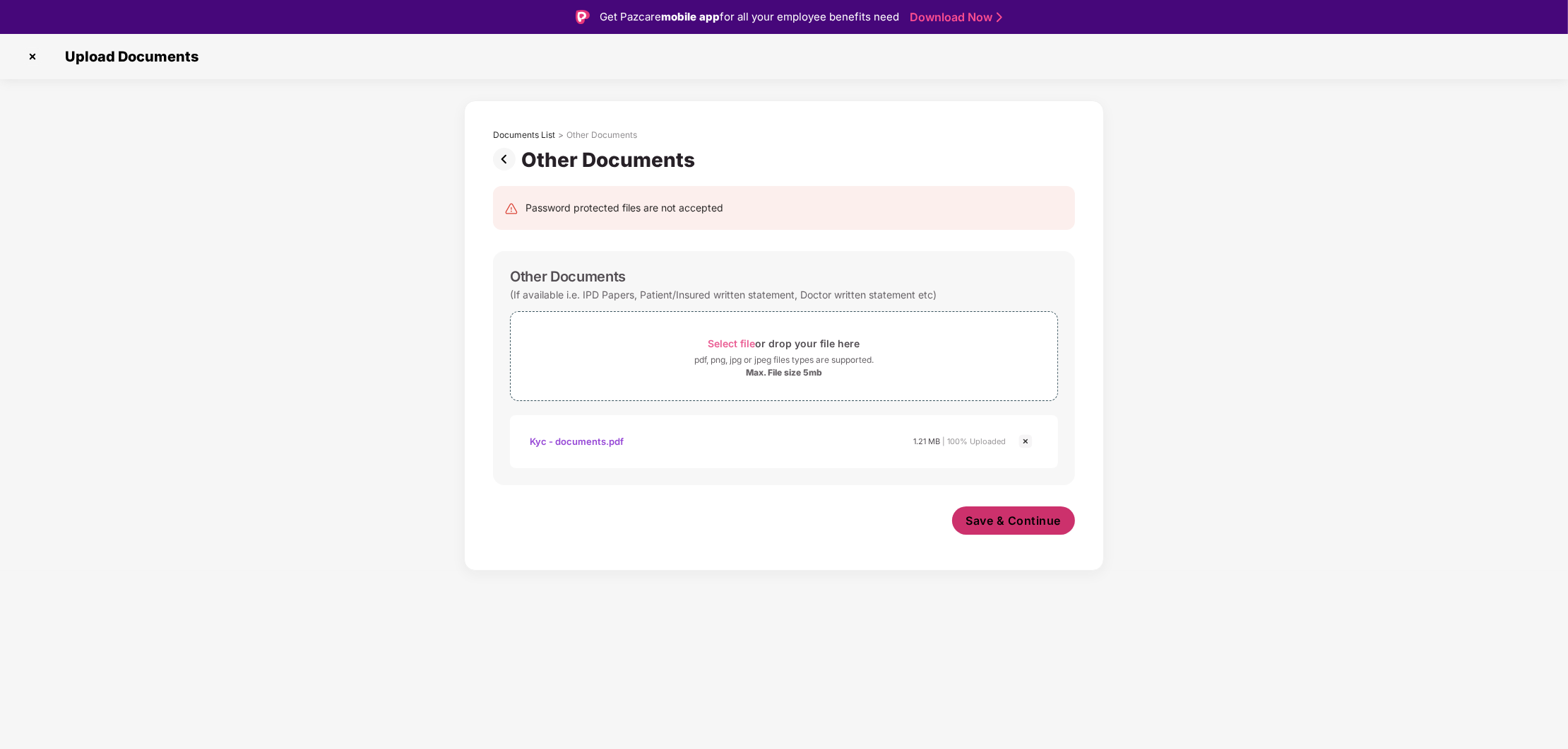
click at [1006, 520] on span "Save & Continue" at bounding box center [1014, 520] width 95 height 16
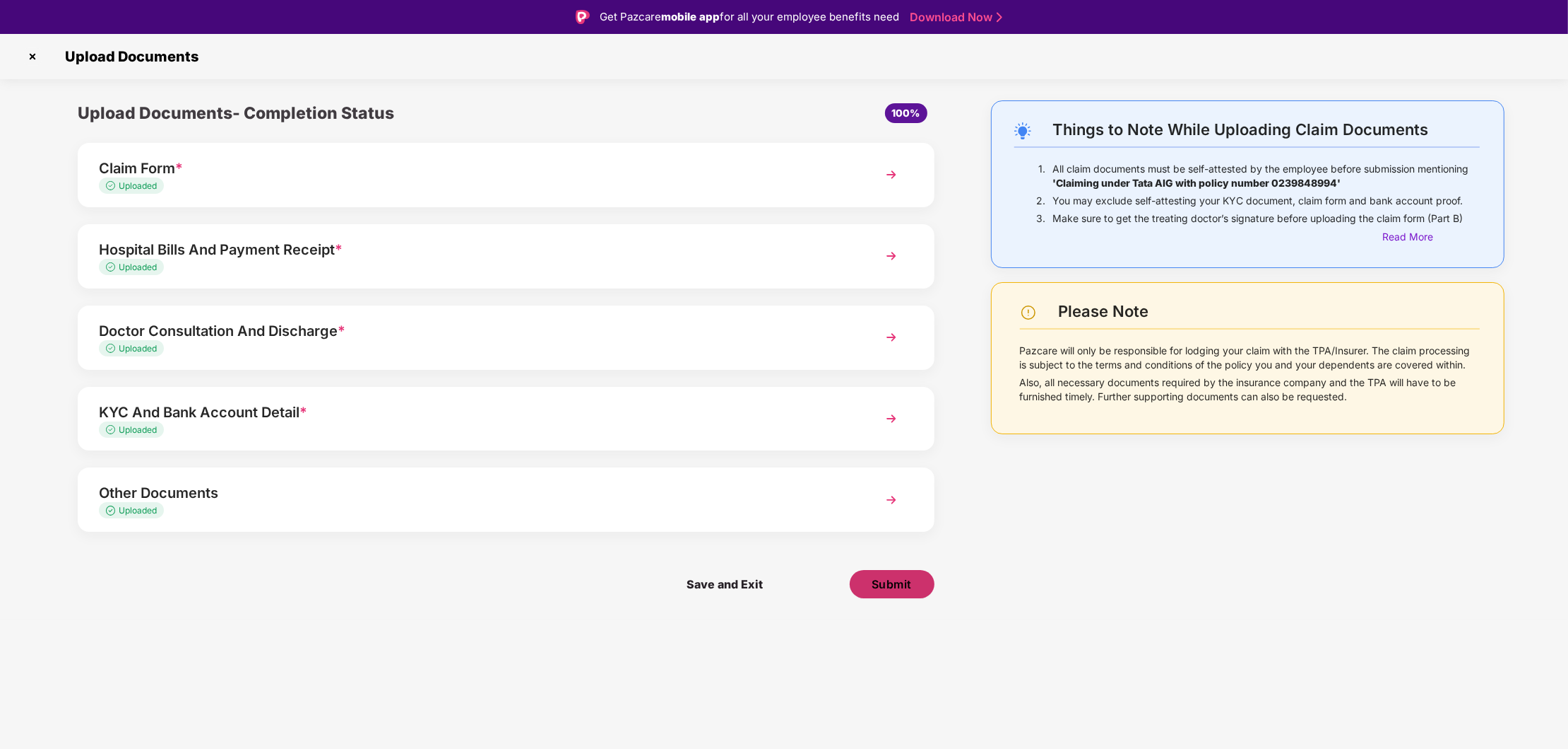
click at [892, 583] on span "Submit" at bounding box center [891, 584] width 41 height 16
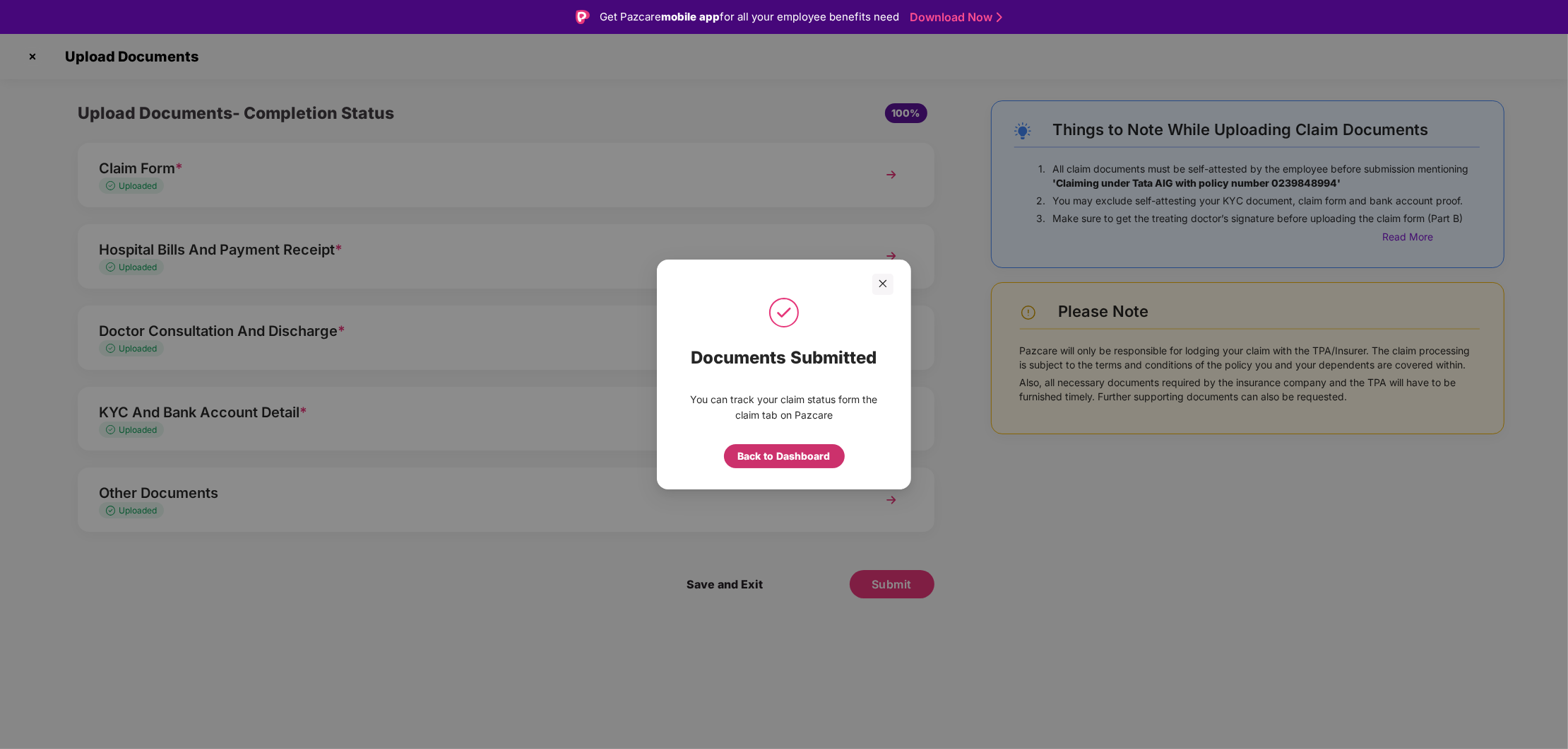
click at [771, 459] on div "Back to Dashboard" at bounding box center [784, 456] width 93 height 16
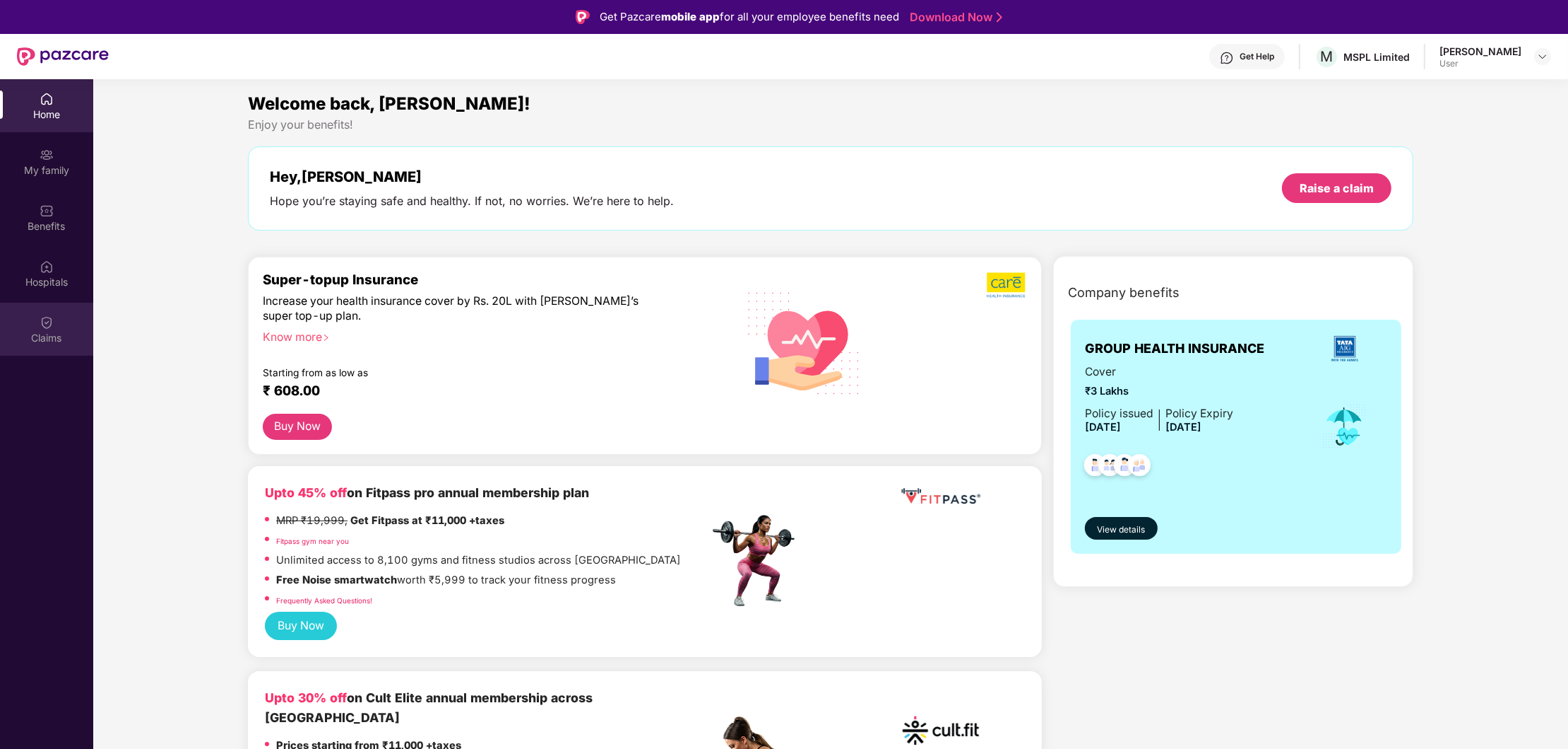
click at [42, 325] on img at bounding box center [47, 322] width 14 height 14
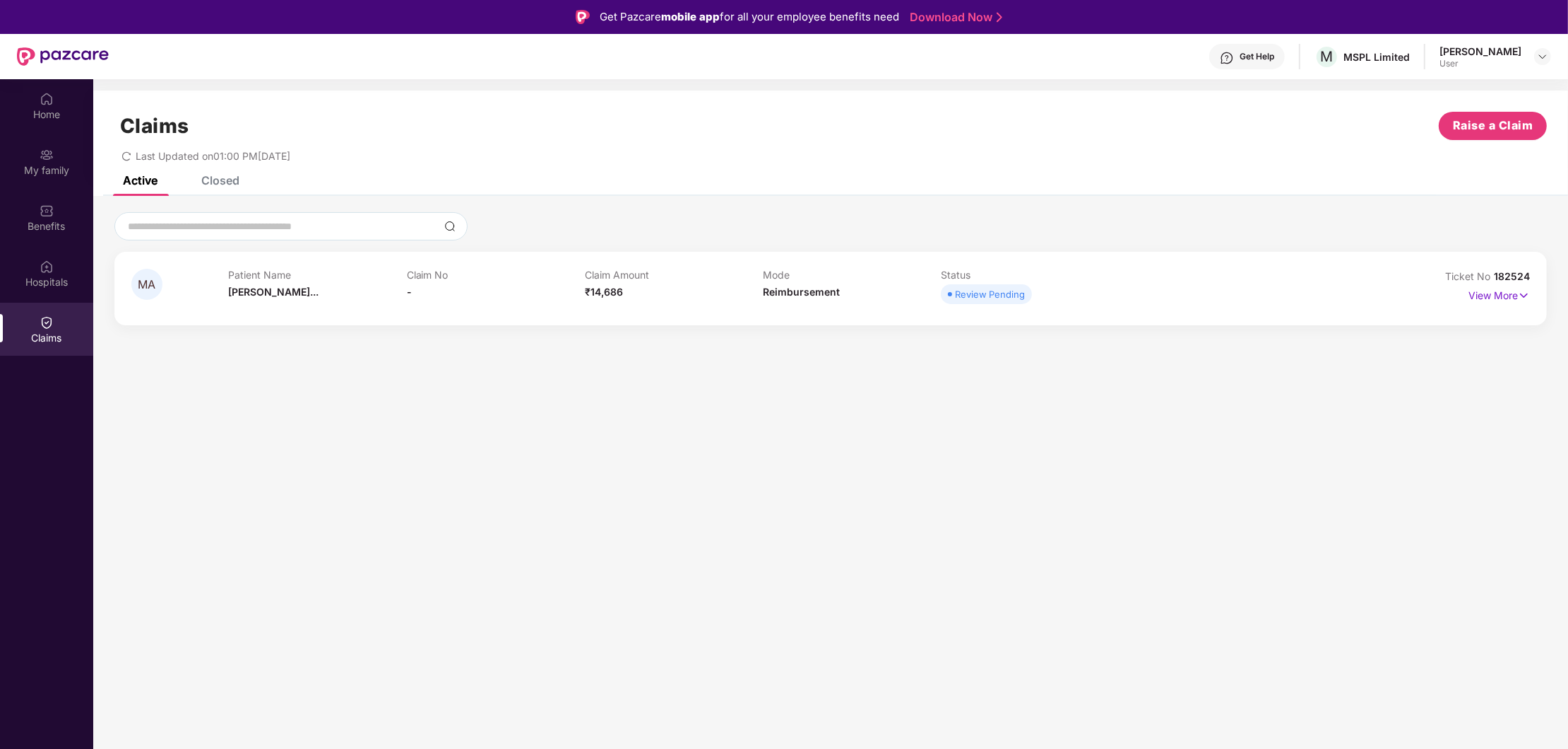
click at [221, 183] on div "Closed" at bounding box center [221, 180] width 38 height 14
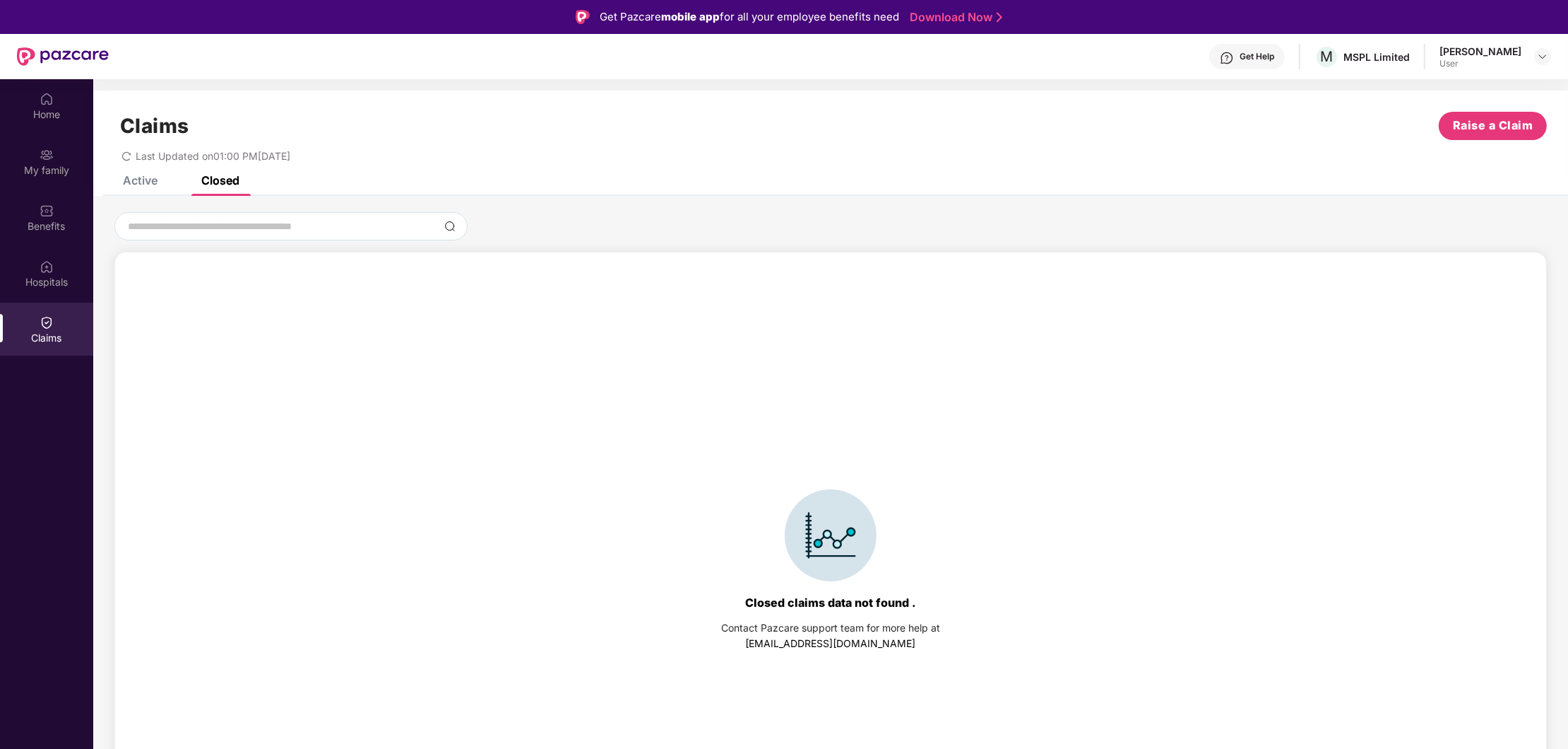
click at [147, 182] on div "Active" at bounding box center [140, 180] width 35 height 14
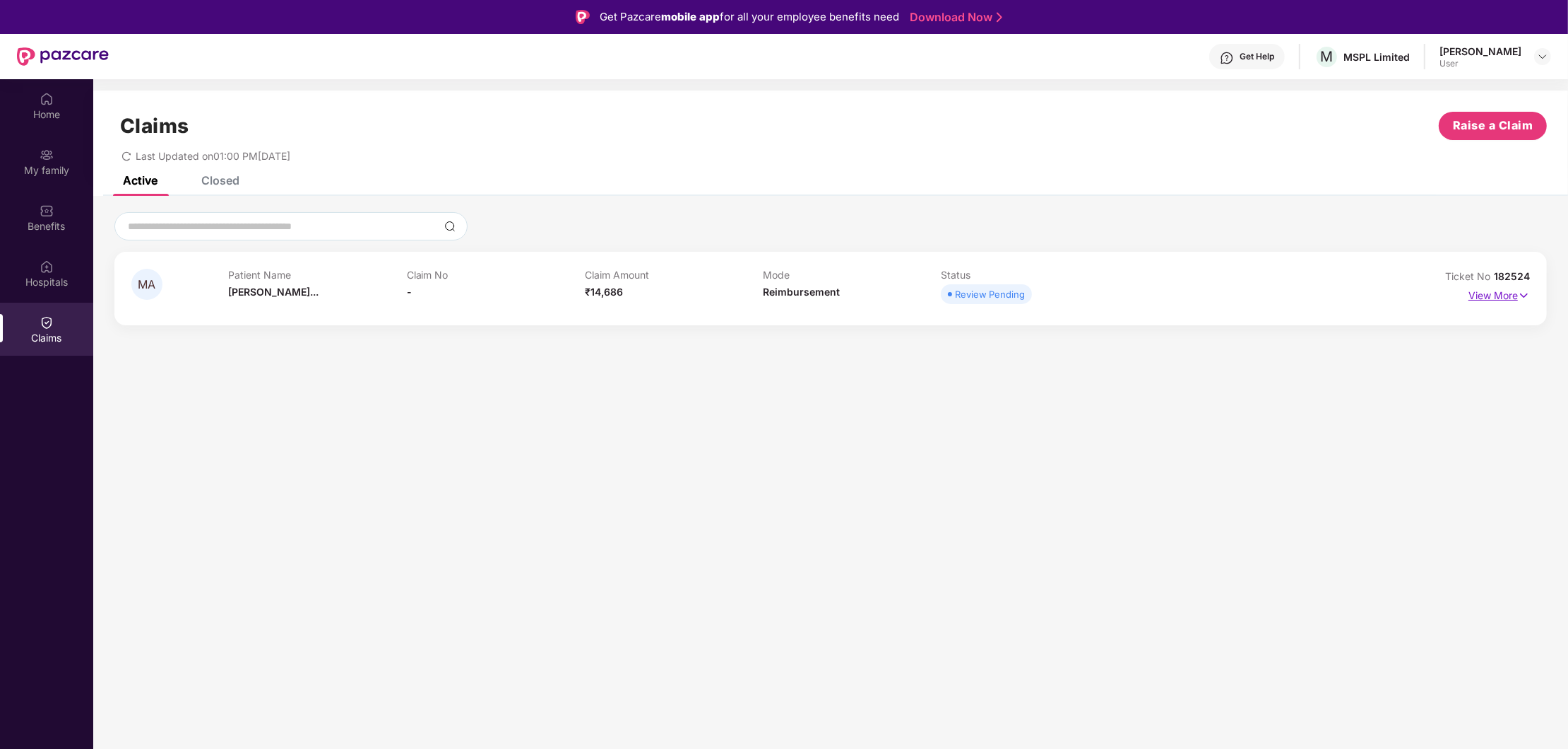
click at [1526, 298] on img at bounding box center [1524, 295] width 12 height 16
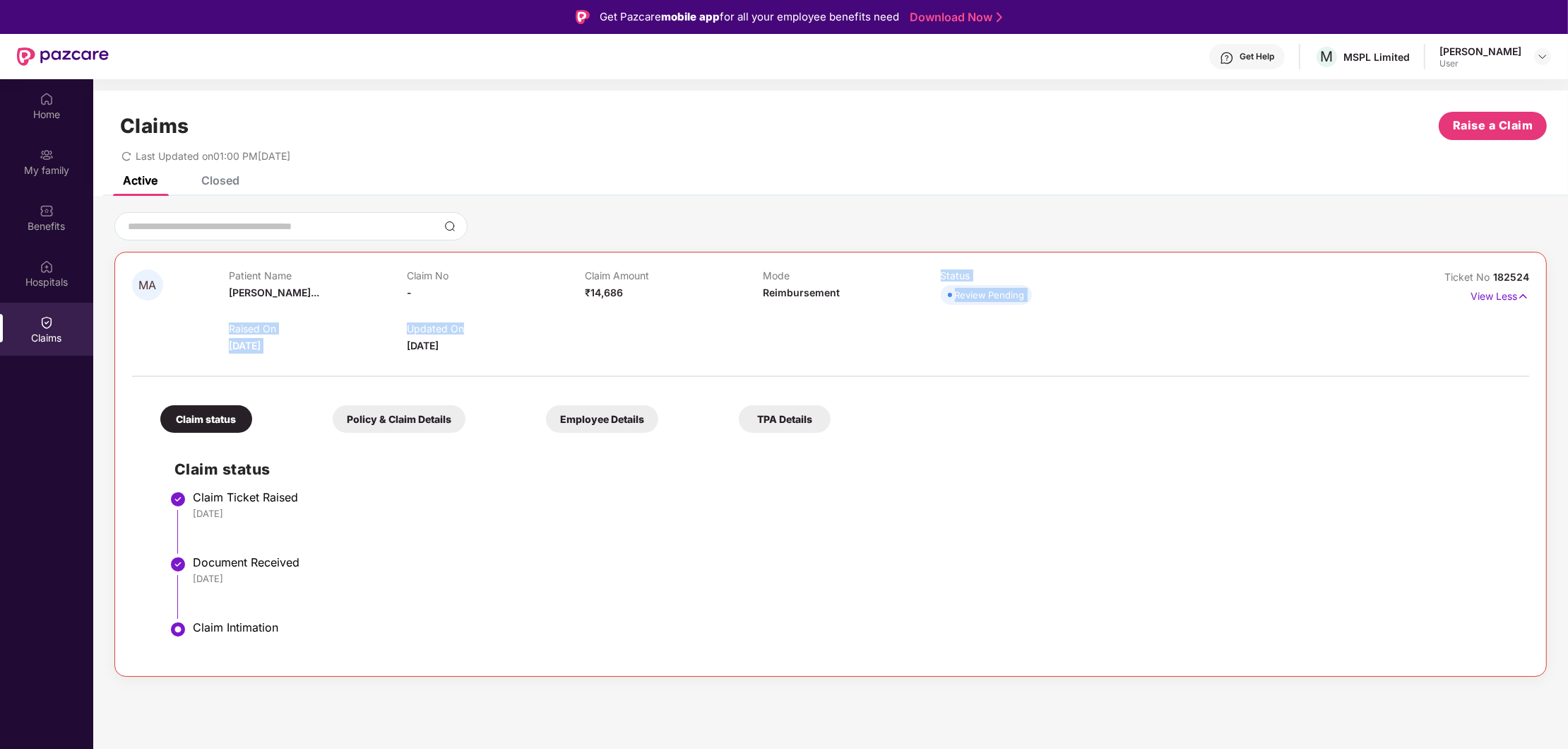
drag, startPoint x: 914, startPoint y: 307, endPoint x: 741, endPoint y: 564, distance: 309.8
click at [1039, 316] on div "Patient Name [PERSON_NAME]... Claim No - Claim Amount ₹14,686 Mode Reimbursemen…" at bounding box center [763, 311] width 1068 height 84
click at [358, 591] on li "Document Received [DATE]" at bounding box center [845, 592] width 1340 height 65
click at [1541, 55] on img at bounding box center [1542, 56] width 11 height 11
click at [1417, 95] on div "Logout" at bounding box center [1476, 90] width 183 height 28
